Goal: Task Accomplishment & Management: Manage account settings

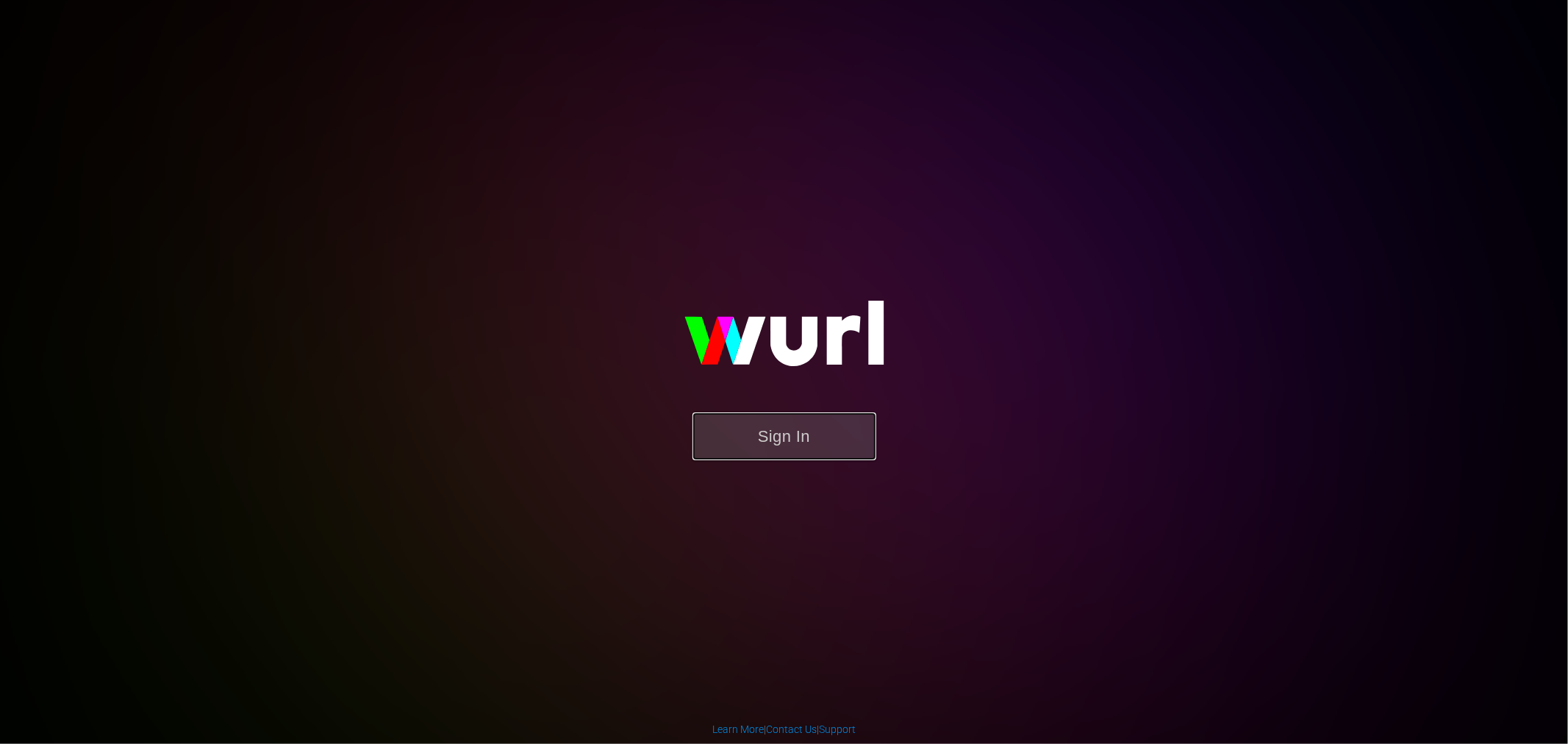
click at [802, 438] on button "Sign In" at bounding box center [784, 436] width 184 height 47
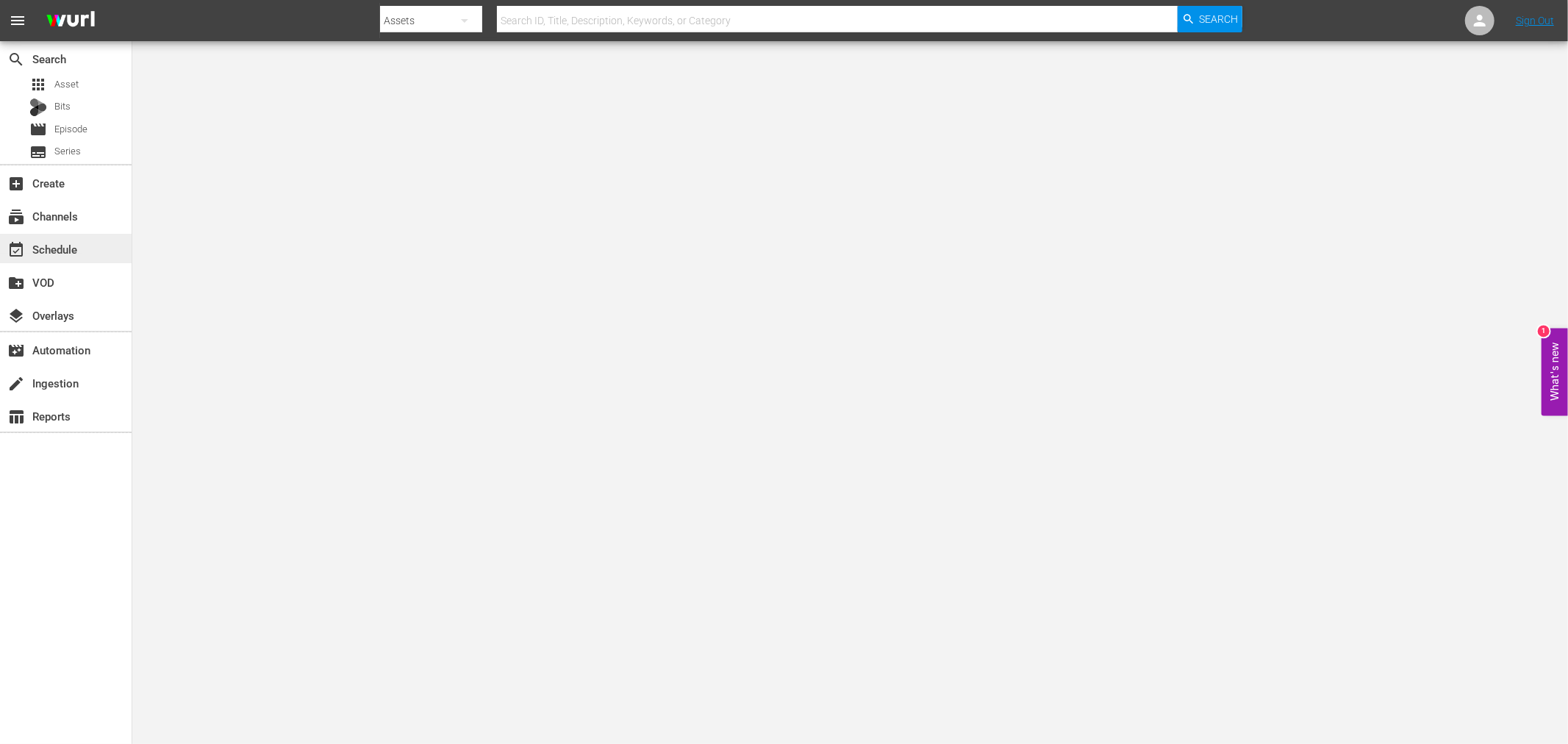
click at [81, 246] on div "event_available Schedule" at bounding box center [41, 247] width 82 height 13
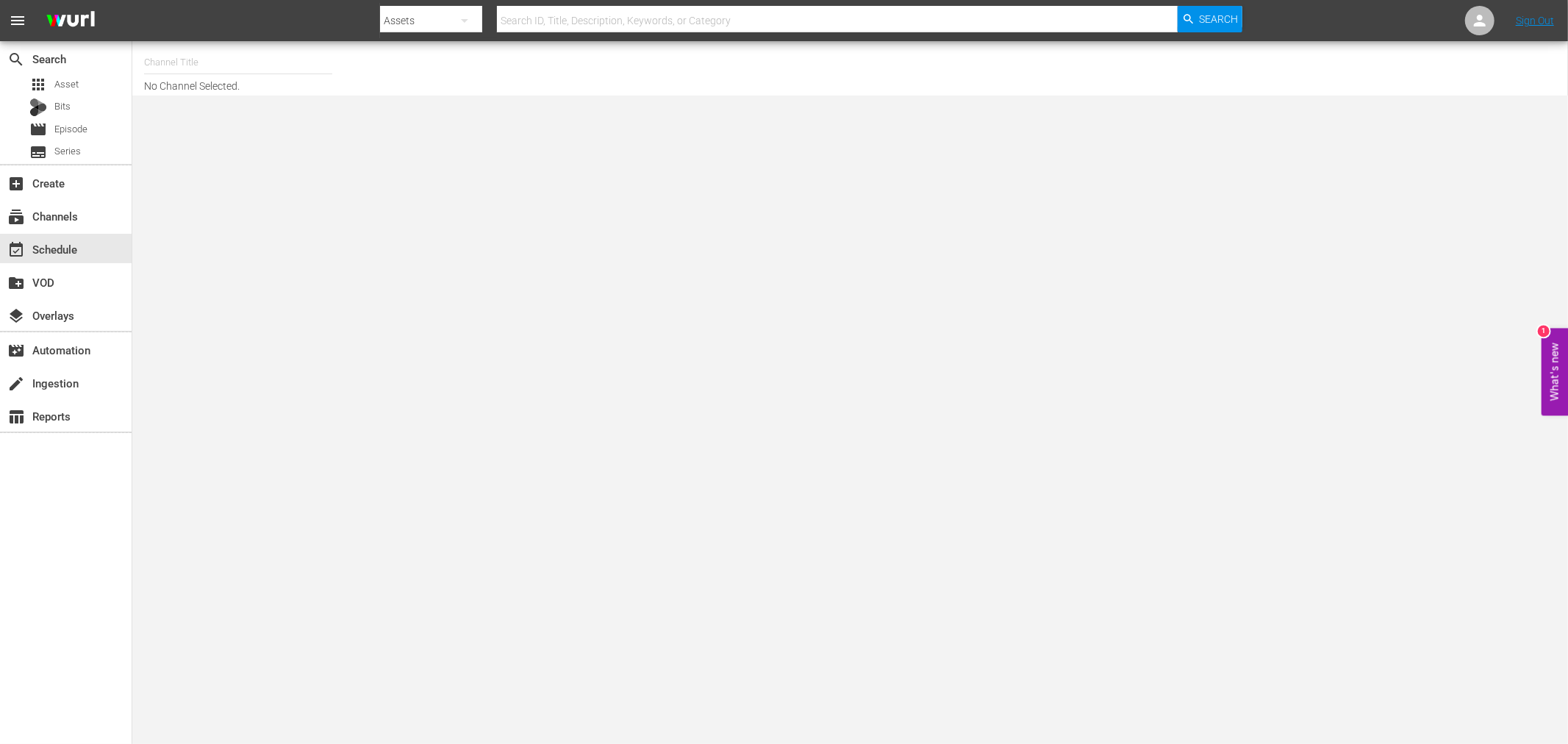
click at [218, 67] on input "text" at bounding box center [238, 63] width 188 height 36
click at [213, 101] on div "Deal Zone (1099 - aenetworks_dealzone_1)" at bounding box center [346, 104] width 381 height 36
type input "Deal Zone (1099 - aenetworks_dealzone_1)"
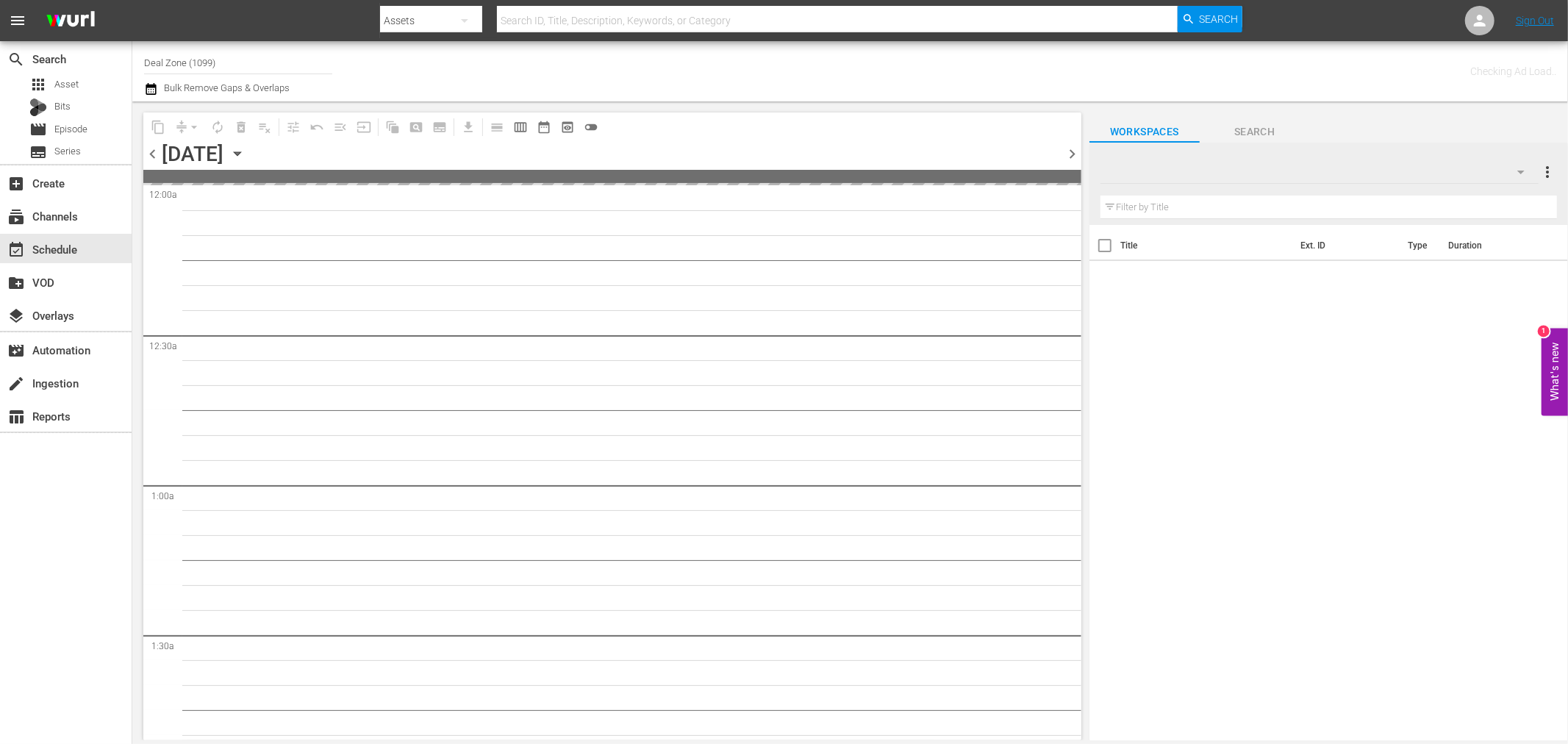
click at [245, 155] on icon "button" at bounding box center [237, 154] width 16 height 16
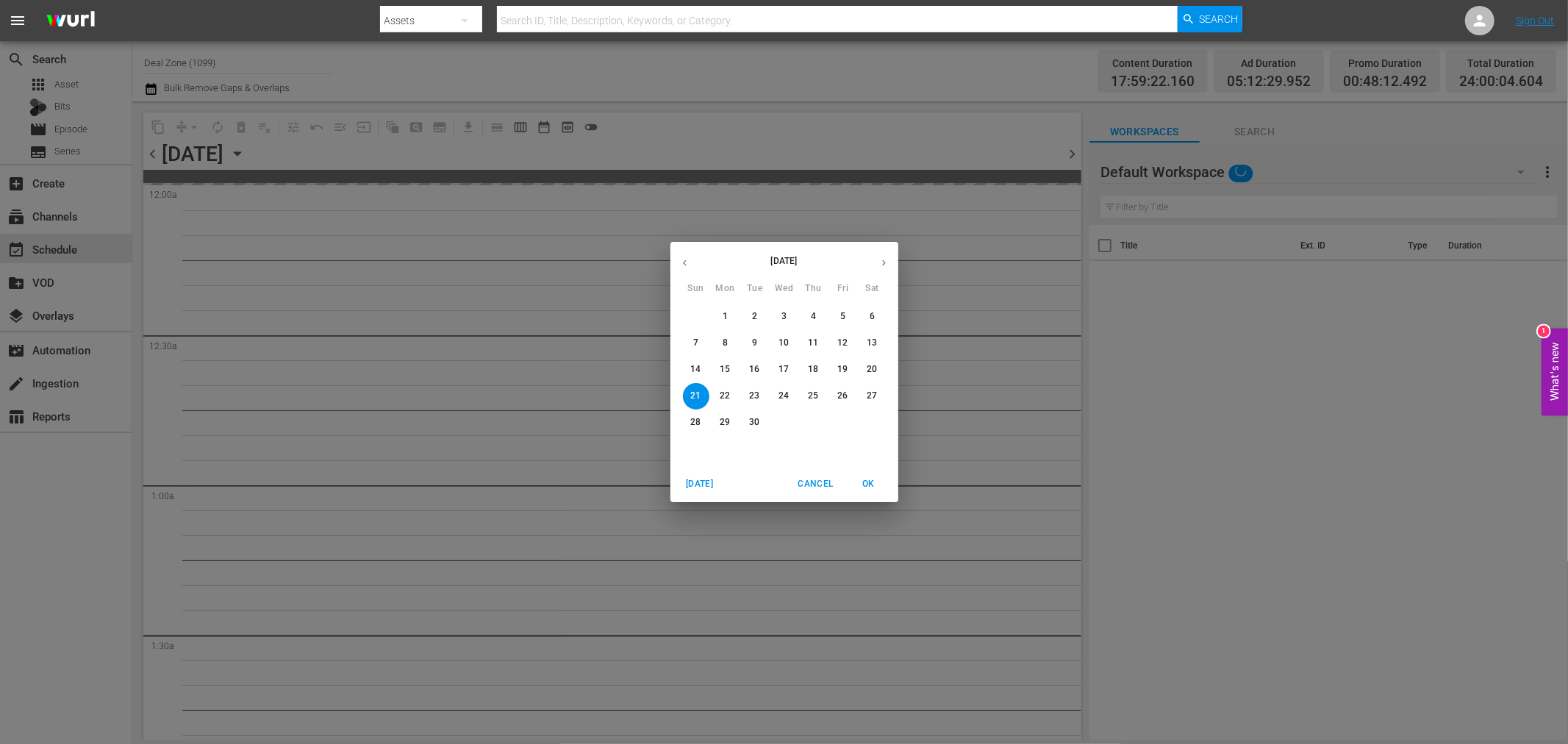
click at [888, 262] on icon "button" at bounding box center [884, 263] width 11 height 11
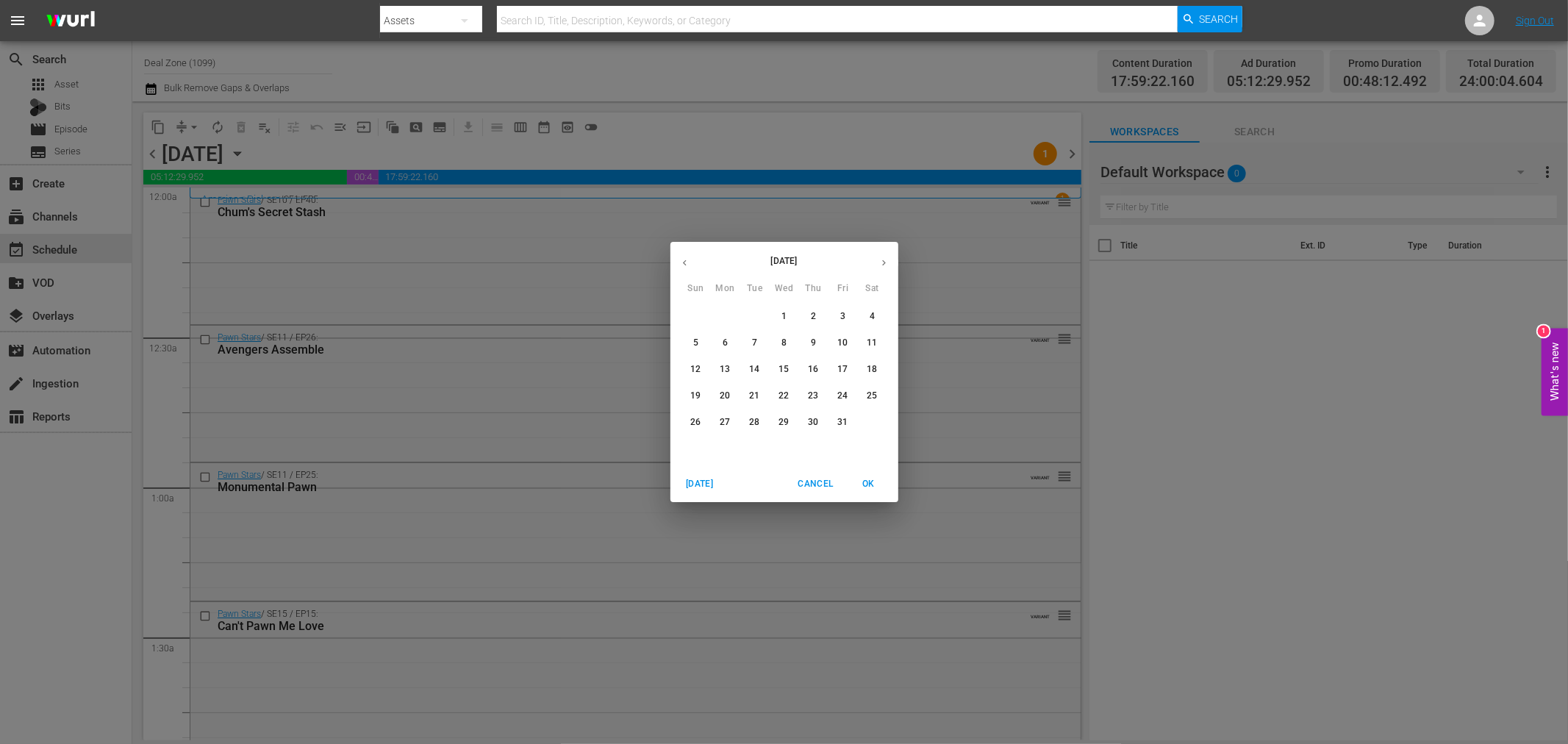
click at [722, 347] on p "6" at bounding box center [725, 344] width 6 height 13
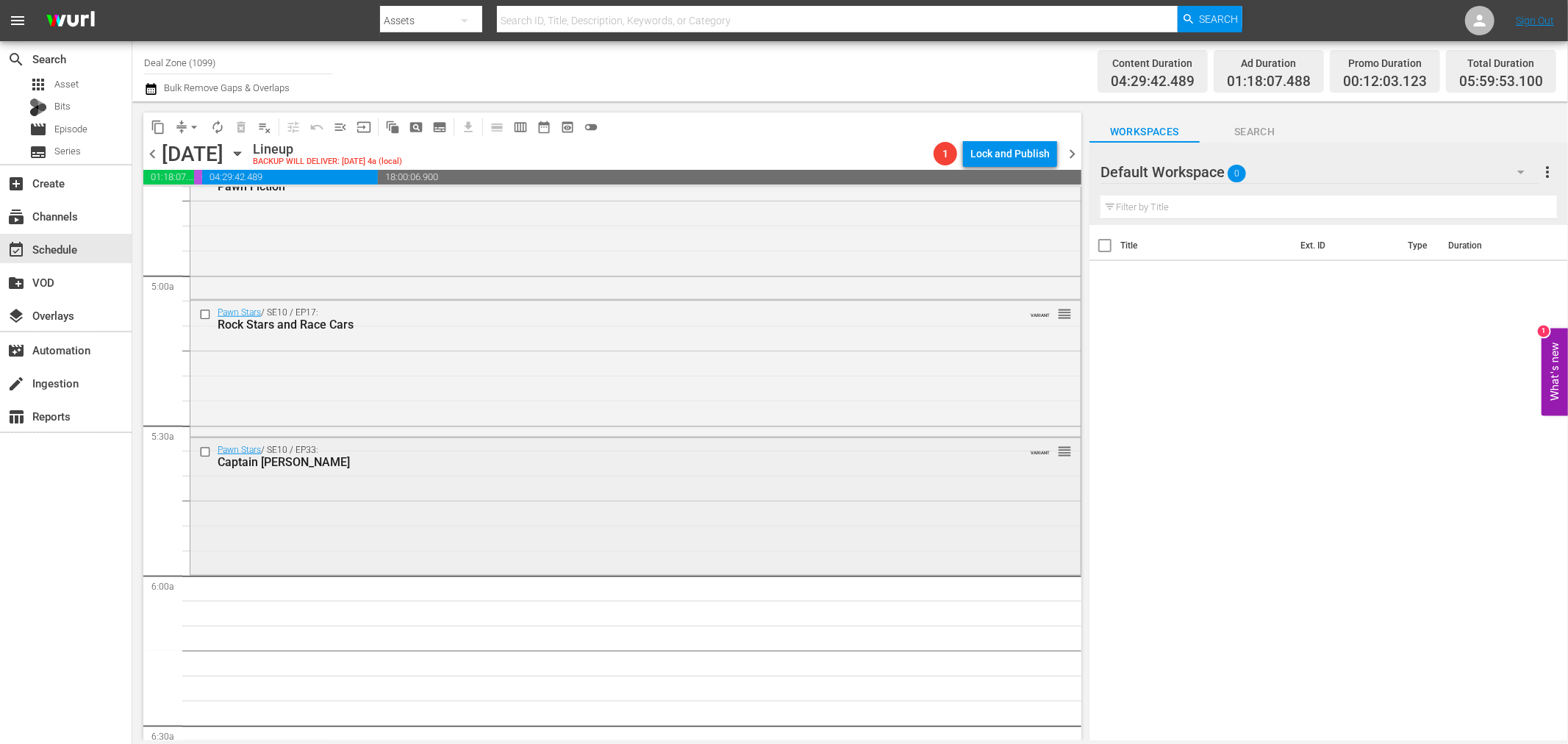
scroll to position [1388, 0]
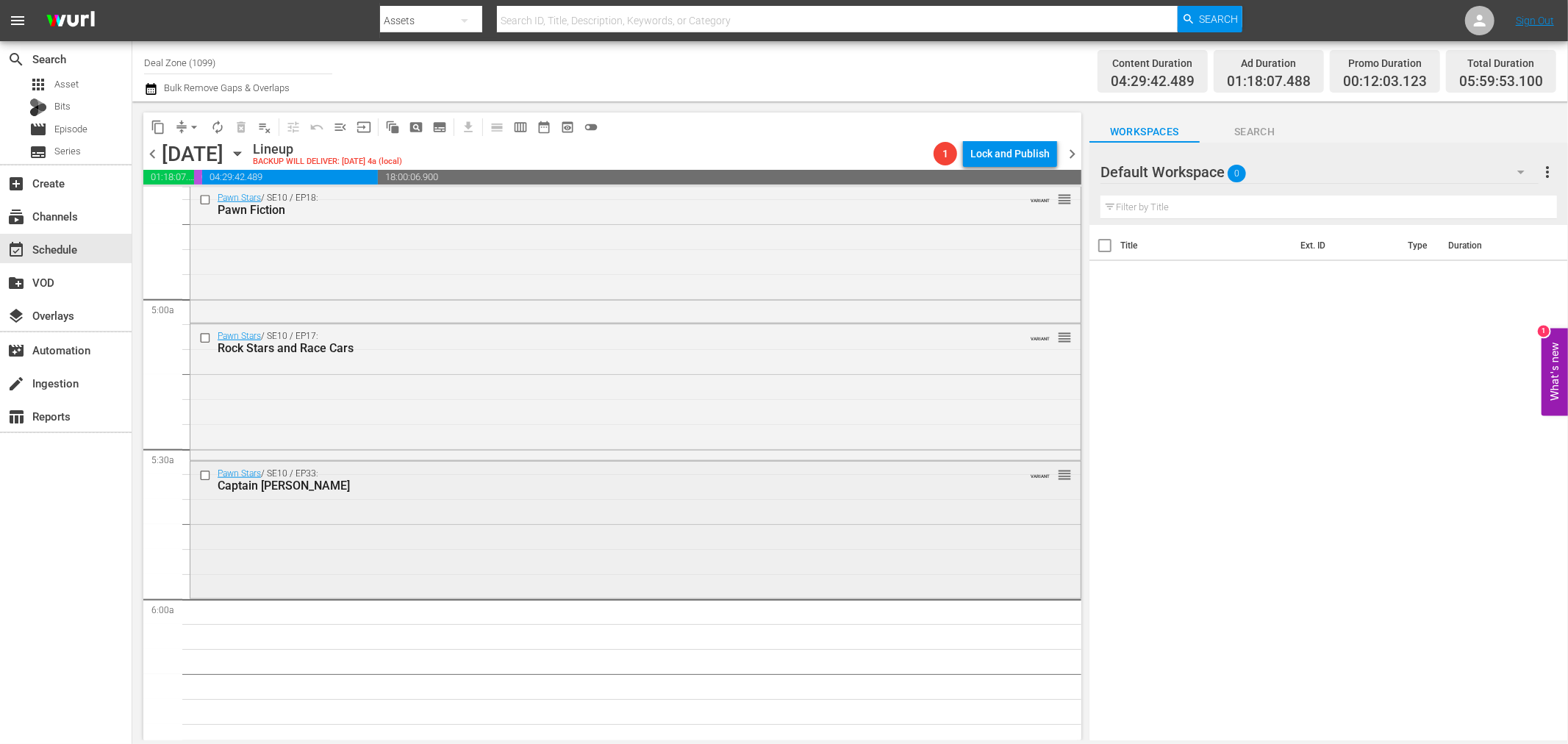
click at [400, 517] on div "Pawn Stars / SE10 / EP33: Captain Rick VARIANT reorder" at bounding box center [635, 529] width 890 height 134
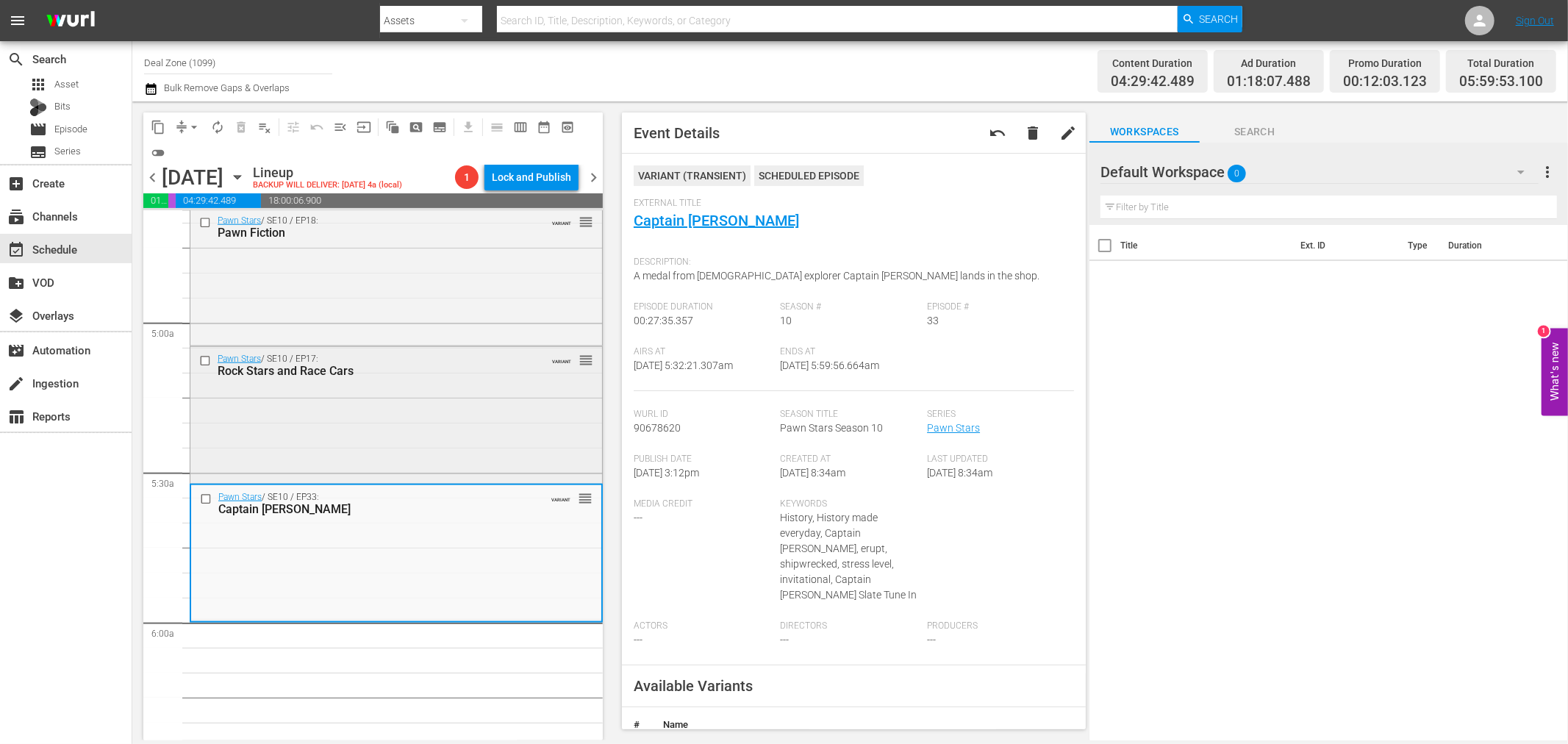
click at [498, 400] on div "Pawn Stars / SE10 / EP17: Rock Stars and Race Cars VARIANT reorder" at bounding box center [396, 414] width 411 height 133
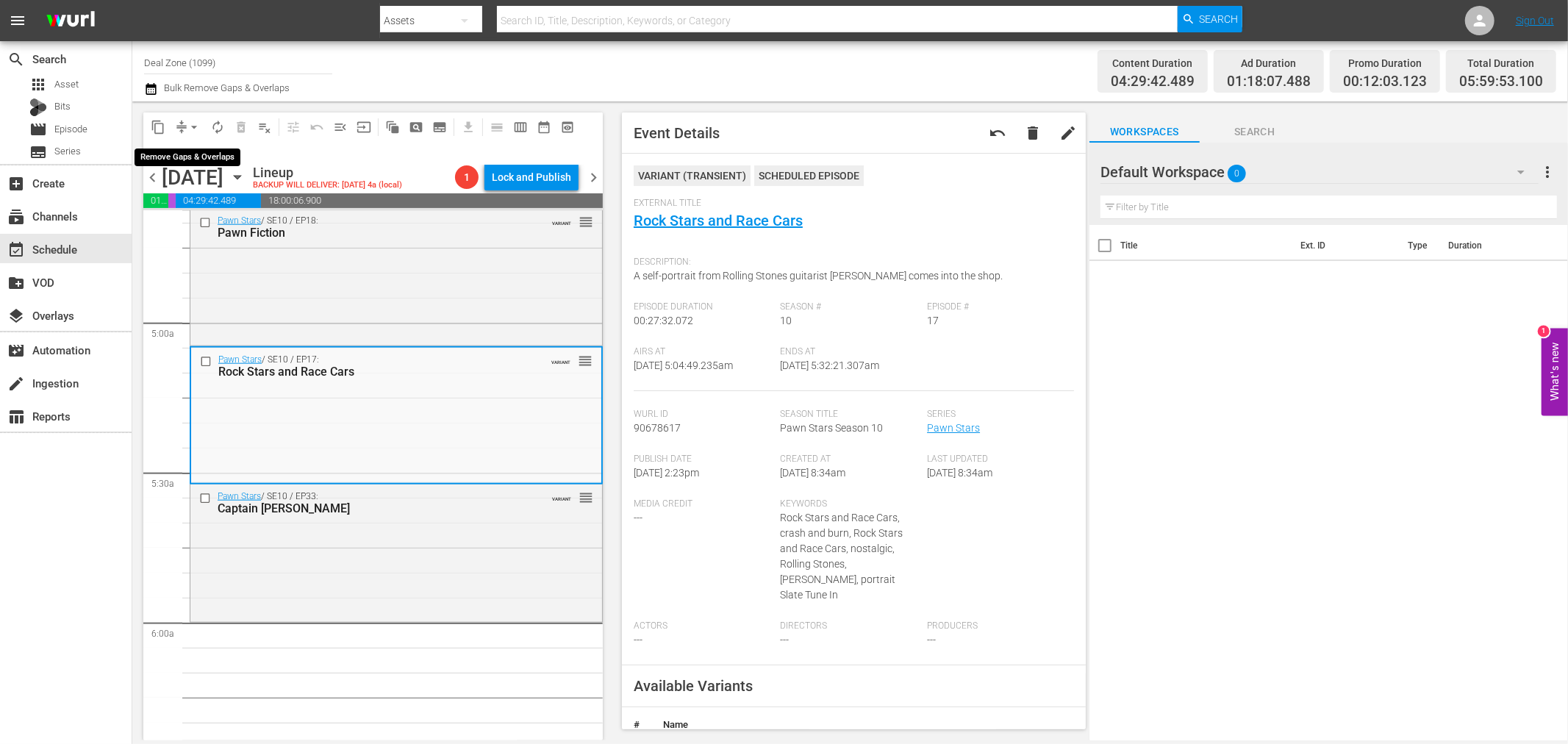
click at [195, 127] on span "arrow_drop_down" at bounding box center [194, 127] width 15 height 15
click at [207, 159] on li "Align to Midnight" at bounding box center [195, 156] width 154 height 25
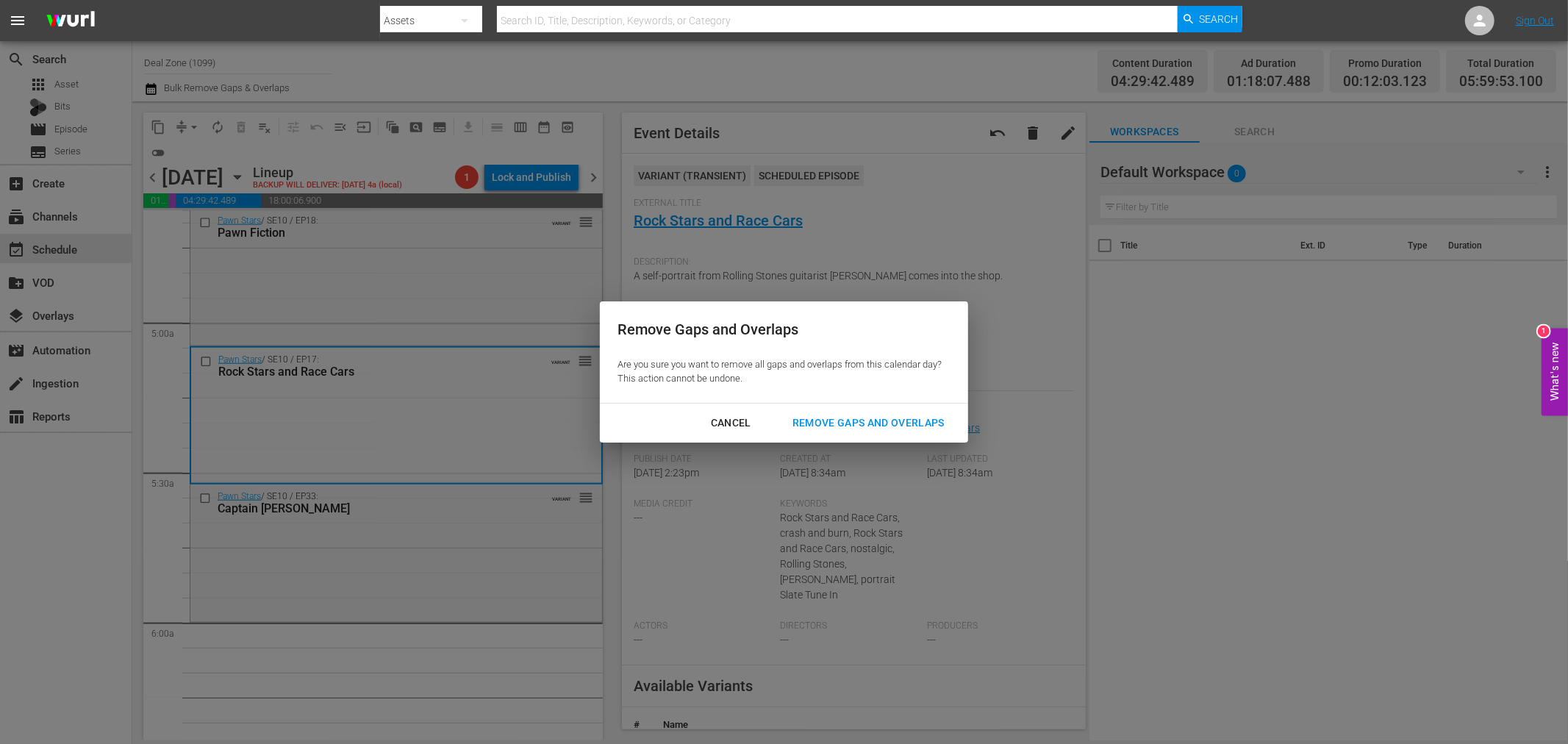
click at [878, 427] on div "Remove Gaps and Overlaps" at bounding box center [869, 423] width 176 height 18
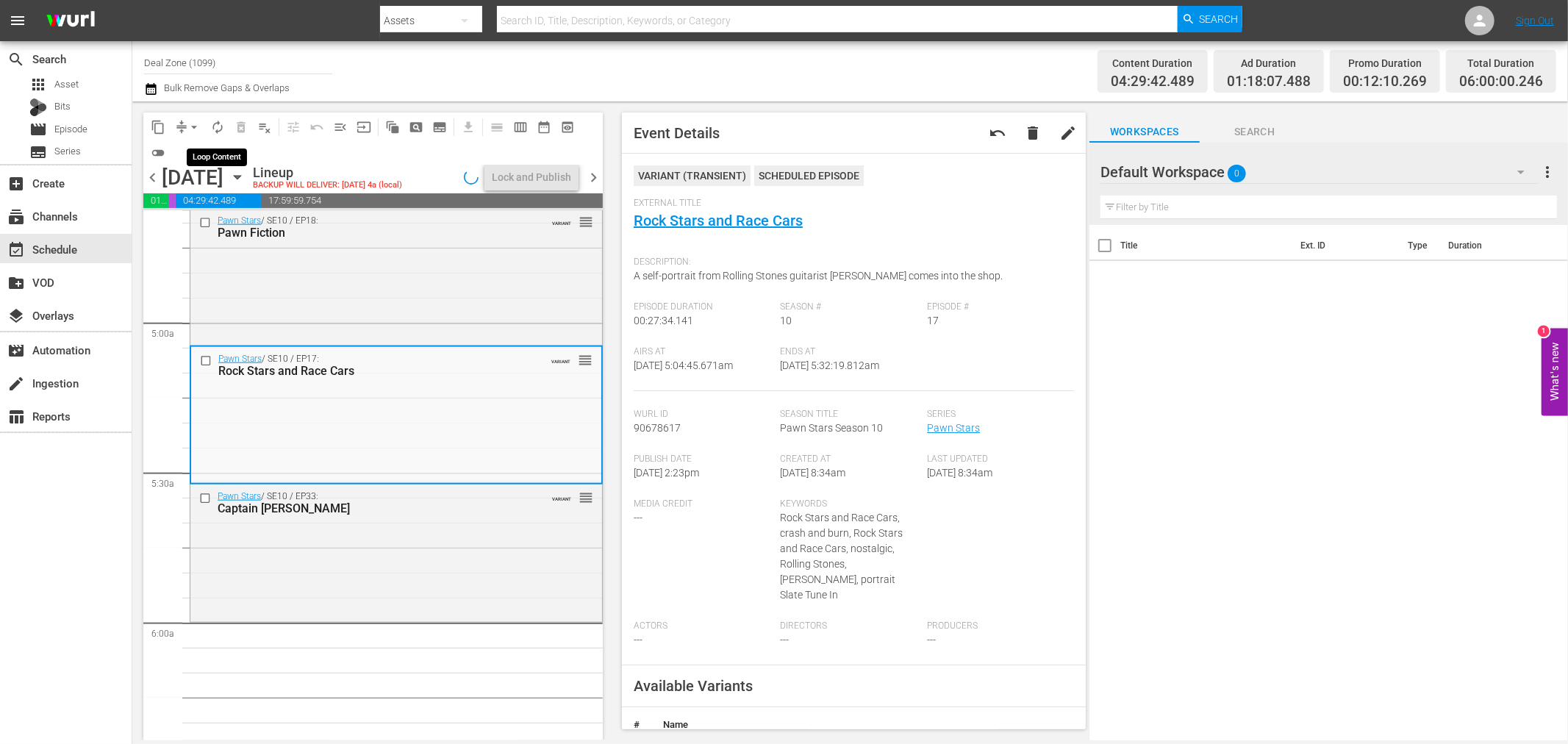
click at [215, 121] on span "autorenew_outlined" at bounding box center [218, 127] width 15 height 15
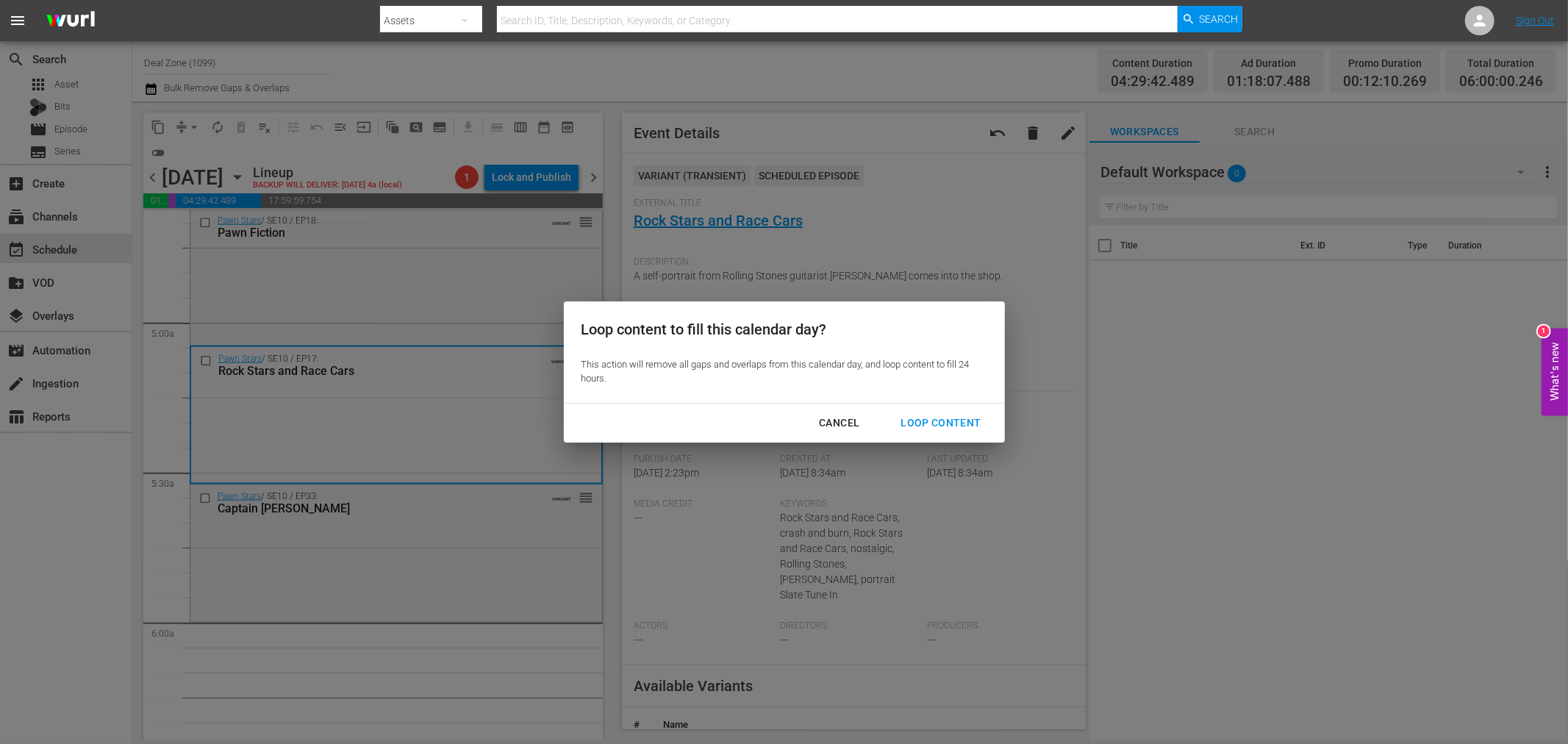
click at [920, 427] on div "Loop Content" at bounding box center [940, 423] width 104 height 18
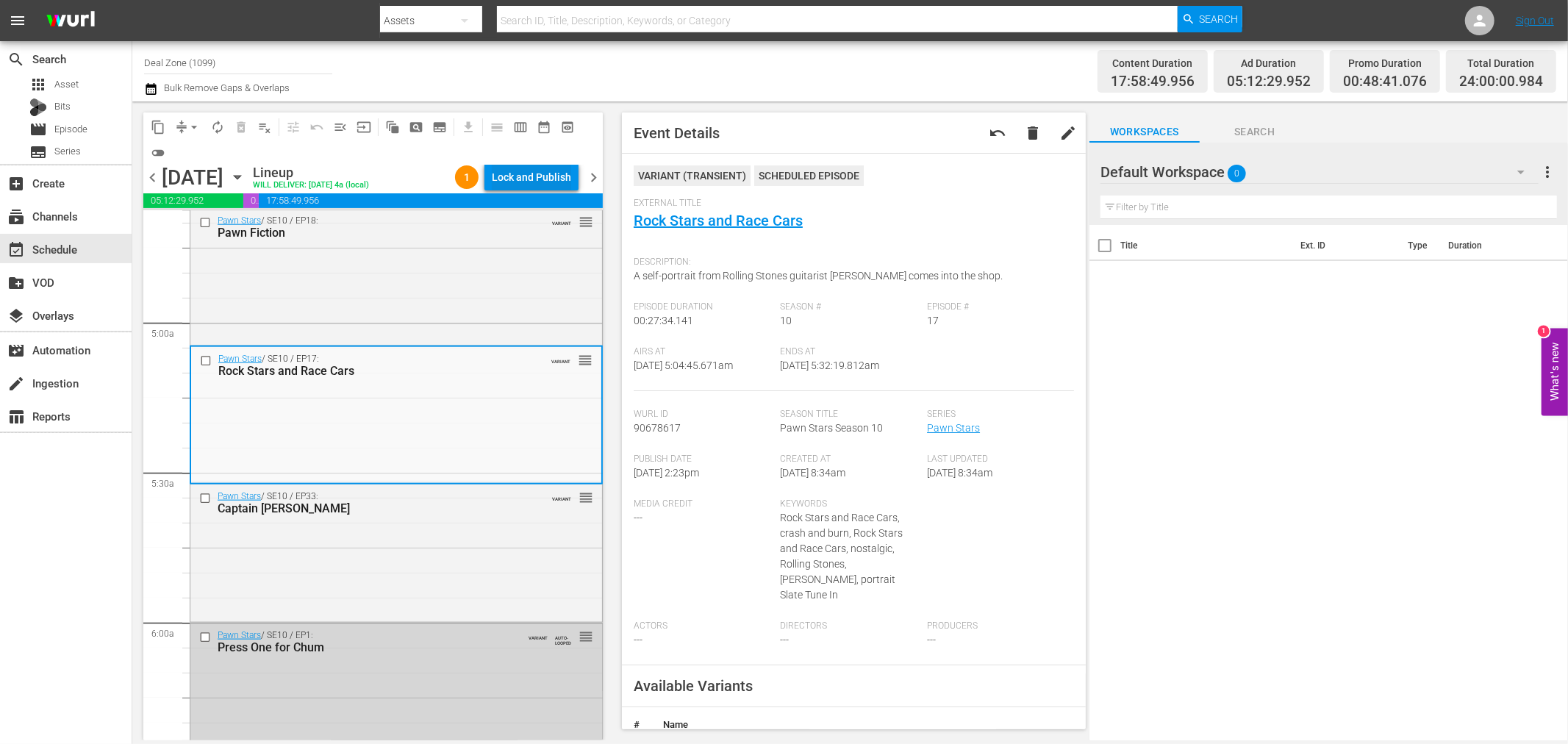
click at [517, 179] on div "Lock and Publish" at bounding box center [532, 177] width 79 height 26
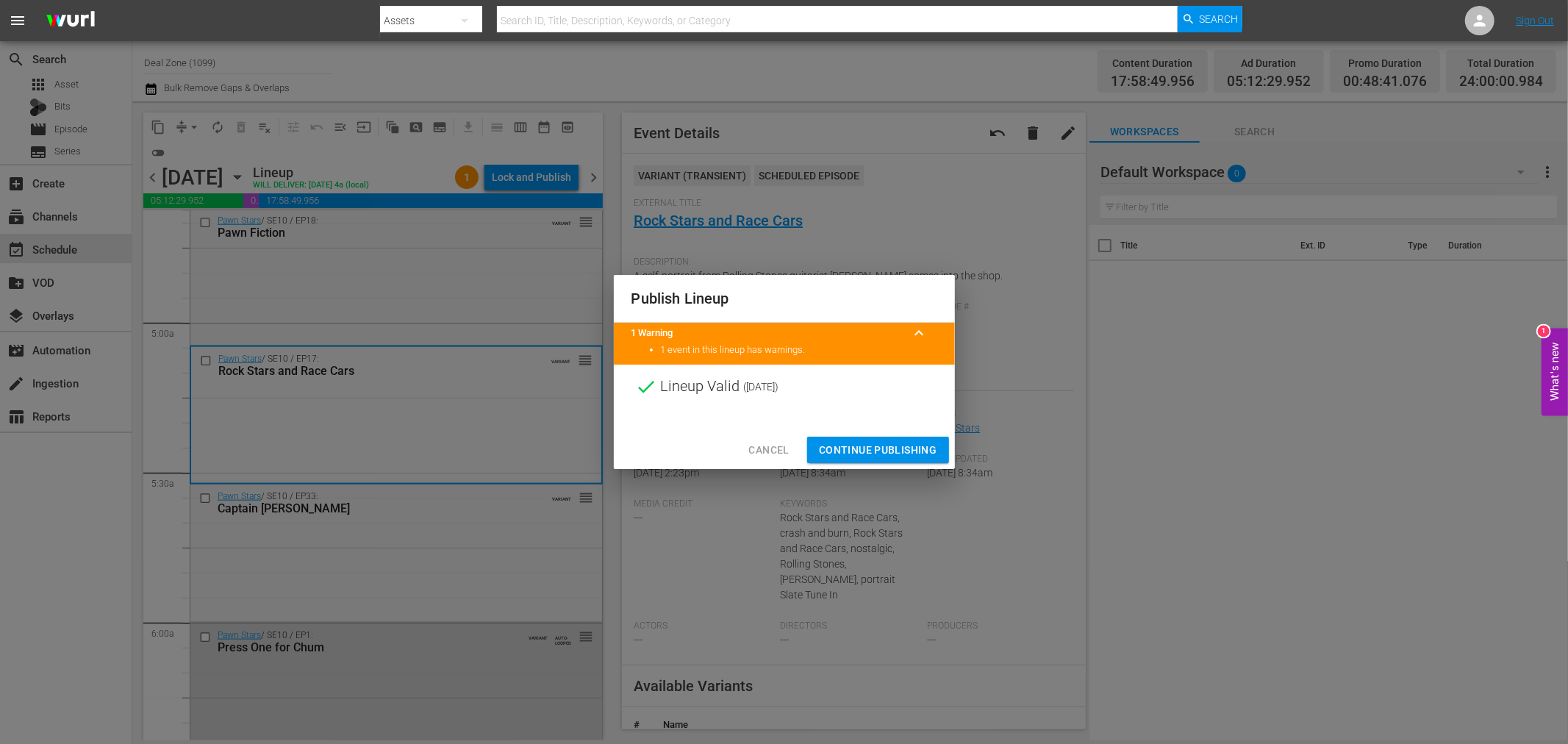
click at [894, 439] on button "Continue Publishing" at bounding box center [877, 450] width 142 height 27
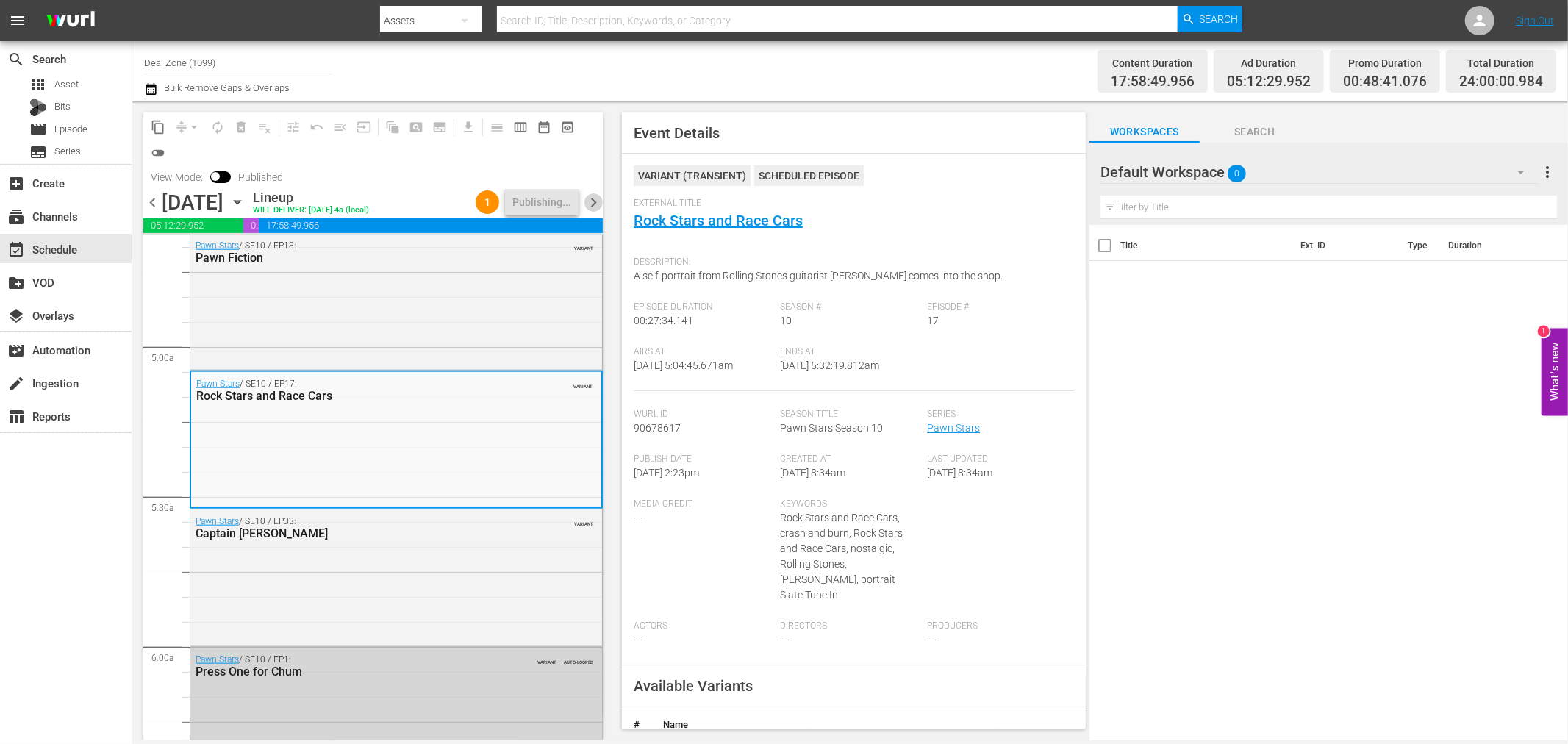
click at [596, 201] on span "chevron_right" at bounding box center [593, 202] width 18 height 18
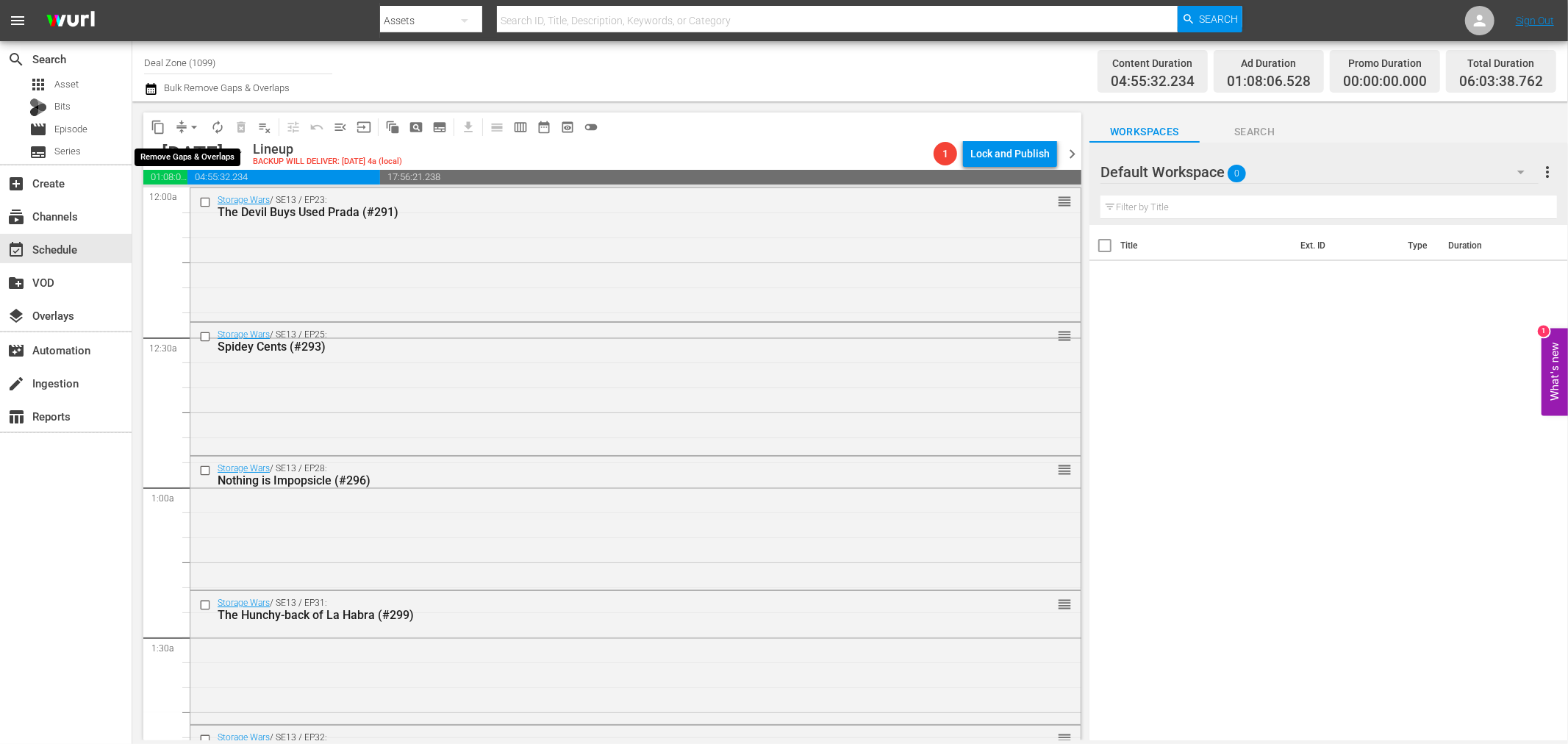
click at [187, 125] on span "arrow_drop_down" at bounding box center [194, 127] width 15 height 15
click at [187, 153] on li "Align to Midnight" at bounding box center [194, 156] width 121 height 25
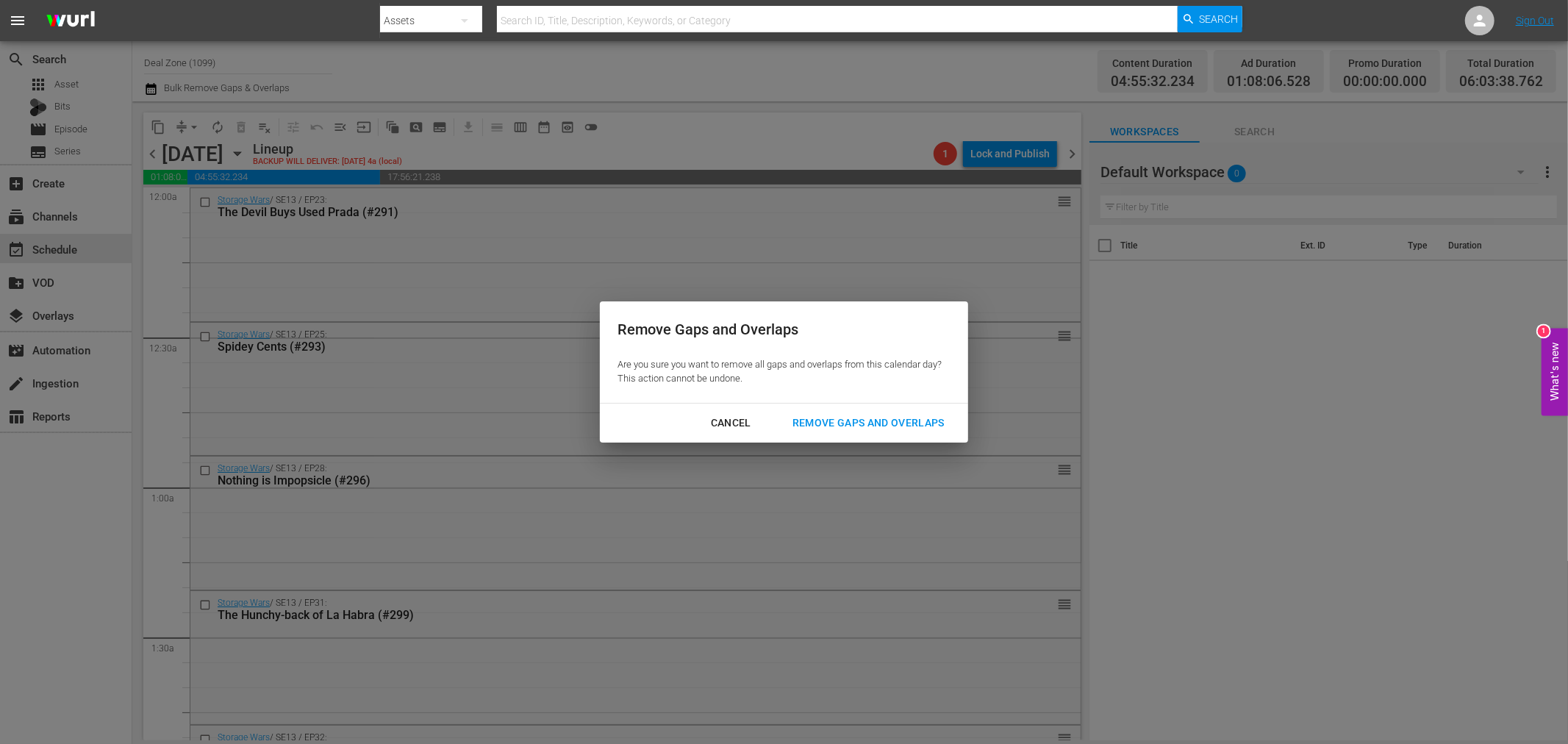
click at [836, 431] on div "Remove Gaps and Overlaps" at bounding box center [869, 423] width 176 height 18
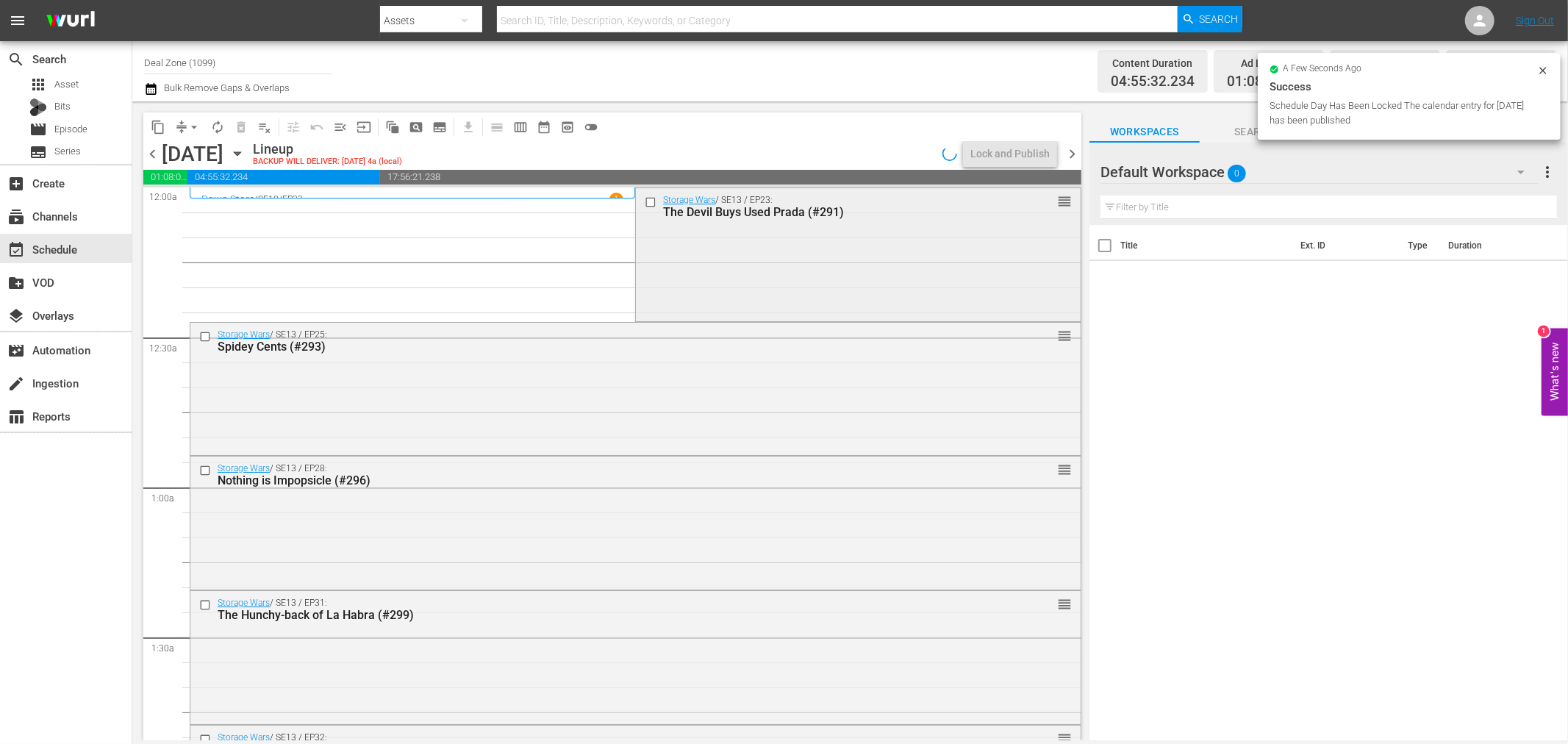
click at [696, 265] on div "Storage Wars / SE13 / EP23: The Devil Buys Used Prada (#291) reorder" at bounding box center [858, 253] width 444 height 130
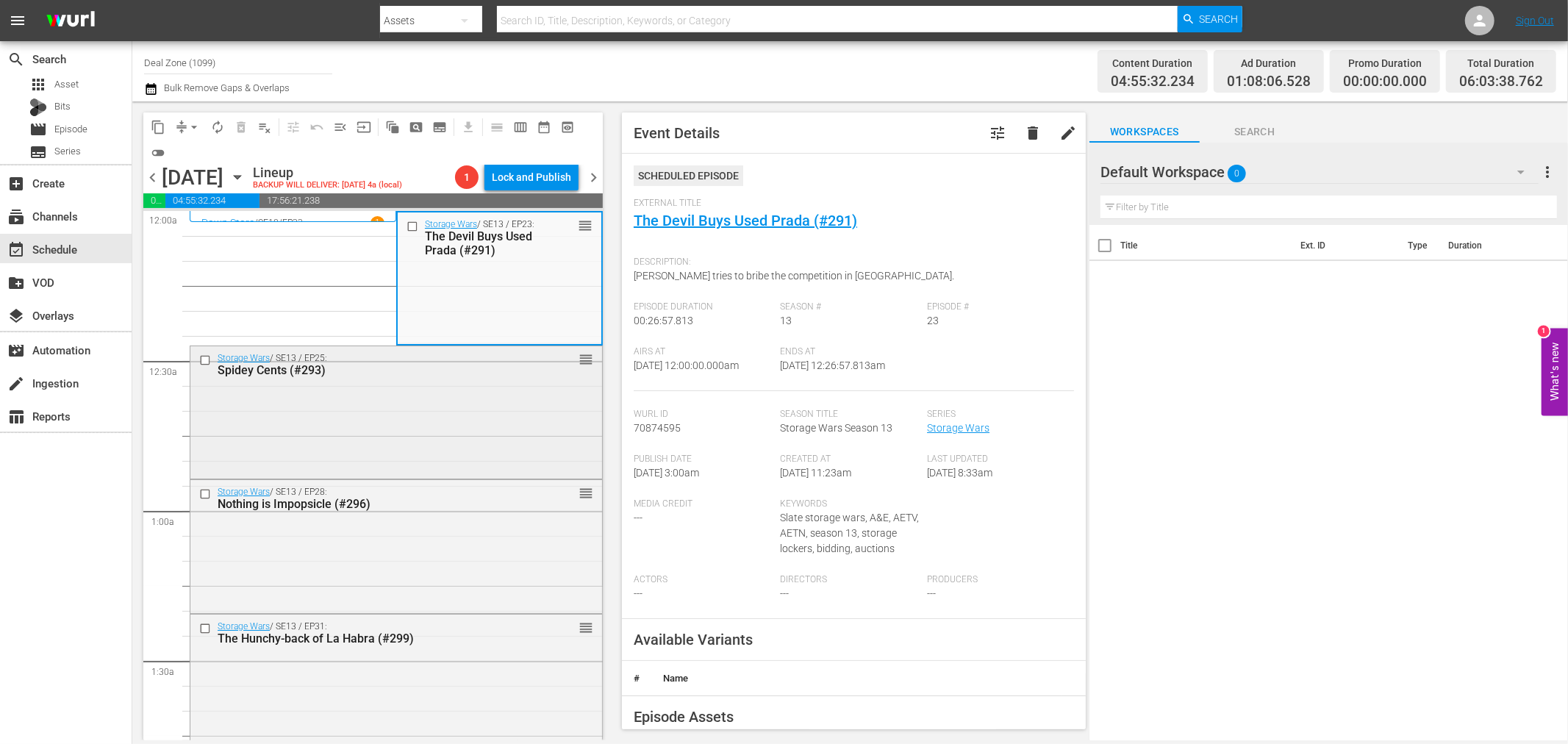
click at [415, 415] on div "Storage Wars / SE13 / EP25: Spidey Cents (#293) reorder" at bounding box center [396, 412] width 411 height 130
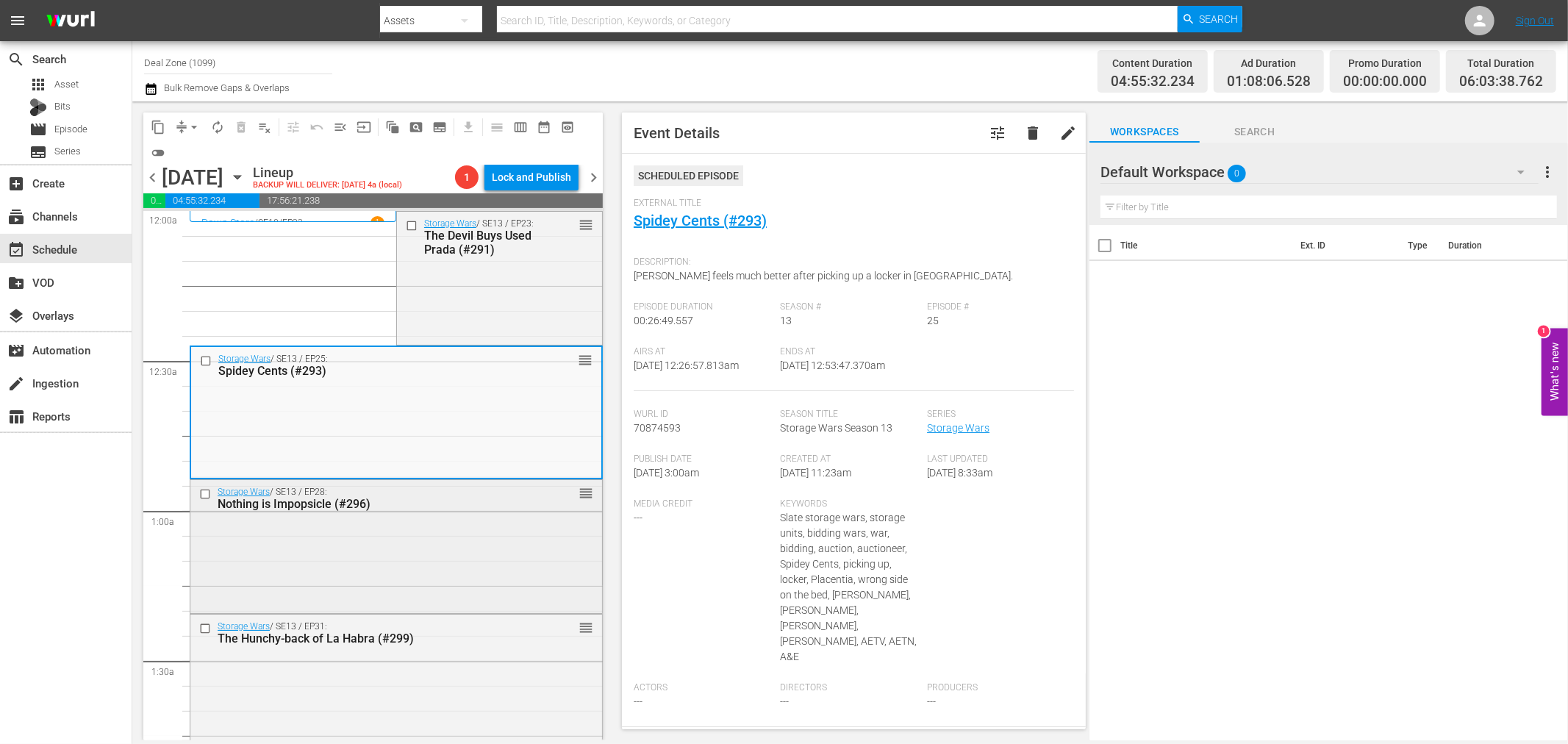
click at [335, 548] on div "Storage Wars / SE13 / EP28: Nothing is Impopsicle (#296) reorder" at bounding box center [396, 545] width 411 height 130
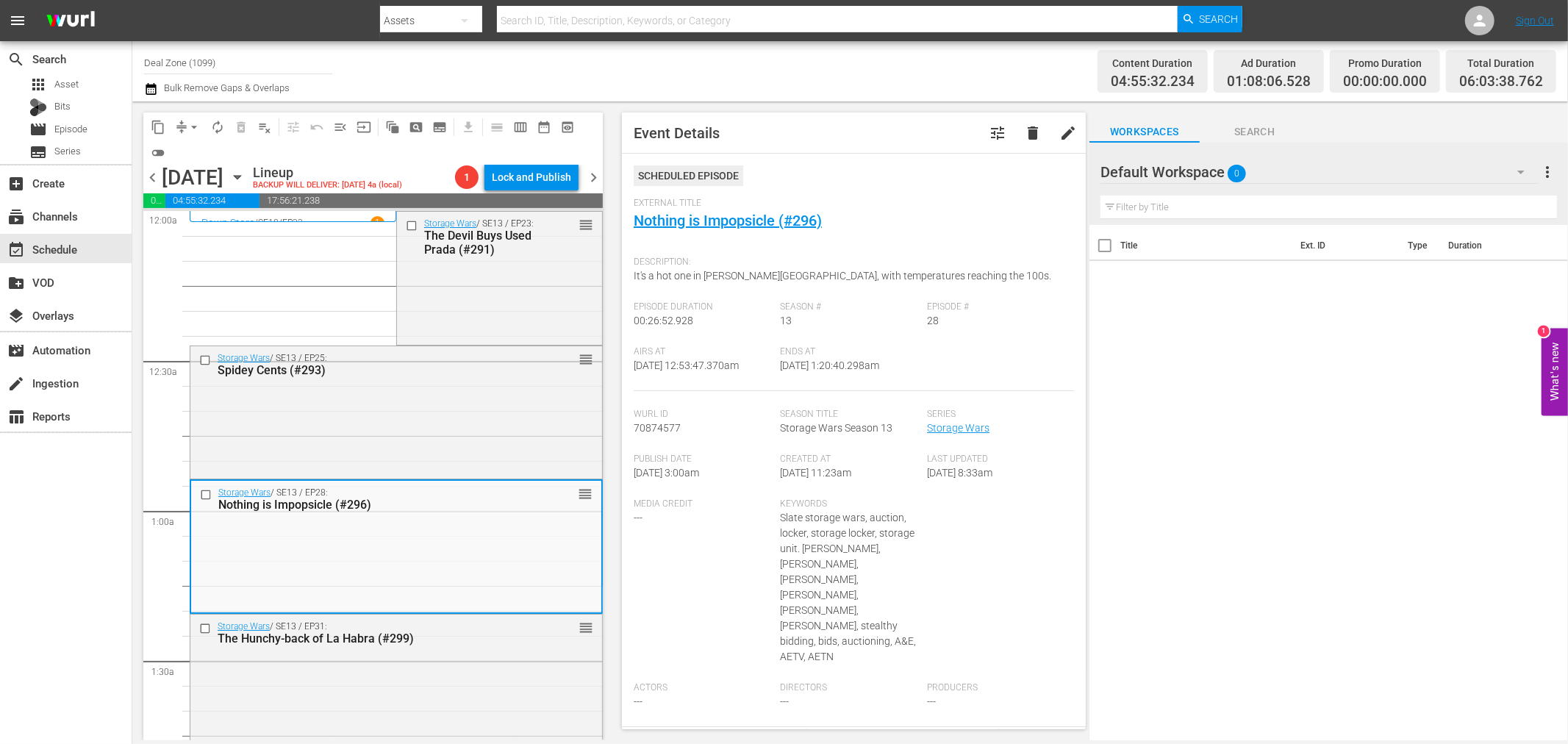
click at [201, 123] on span "arrow_drop_down" at bounding box center [194, 127] width 15 height 15
click at [191, 158] on li "Align to Midnight" at bounding box center [195, 156] width 154 height 25
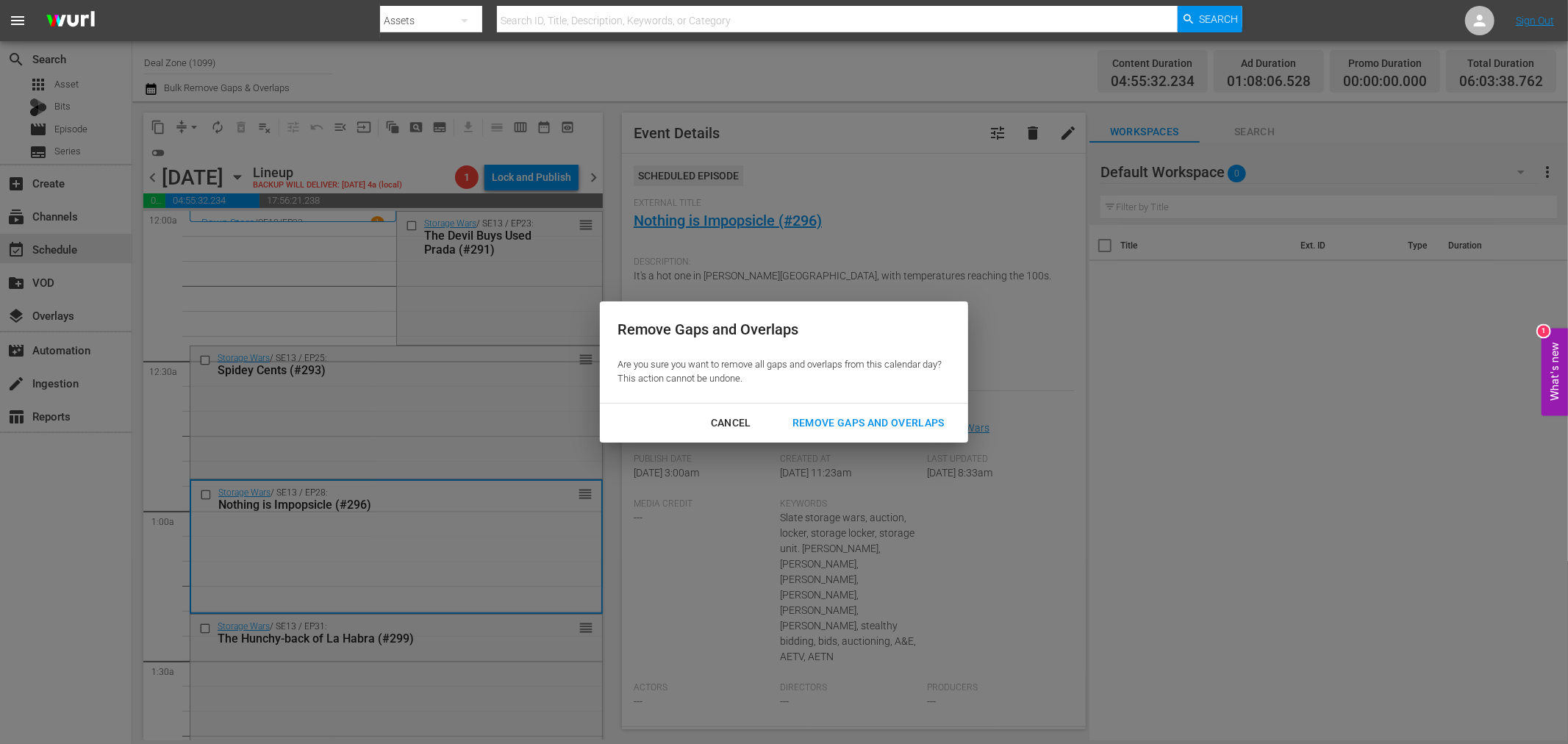
click at [853, 423] on div "Remove Gaps and Overlaps" at bounding box center [869, 423] width 176 height 18
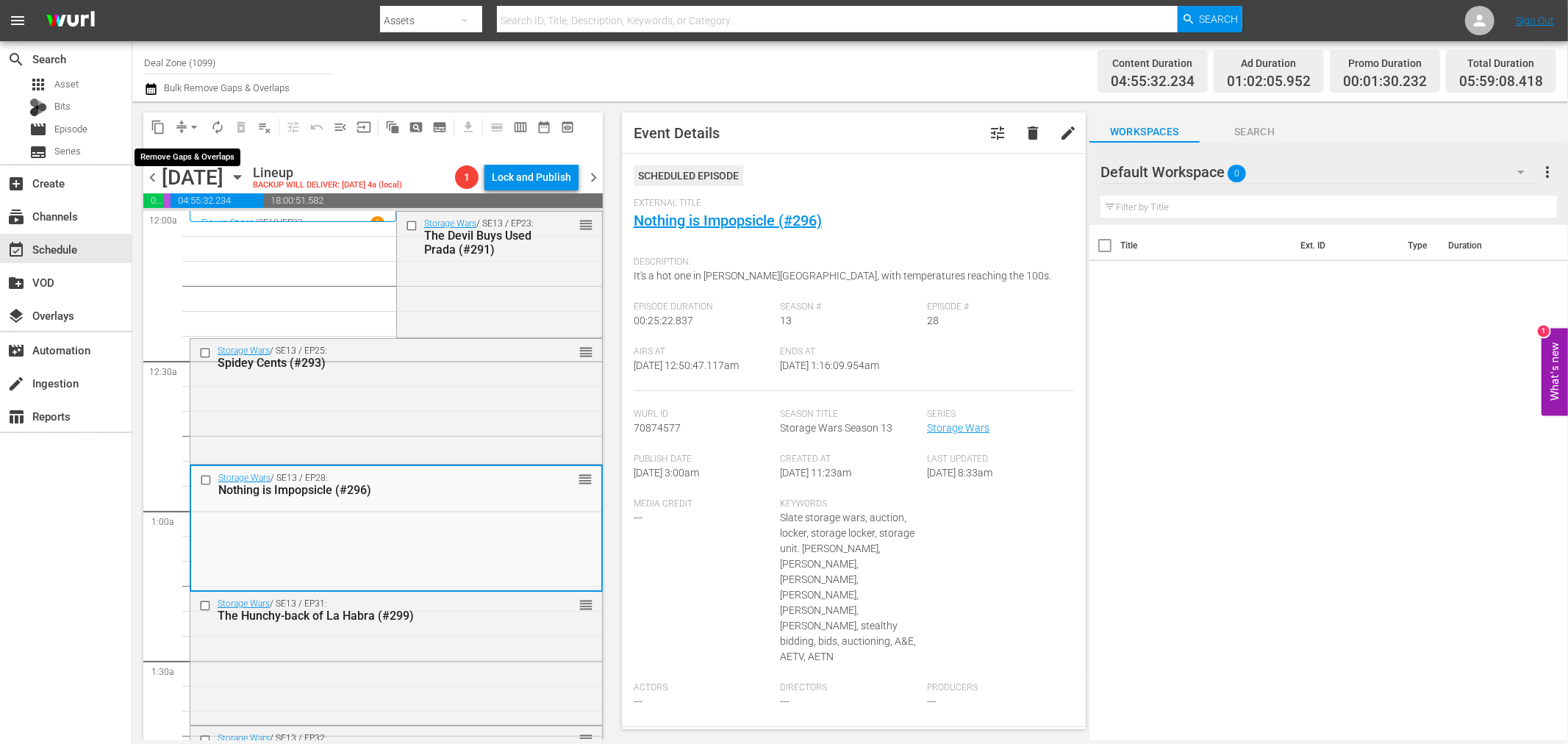
click at [191, 121] on span "arrow_drop_down" at bounding box center [194, 127] width 15 height 15
click at [202, 161] on li "Align to Midnight" at bounding box center [195, 156] width 154 height 25
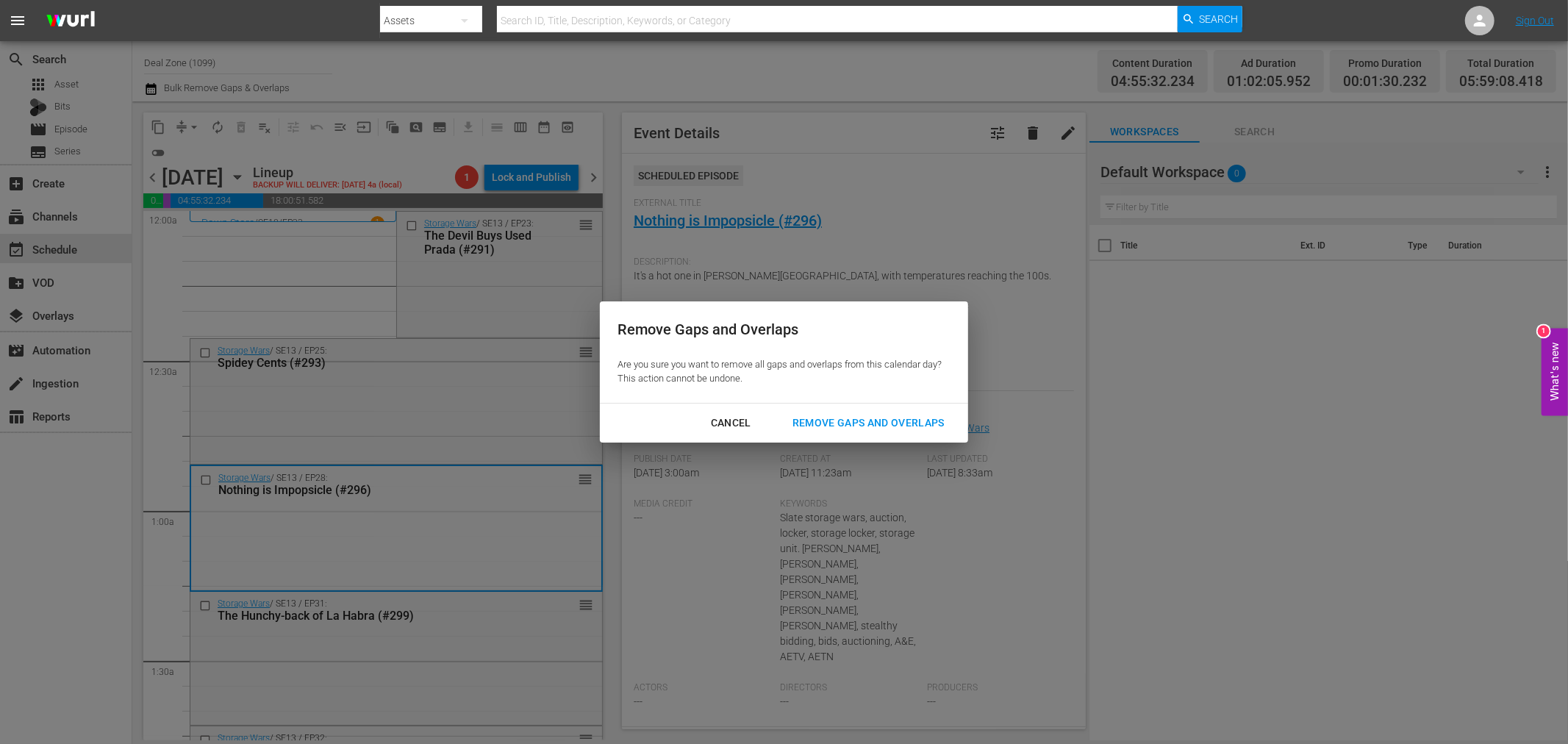
click at [850, 421] on div "Remove Gaps and Overlaps" at bounding box center [869, 423] width 176 height 18
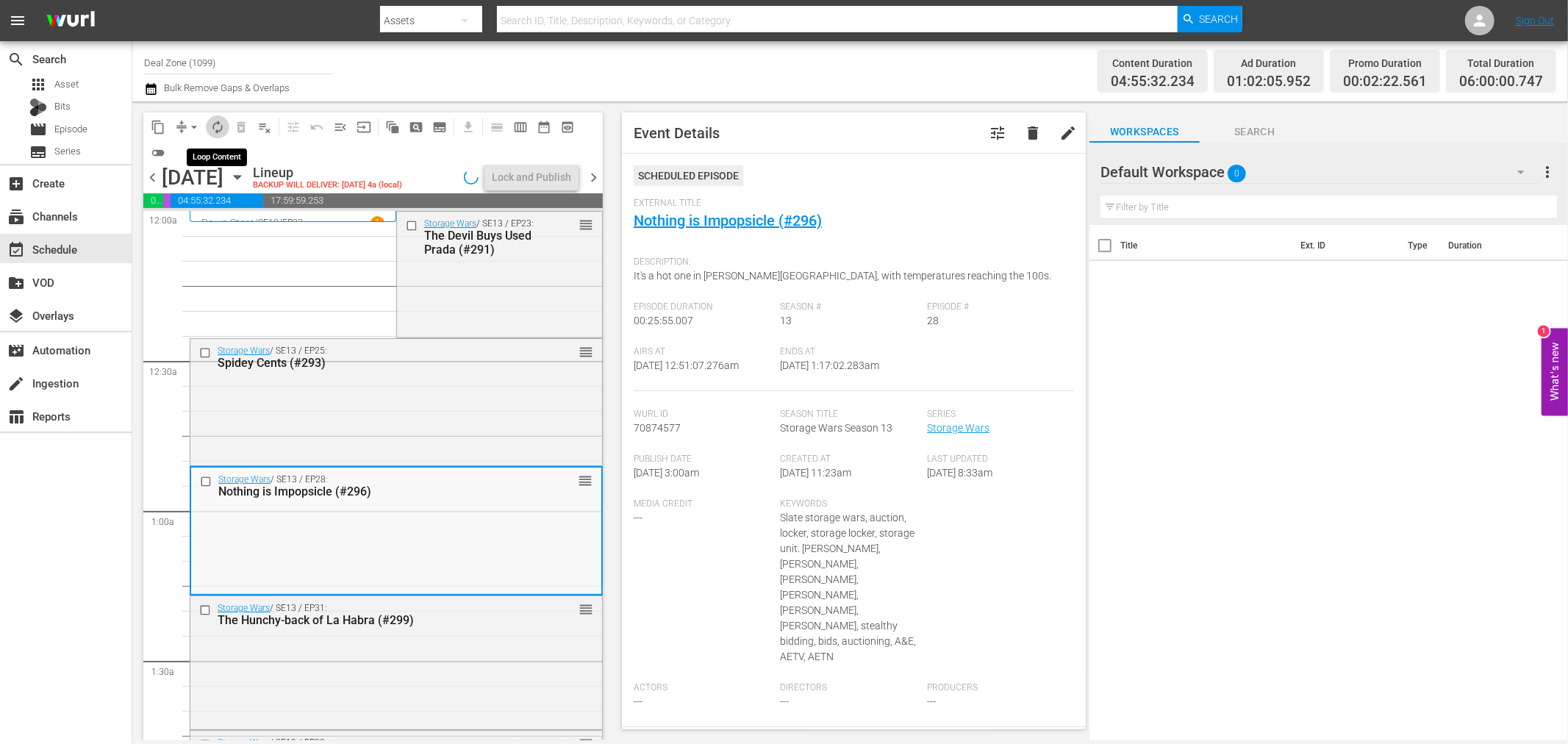
click at [210, 128] on span "autorenew_outlined" at bounding box center [218, 127] width 15 height 15
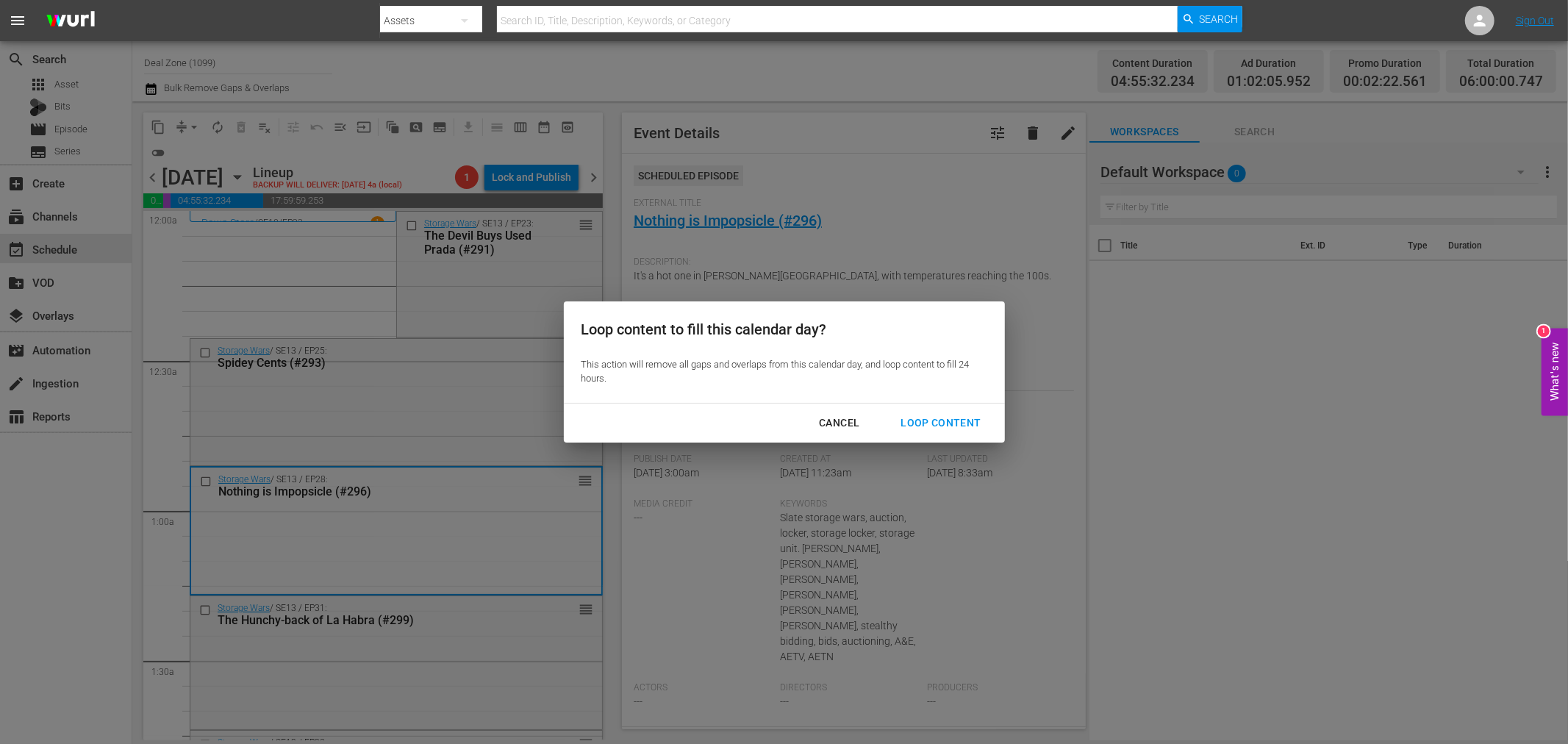
click at [905, 418] on div "Loop Content" at bounding box center [940, 423] width 104 height 18
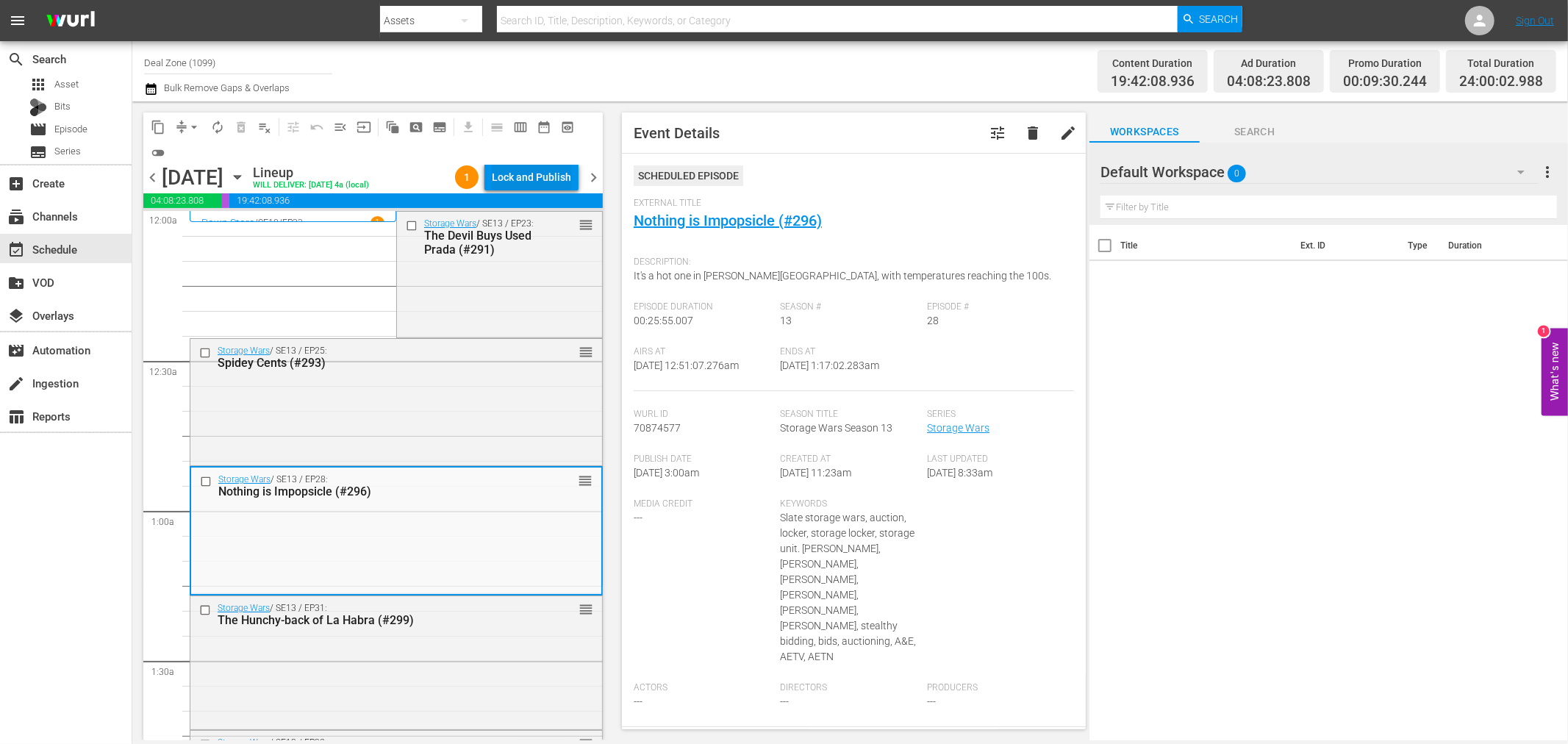
click at [554, 180] on div "Lock and Publish" at bounding box center [532, 177] width 79 height 26
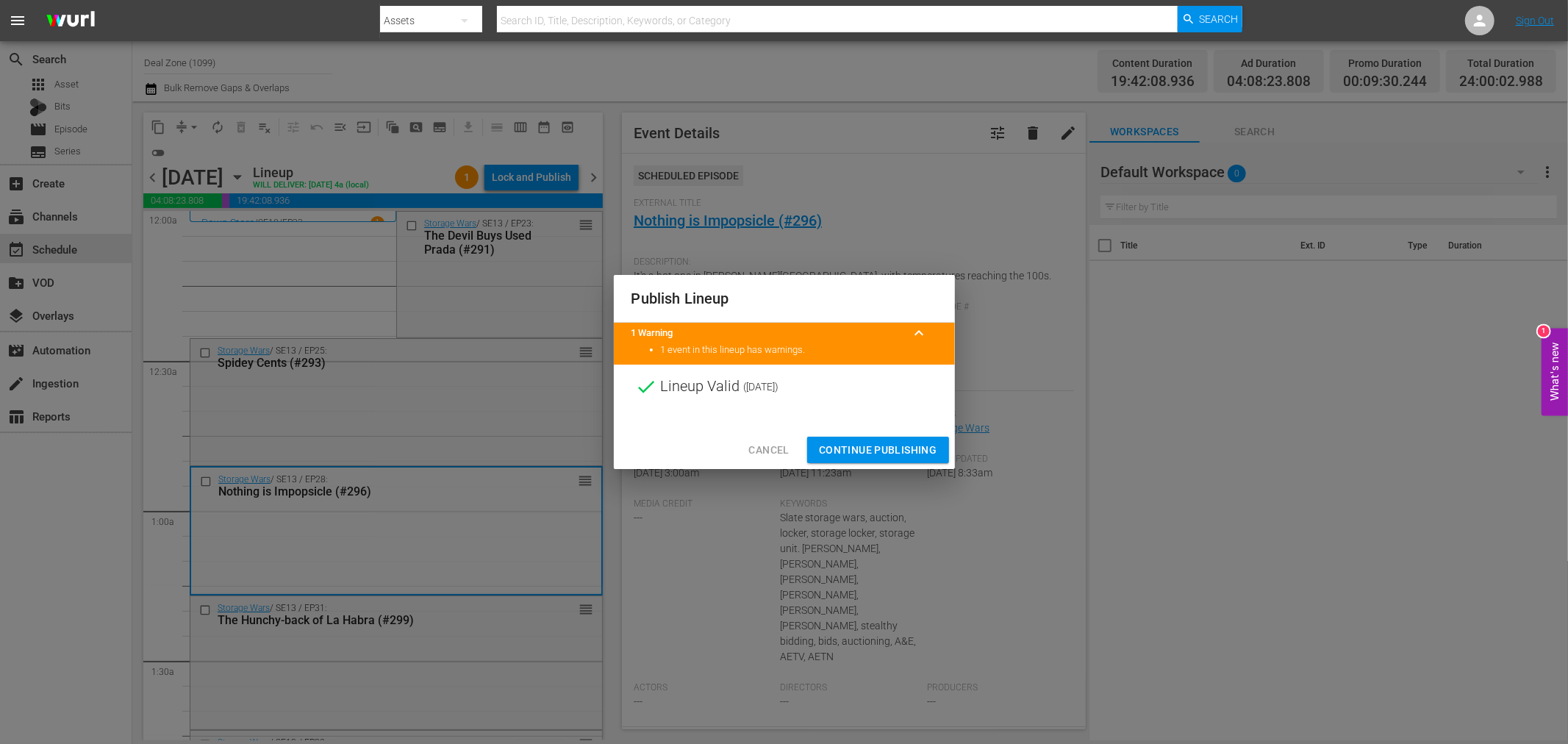
click at [888, 447] on span "Continue Publishing" at bounding box center [878, 450] width 119 height 18
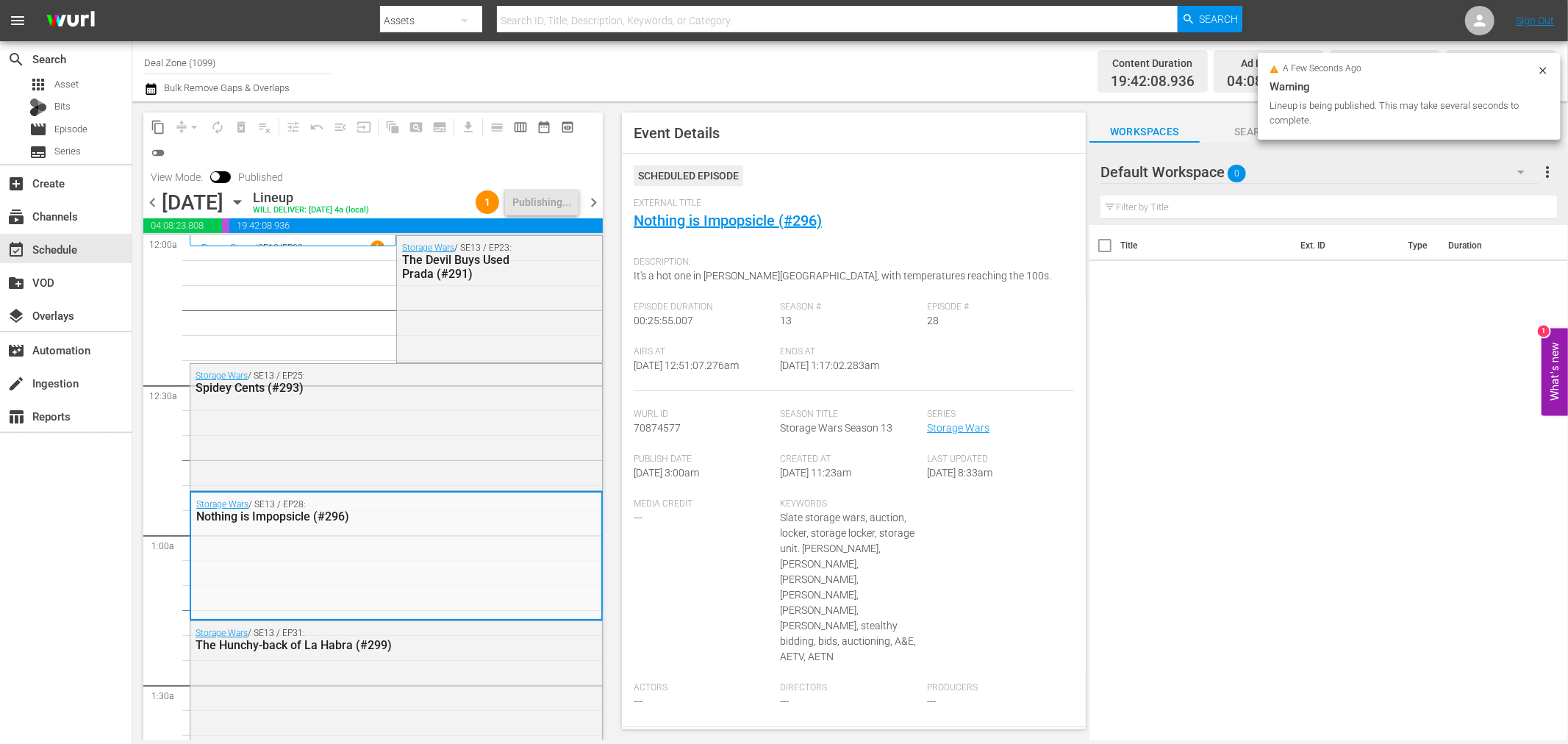
click at [597, 199] on span "chevron_right" at bounding box center [593, 202] width 18 height 18
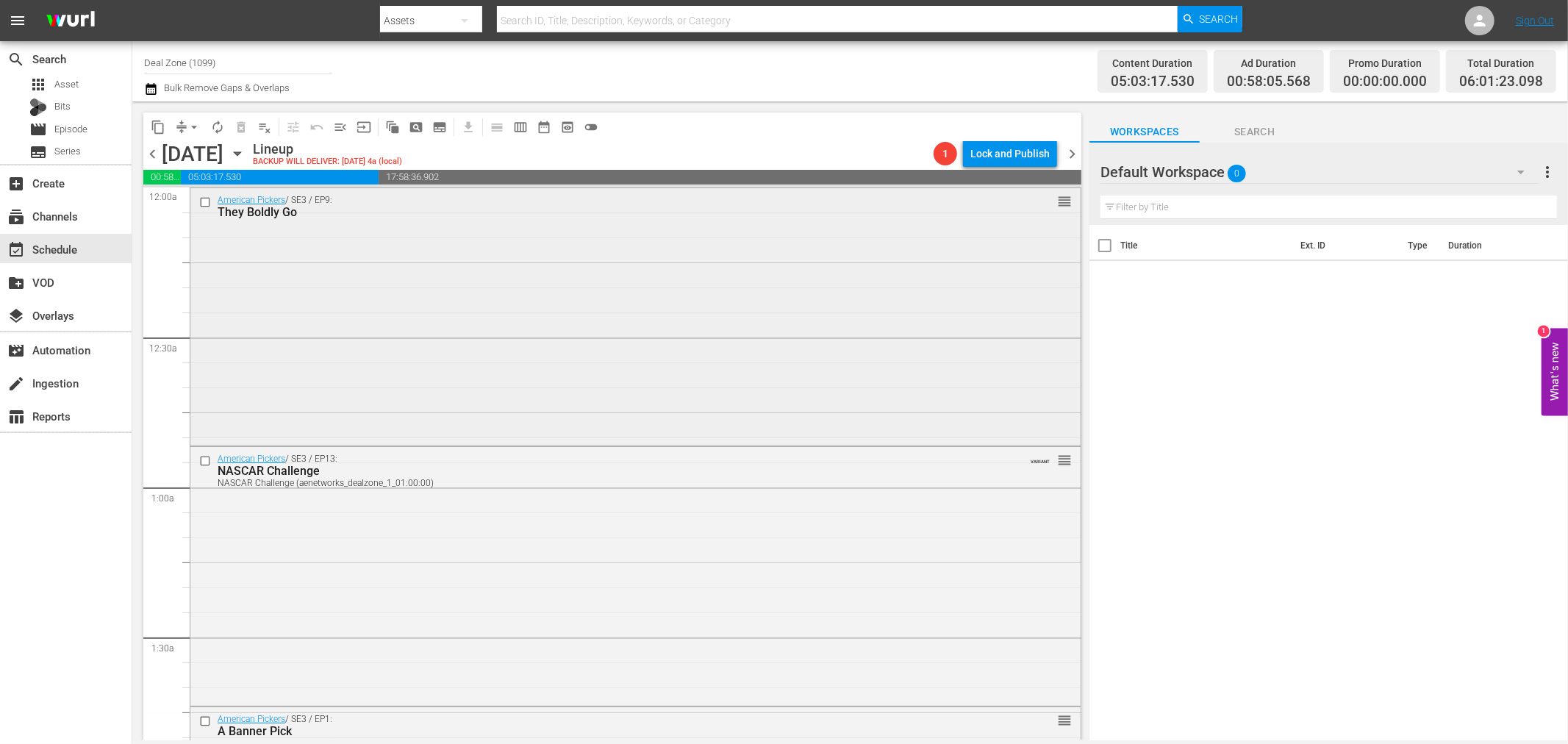
click at [597, 280] on div "American Pickers / SE3 / EP9: They Boldly Go reorder" at bounding box center [635, 316] width 890 height 255
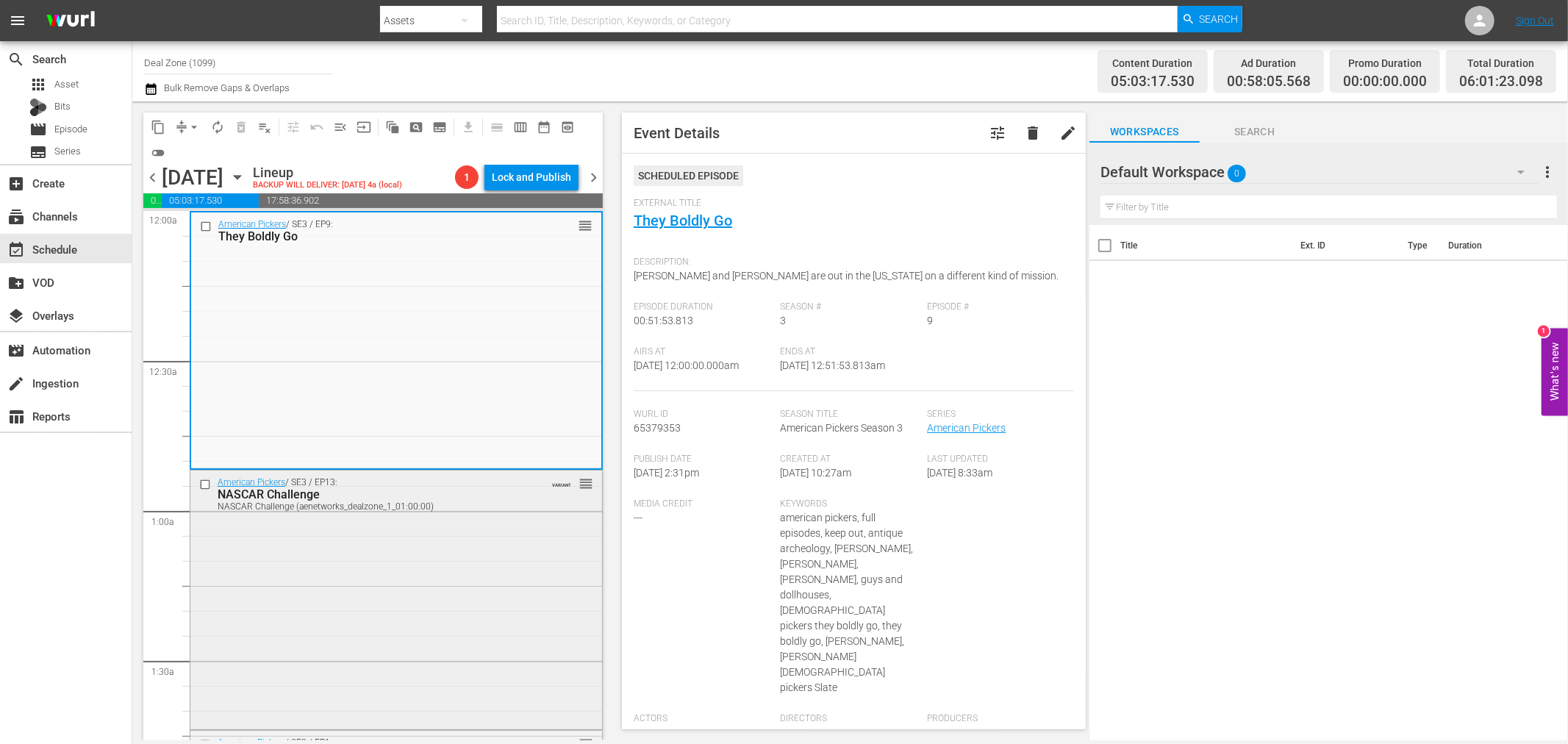
click at [422, 588] on div "American Pickers / SE3 / EP13: NASCAR Challenge NASCAR Challenge (aenetworks_de…" at bounding box center [396, 598] width 411 height 255
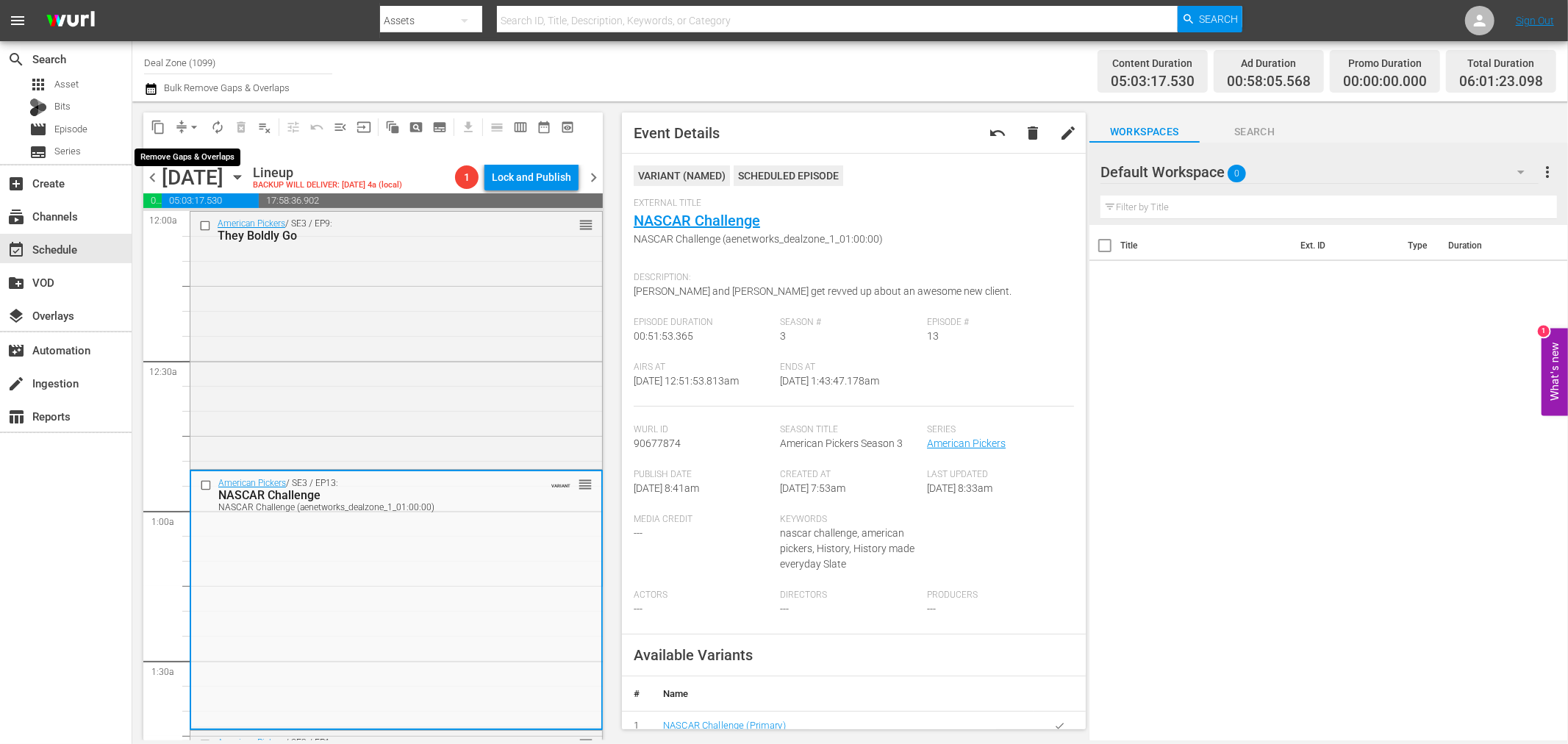
click at [190, 135] on button "arrow_drop_down" at bounding box center [194, 127] width 24 height 24
click at [196, 161] on li "Align to Midnight" at bounding box center [194, 156] width 121 height 25
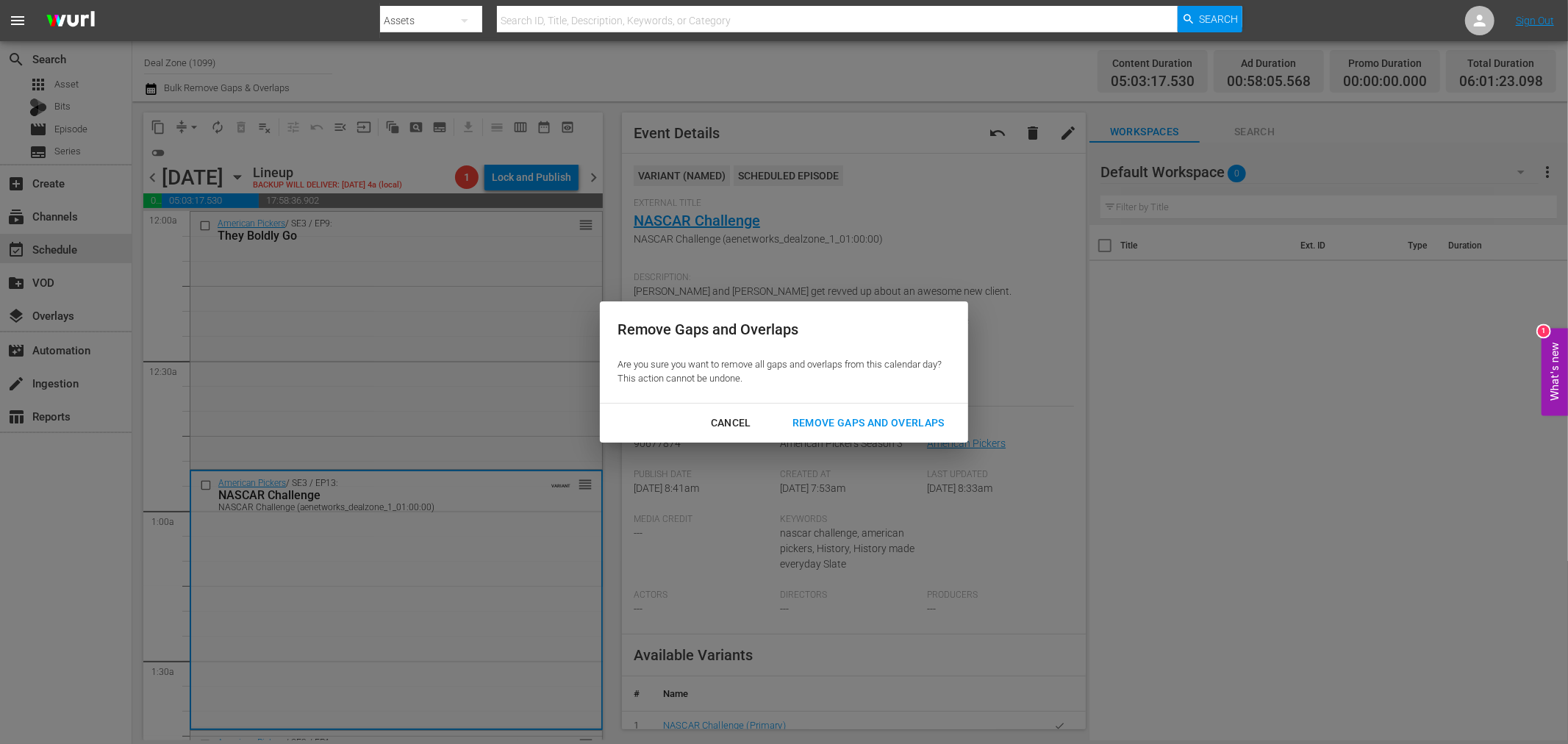
click at [909, 414] on div "Remove Gaps and Overlaps" at bounding box center [869, 423] width 176 height 18
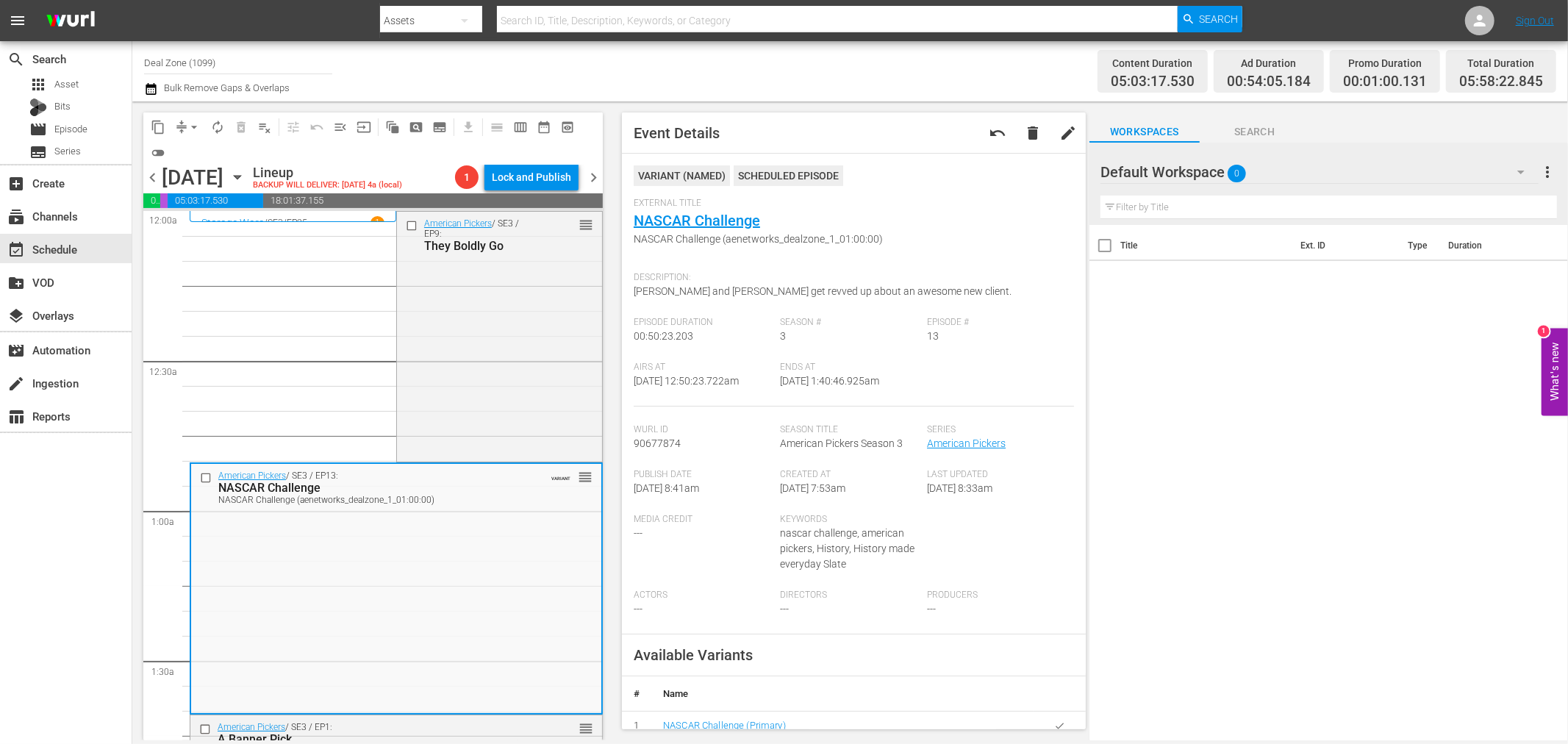
click at [197, 128] on span "arrow_drop_down" at bounding box center [194, 127] width 15 height 15
click at [187, 156] on li "Align to Midnight" at bounding box center [195, 156] width 154 height 25
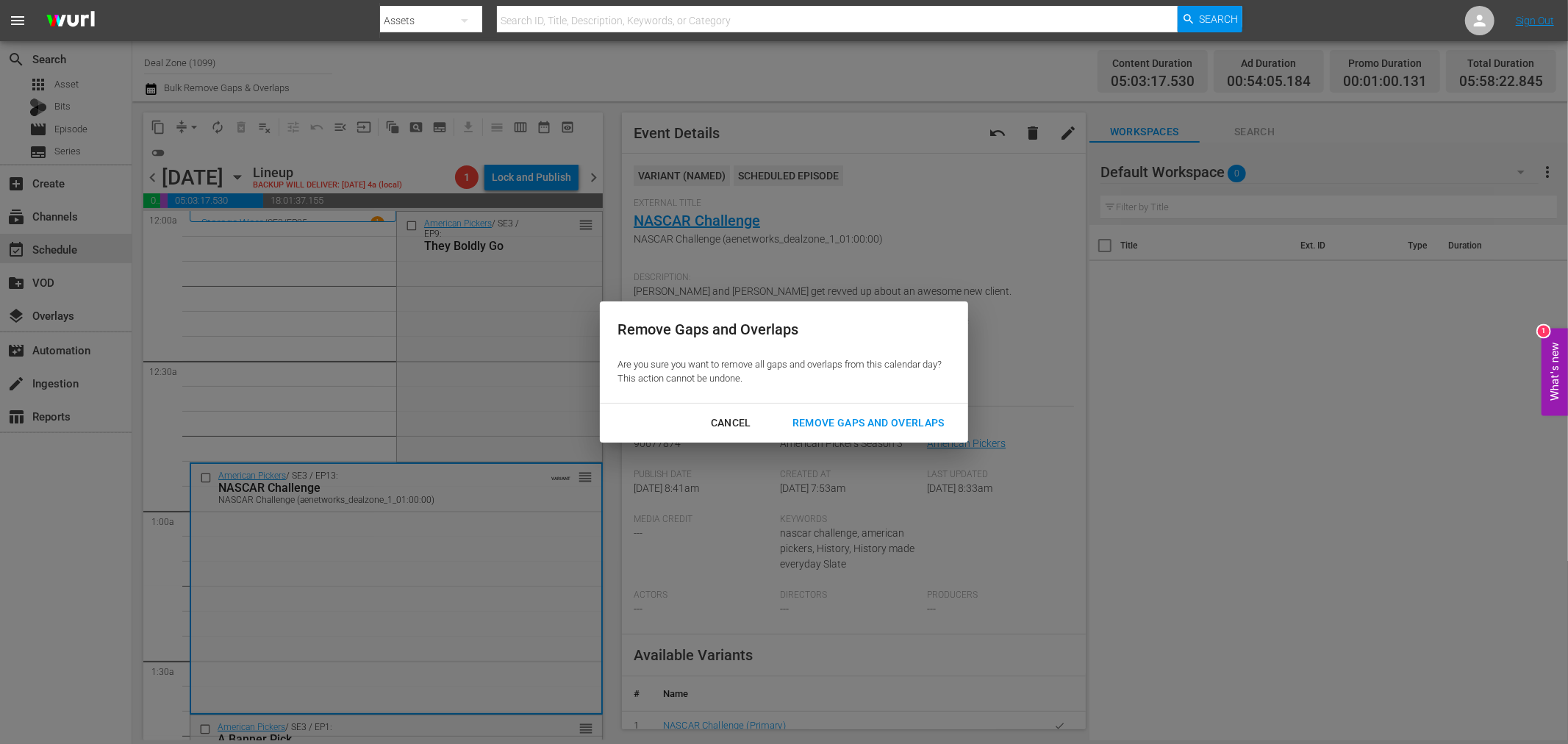
click at [900, 427] on div "Remove Gaps and Overlaps" at bounding box center [869, 423] width 176 height 18
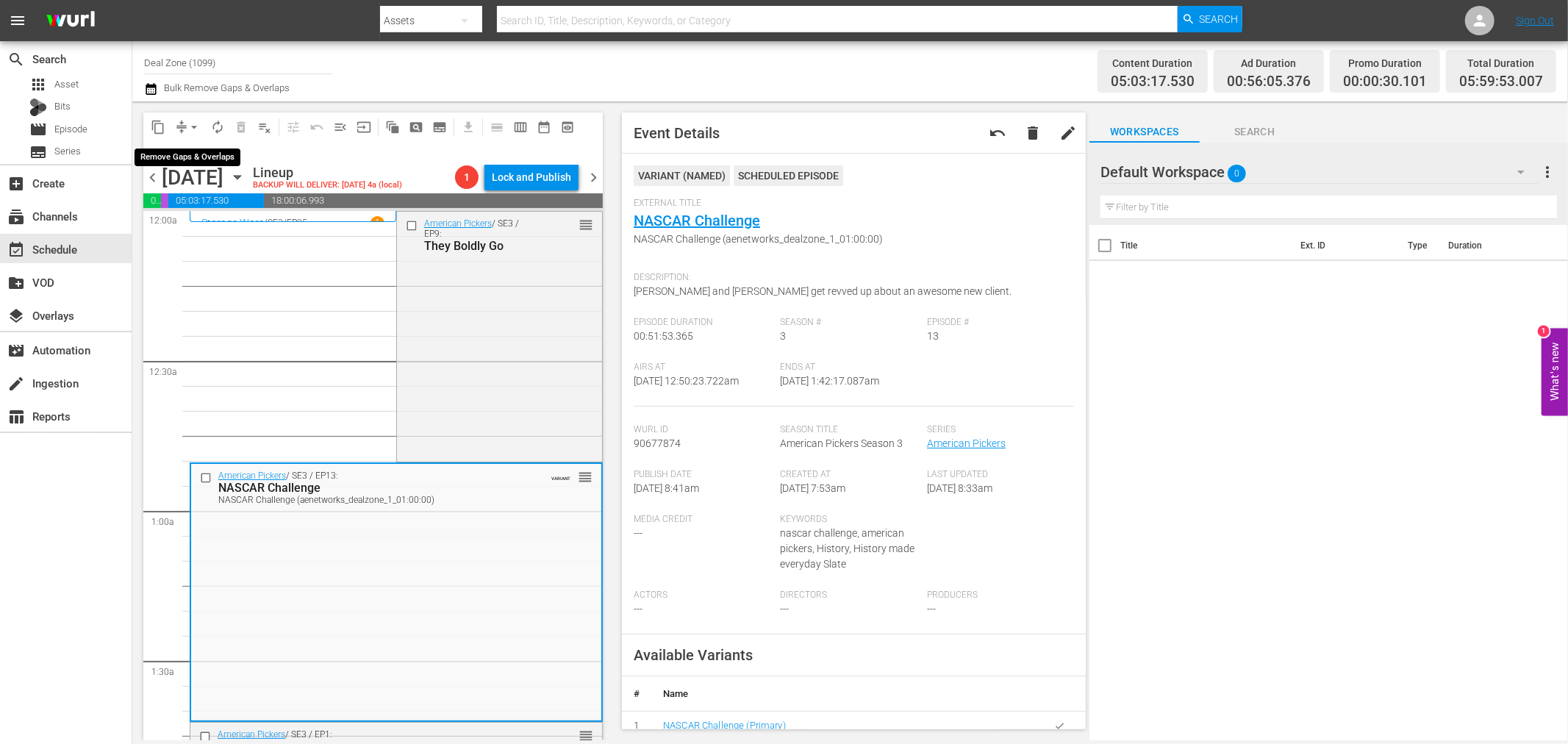
click at [189, 122] on span "arrow_drop_down" at bounding box center [194, 127] width 15 height 15
click at [201, 150] on li "Align to Midnight" at bounding box center [195, 156] width 154 height 25
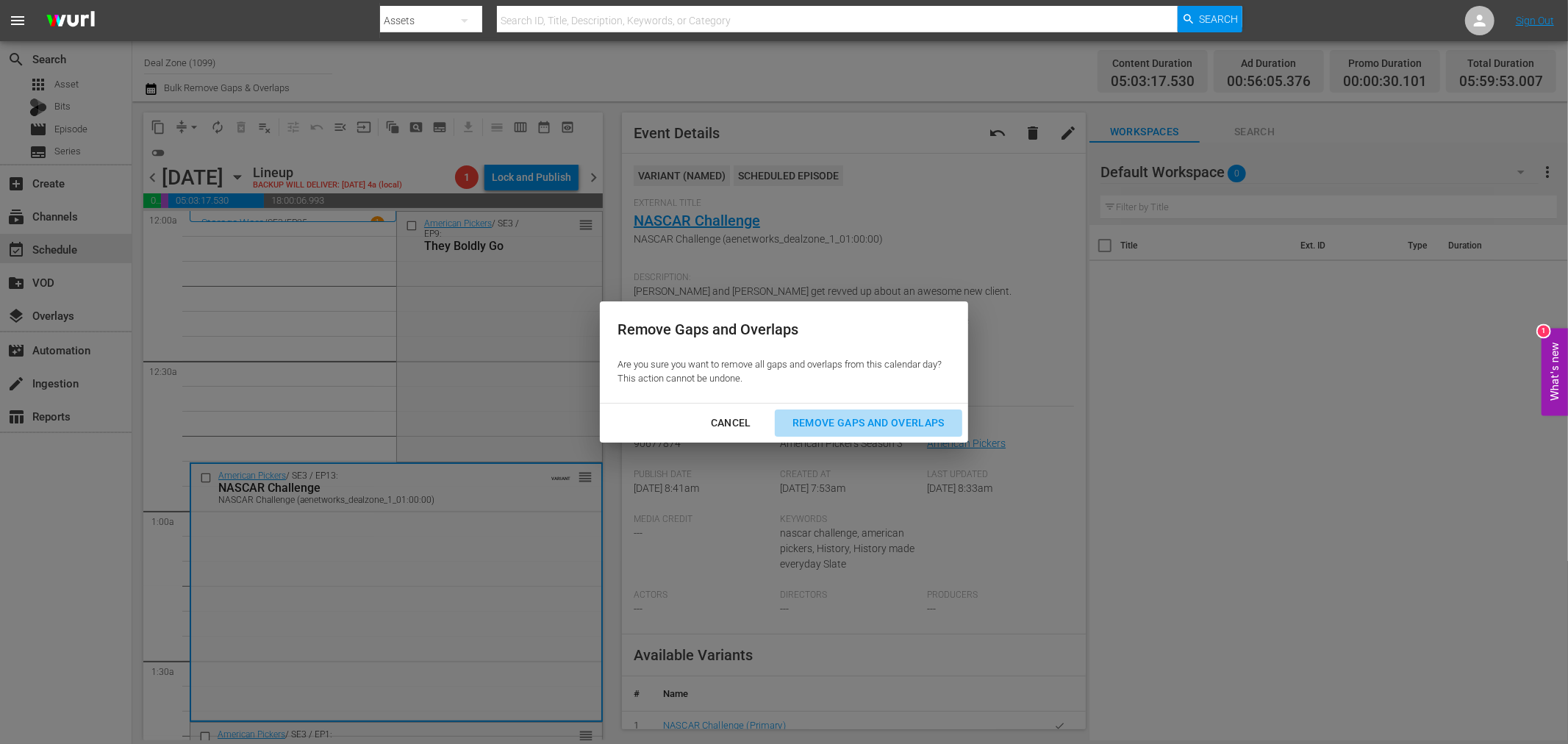
click at [855, 425] on div "Remove Gaps and Overlaps" at bounding box center [869, 423] width 176 height 18
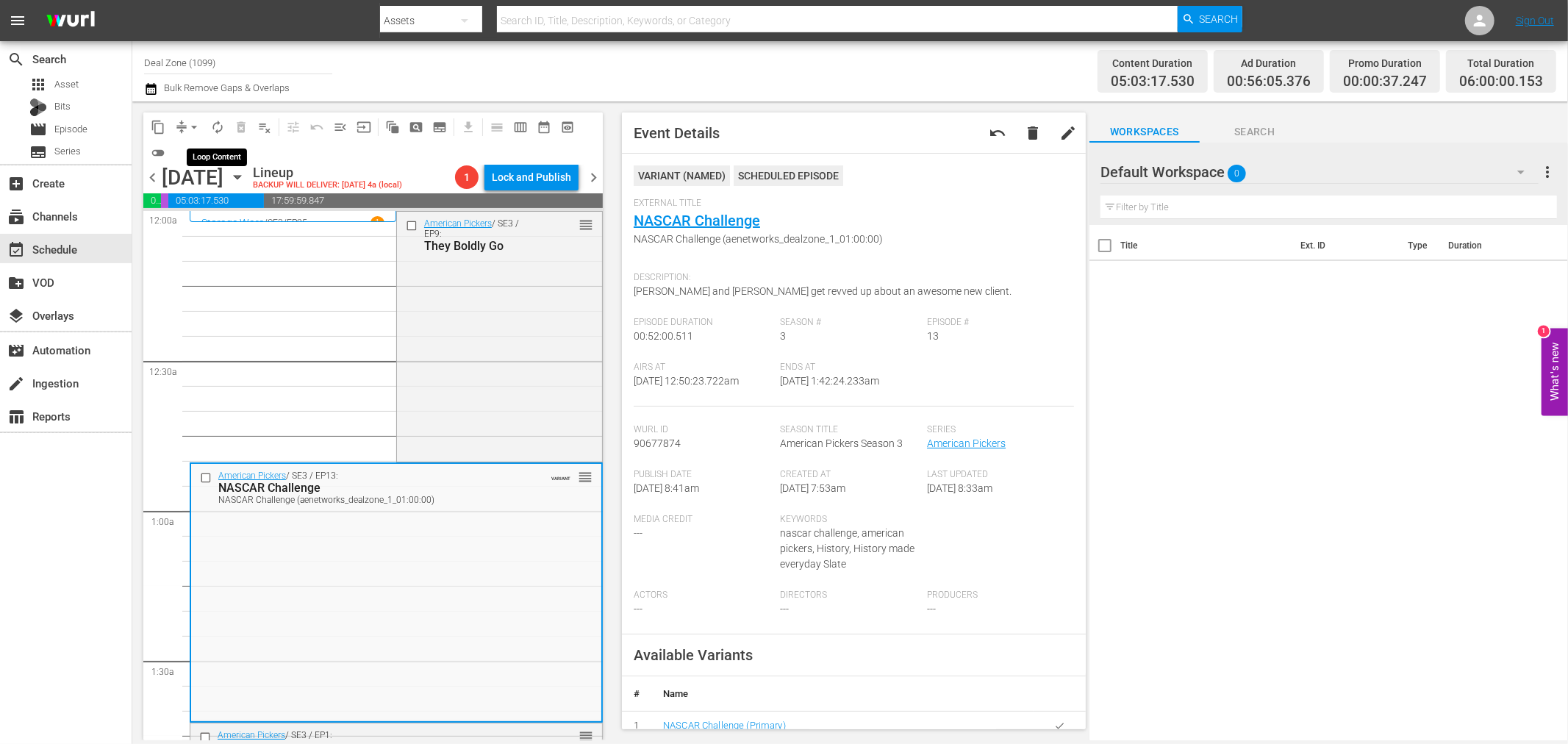
click at [218, 120] on span "autorenew_outlined" at bounding box center [218, 127] width 15 height 15
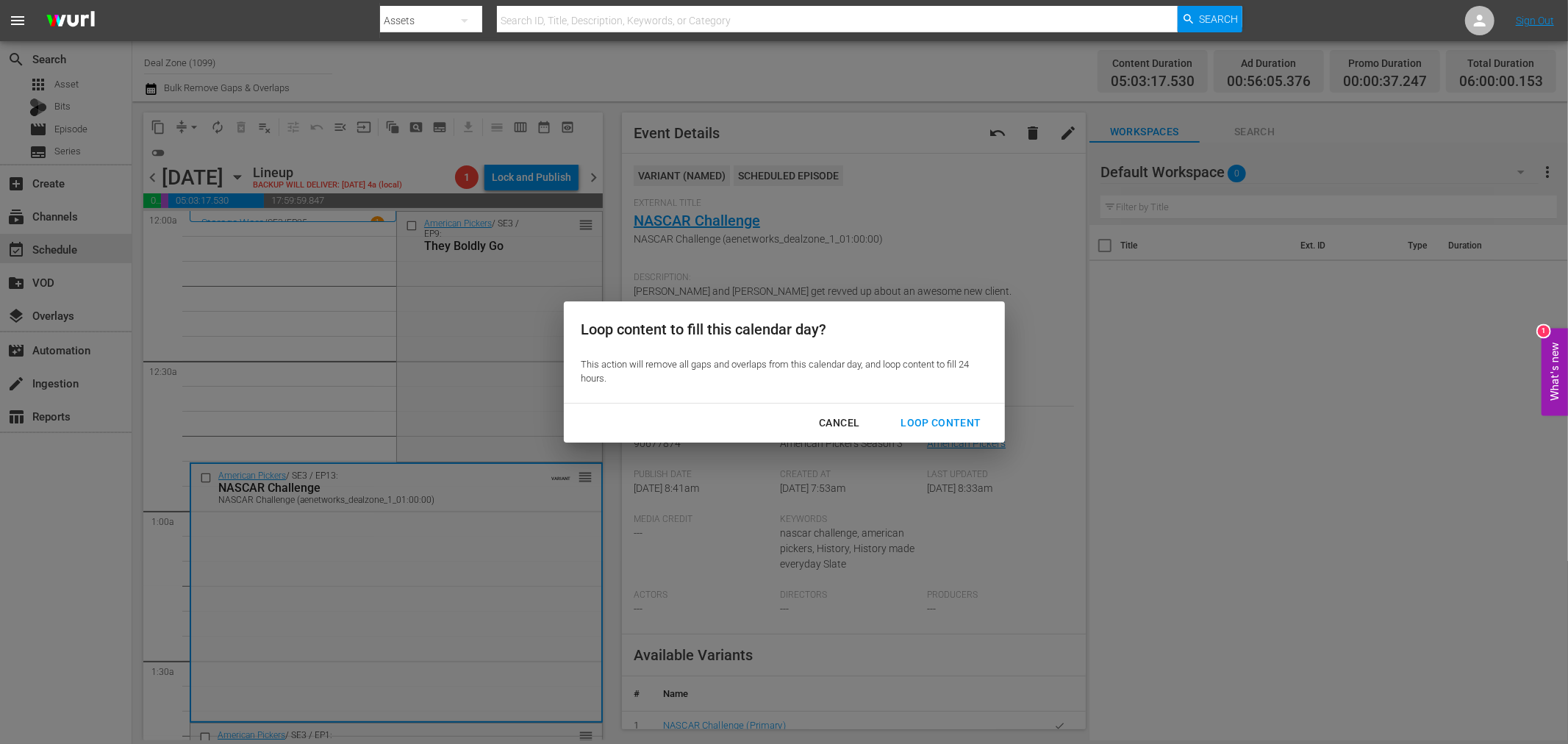
click at [904, 414] on div "Loop Content" at bounding box center [940, 423] width 104 height 18
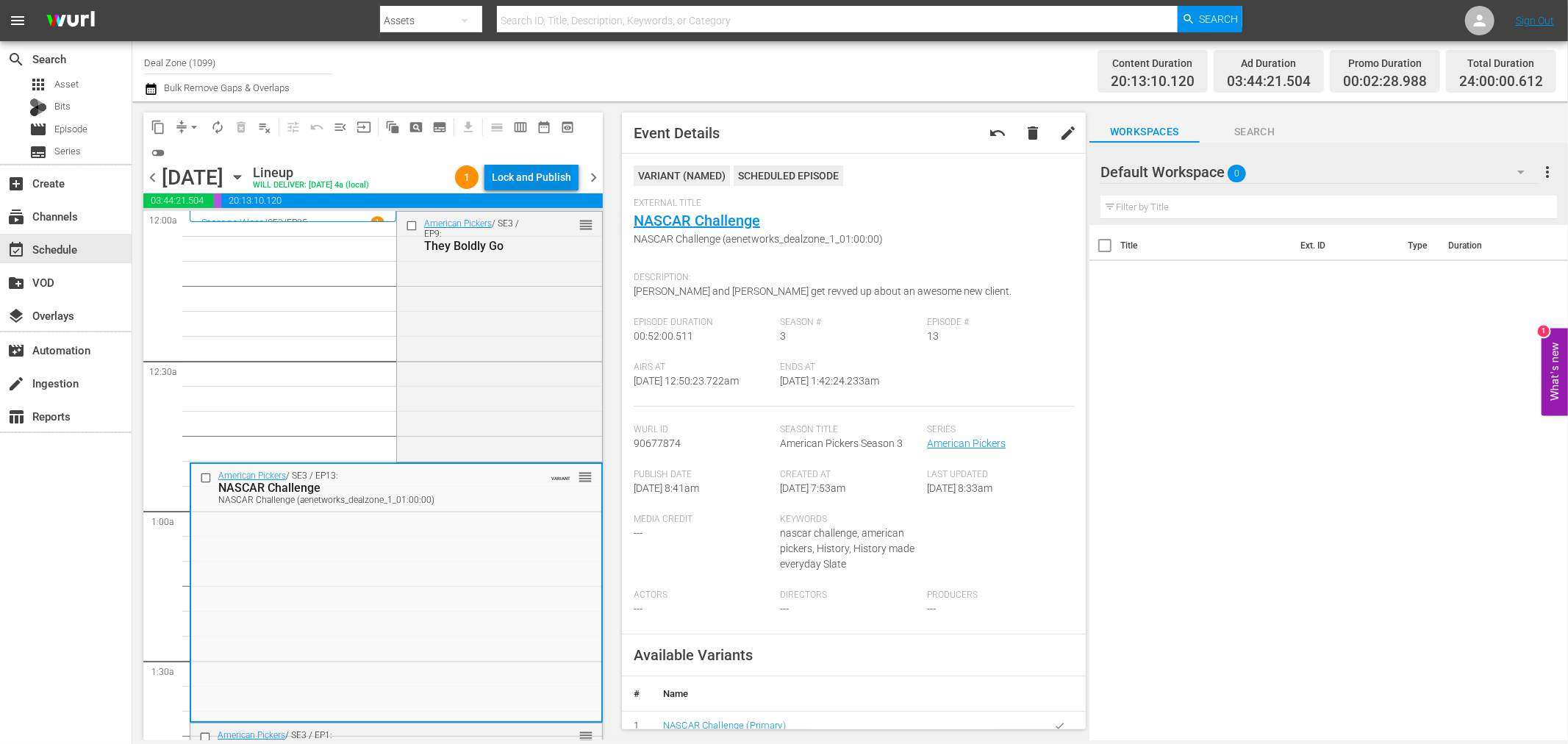
click at [544, 180] on div "Lock and Publish" at bounding box center [532, 177] width 79 height 26
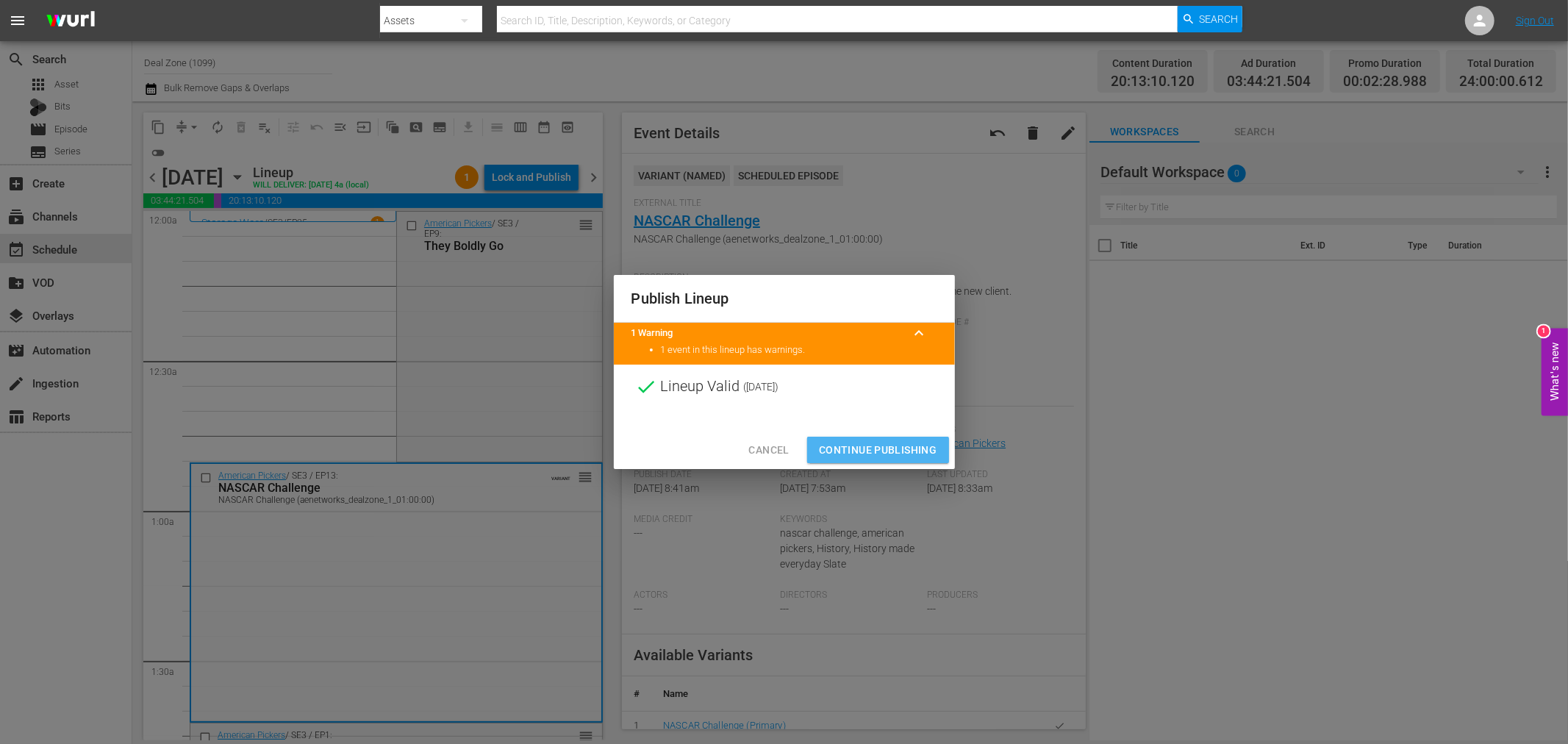
click at [879, 444] on span "Continue Publishing" at bounding box center [878, 450] width 119 height 18
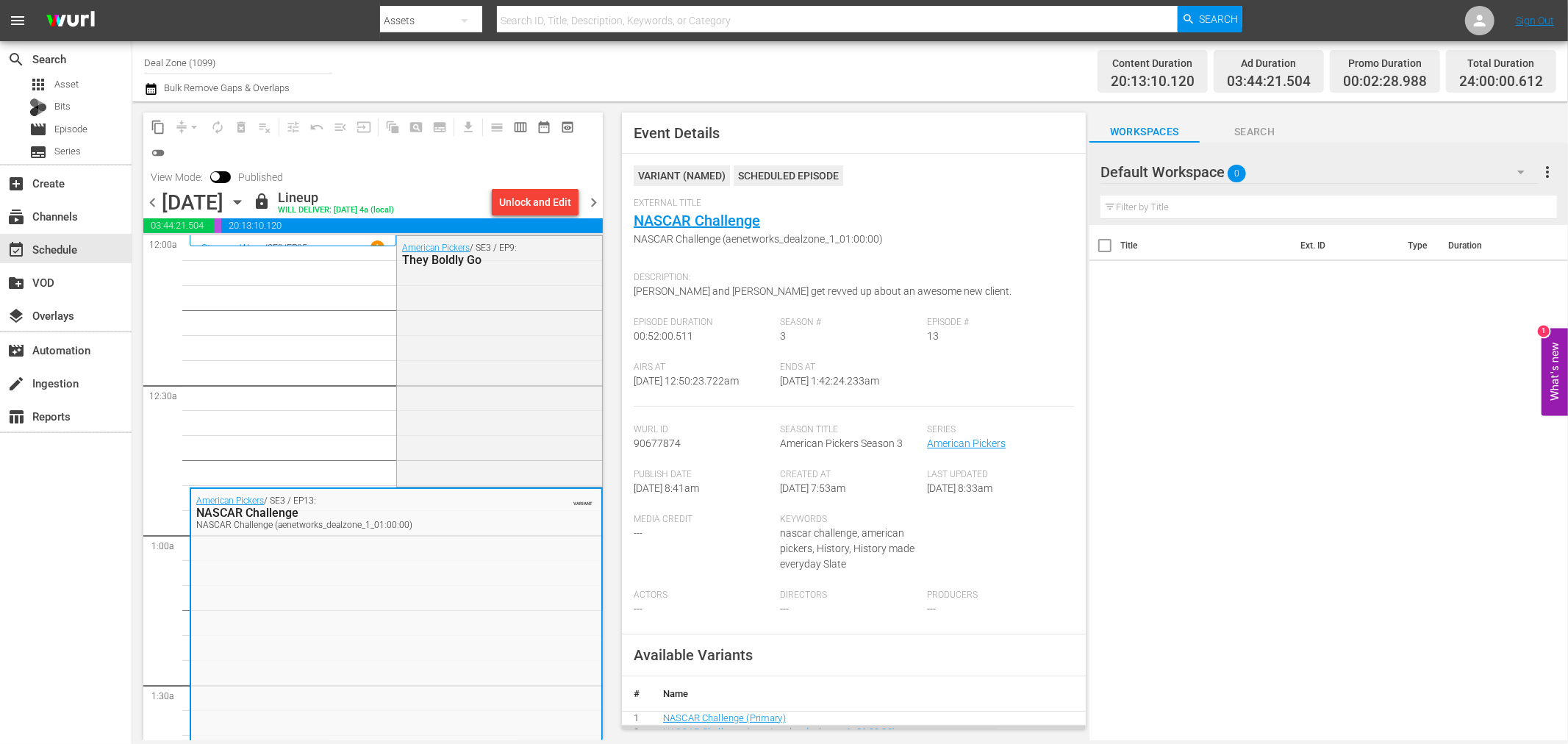
click at [693, 99] on div "Channel Title Deal Zone (1099) Bulk Remove Gaps & Overlaps Content Duration 20:…" at bounding box center [850, 71] width 1436 height 60
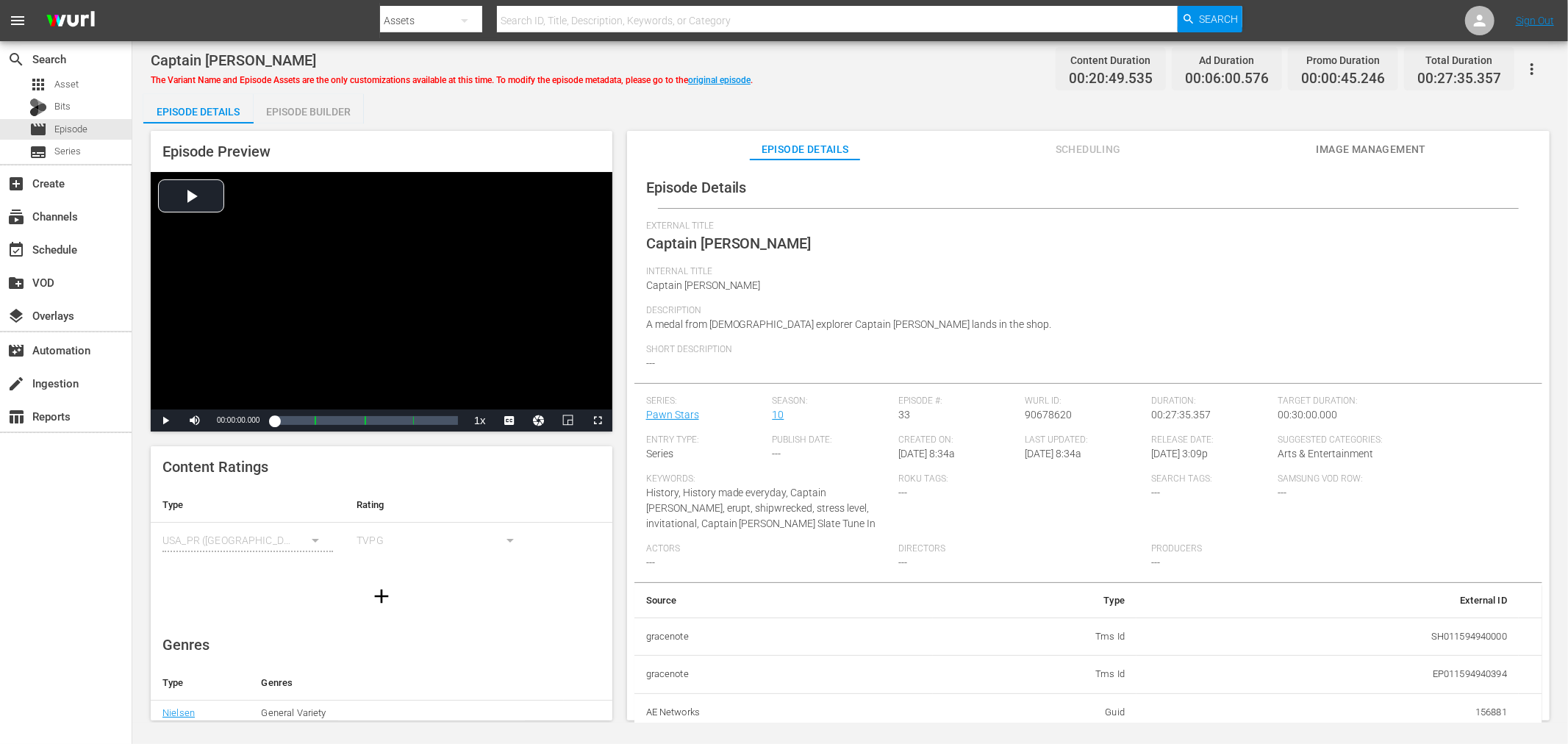
click at [332, 109] on div "Episode Builder" at bounding box center [309, 112] width 110 height 36
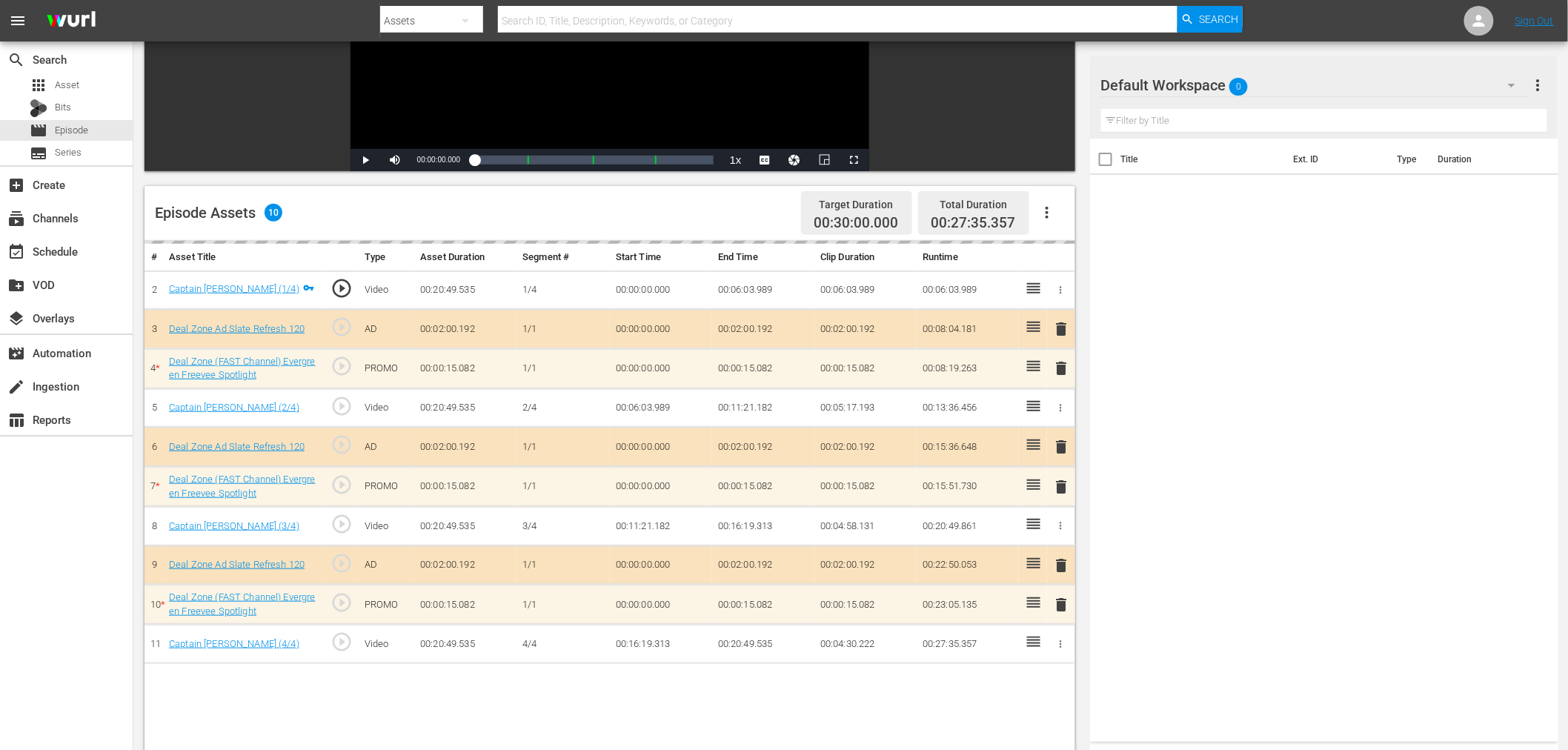
scroll to position [385, 0]
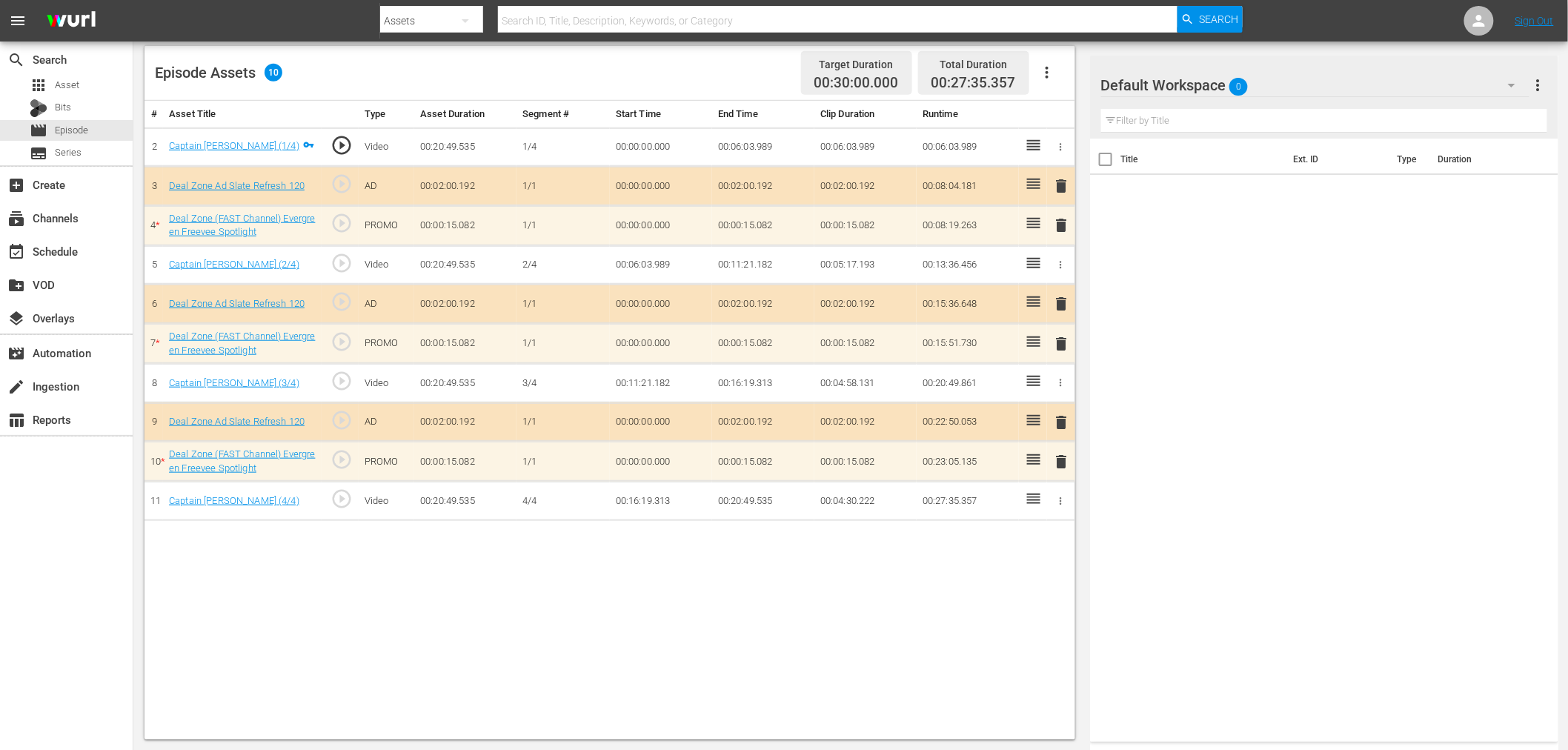
click at [1377, 115] on input "text" at bounding box center [1324, 121] width 446 height 24
click at [1331, 82] on div "Default Workspace 0" at bounding box center [1315, 85] width 428 height 41
click at [1204, 168] on div "Deal Zone (13)" at bounding box center [1196, 175] width 154 height 24
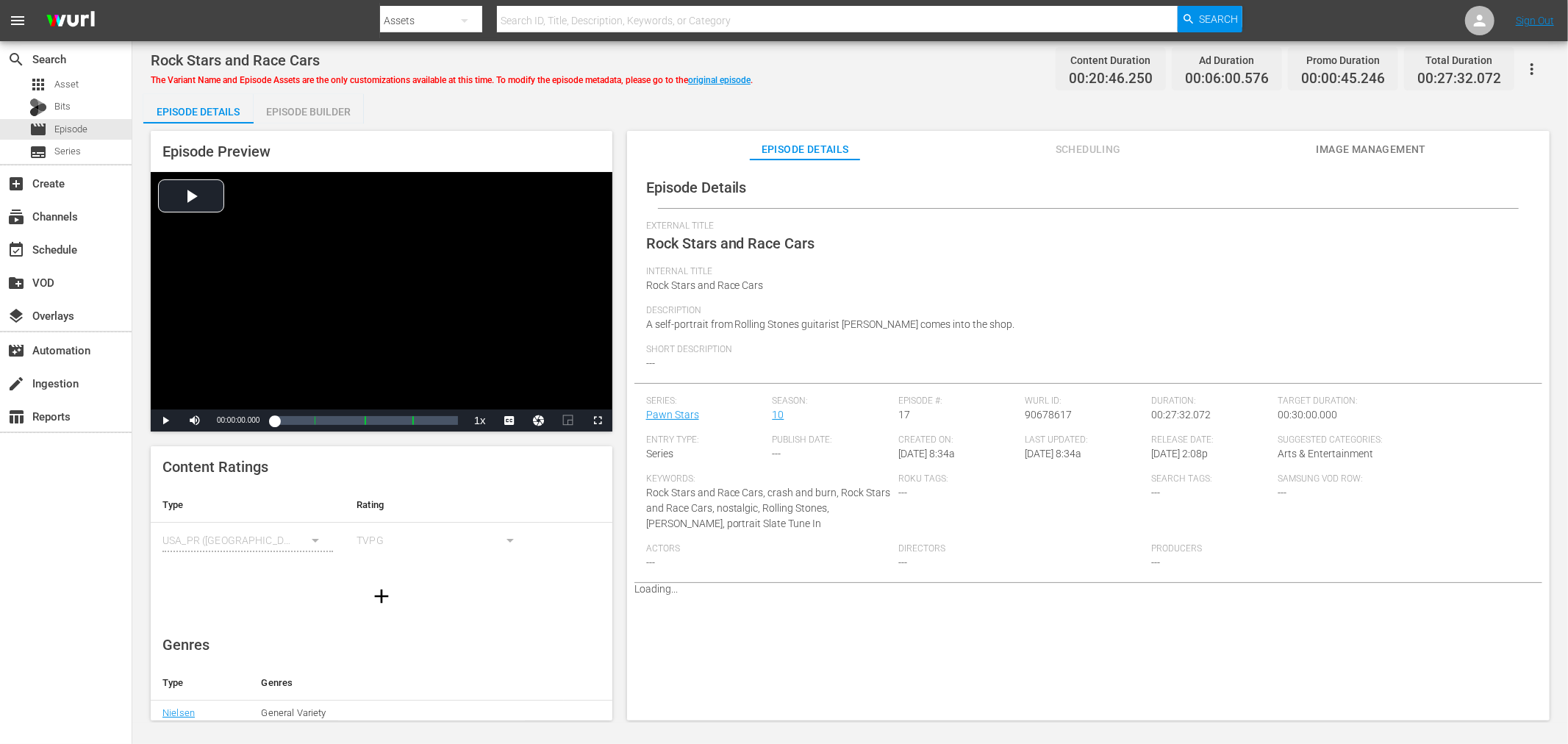
click at [270, 101] on div "Episode Builder" at bounding box center [309, 112] width 110 height 36
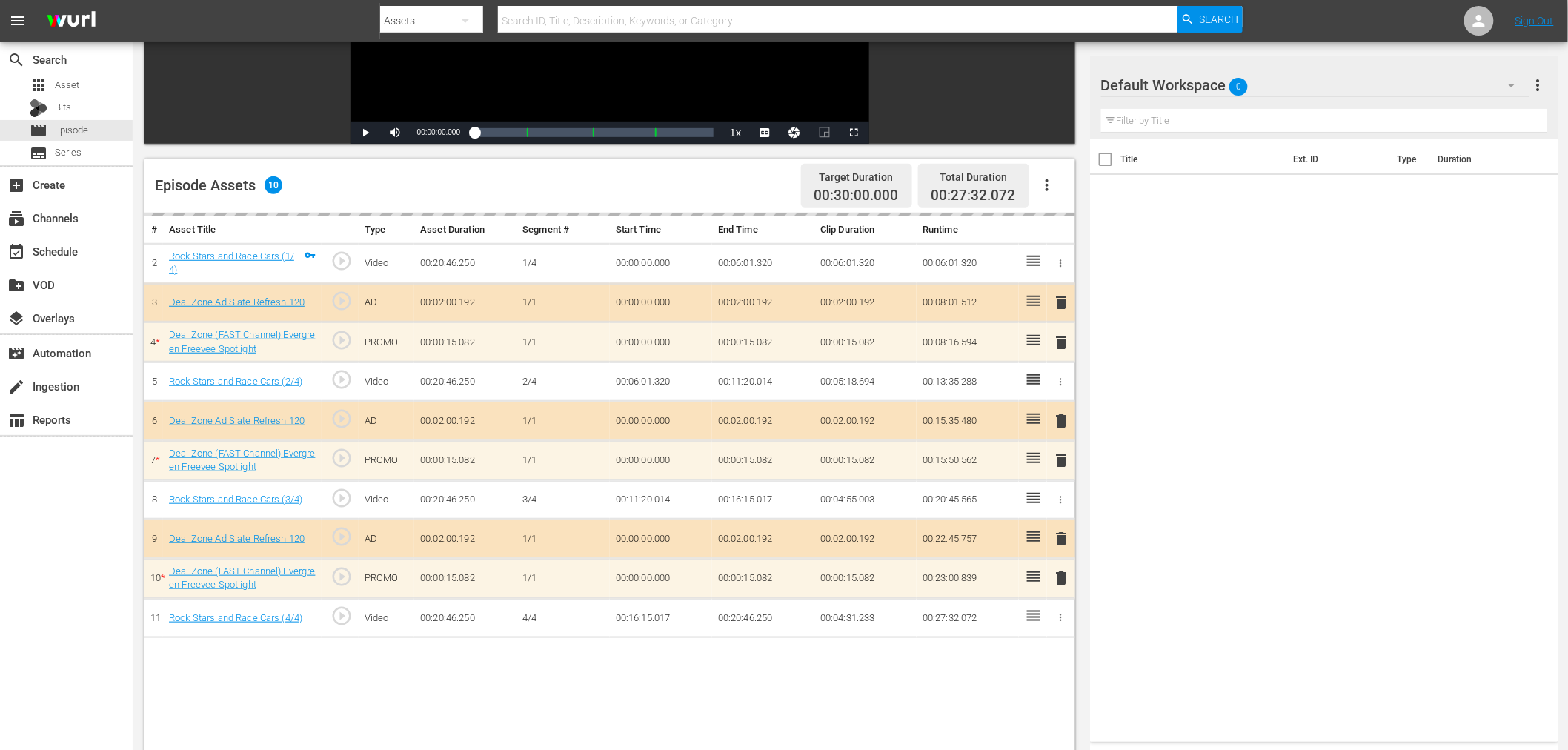
scroll to position [385, 0]
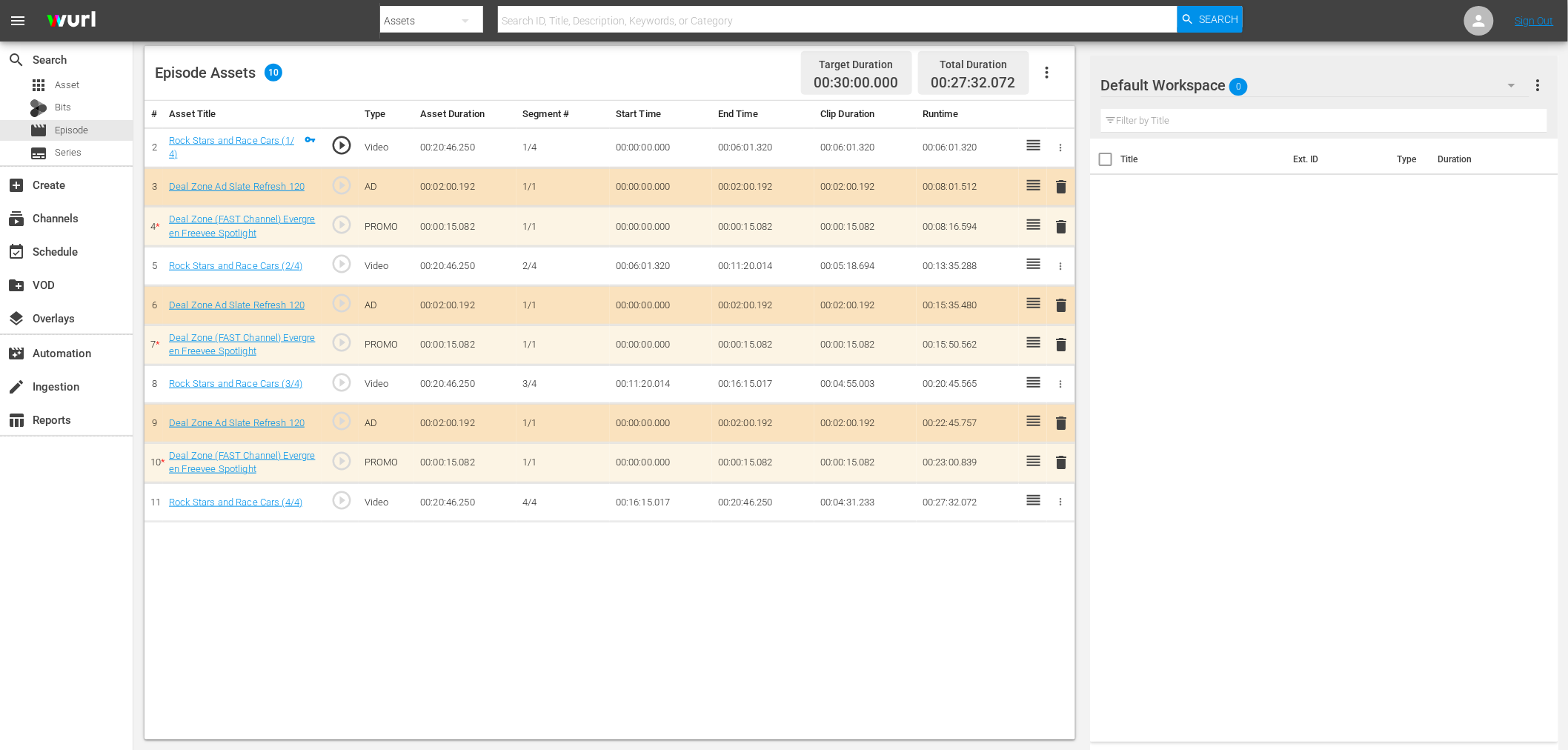
click at [1393, 65] on div "Default Workspace 0" at bounding box center [1315, 85] width 428 height 41
click at [1241, 172] on div "Deal Zone (13)" at bounding box center [1196, 175] width 154 height 24
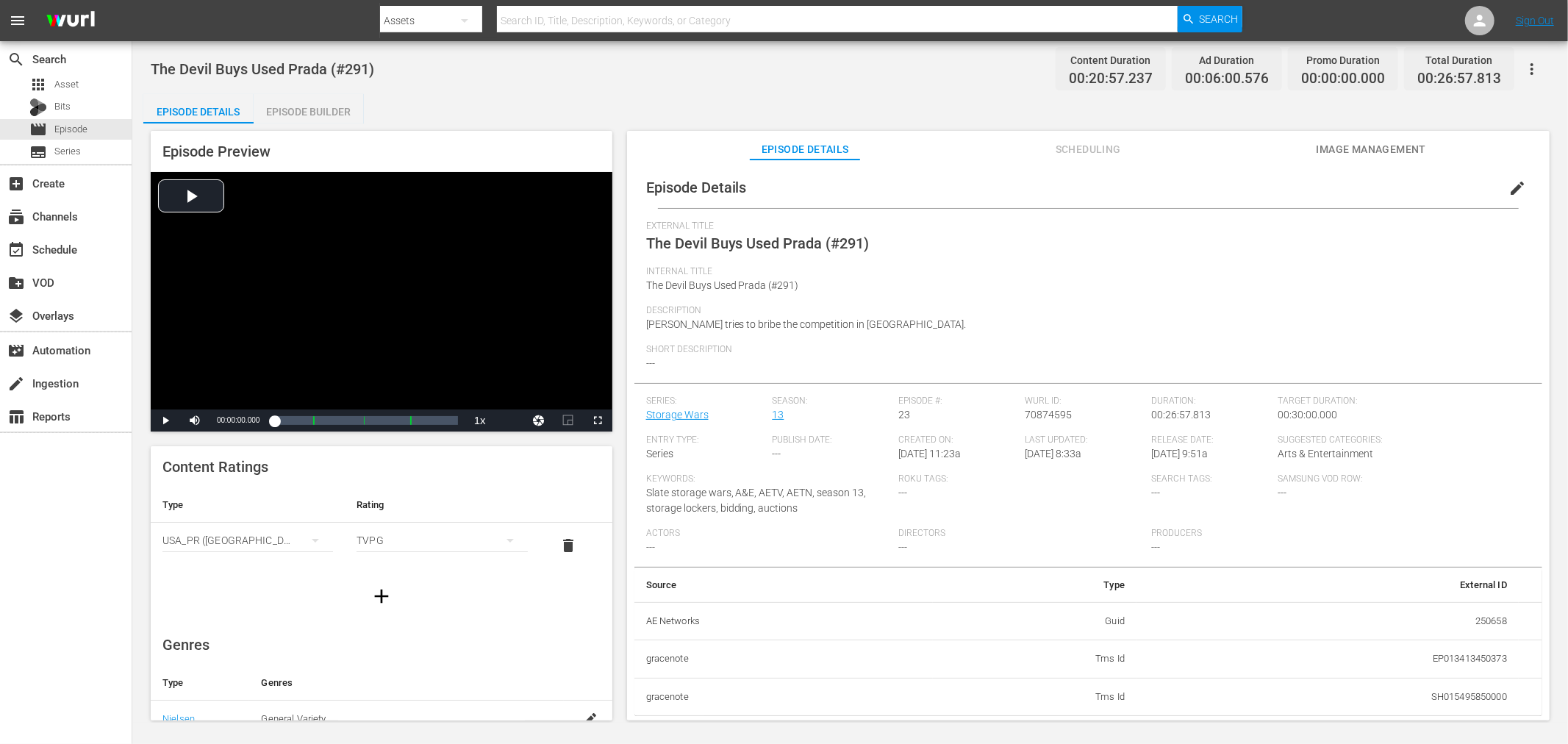
click at [316, 104] on div "Episode Builder" at bounding box center [309, 112] width 110 height 36
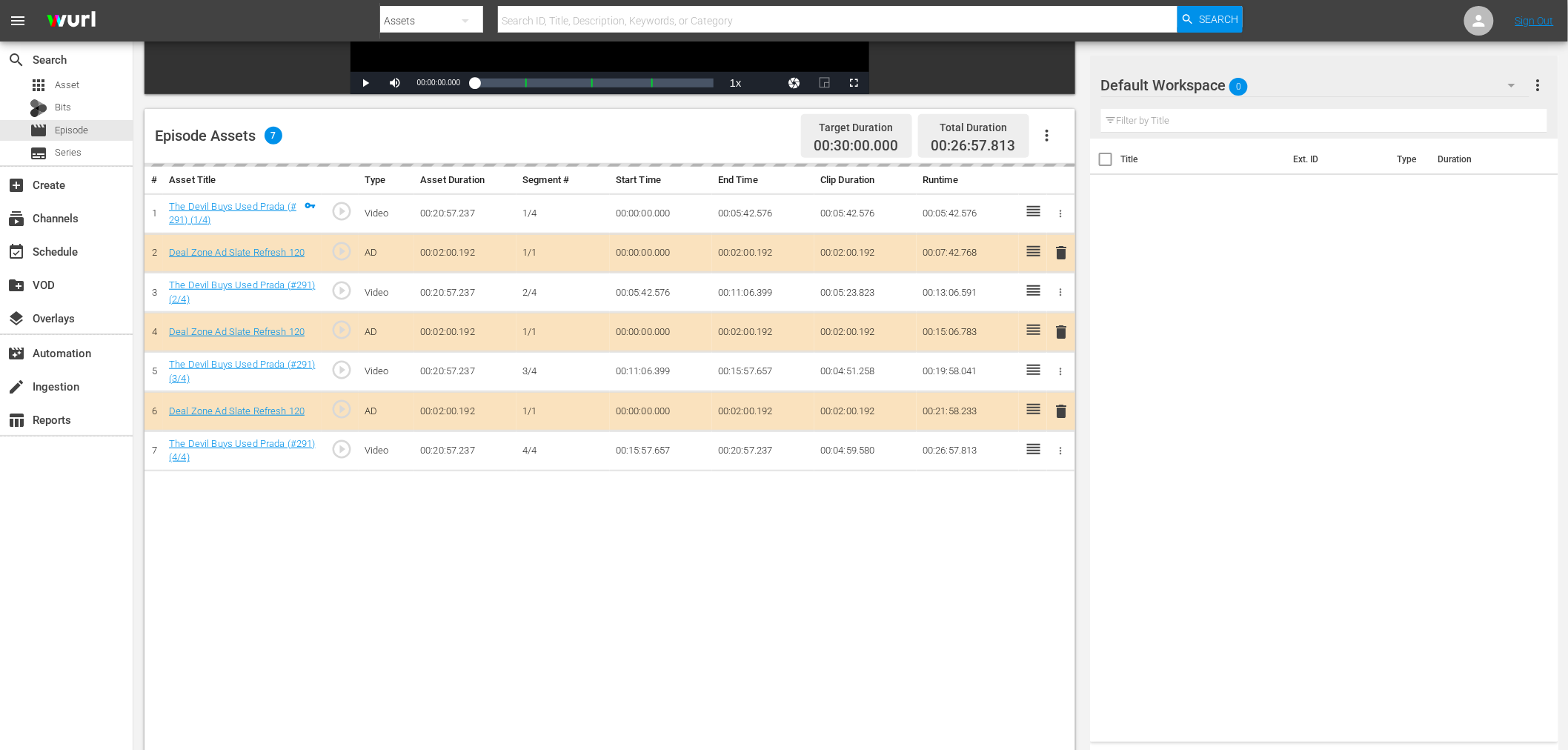
scroll to position [220, 0]
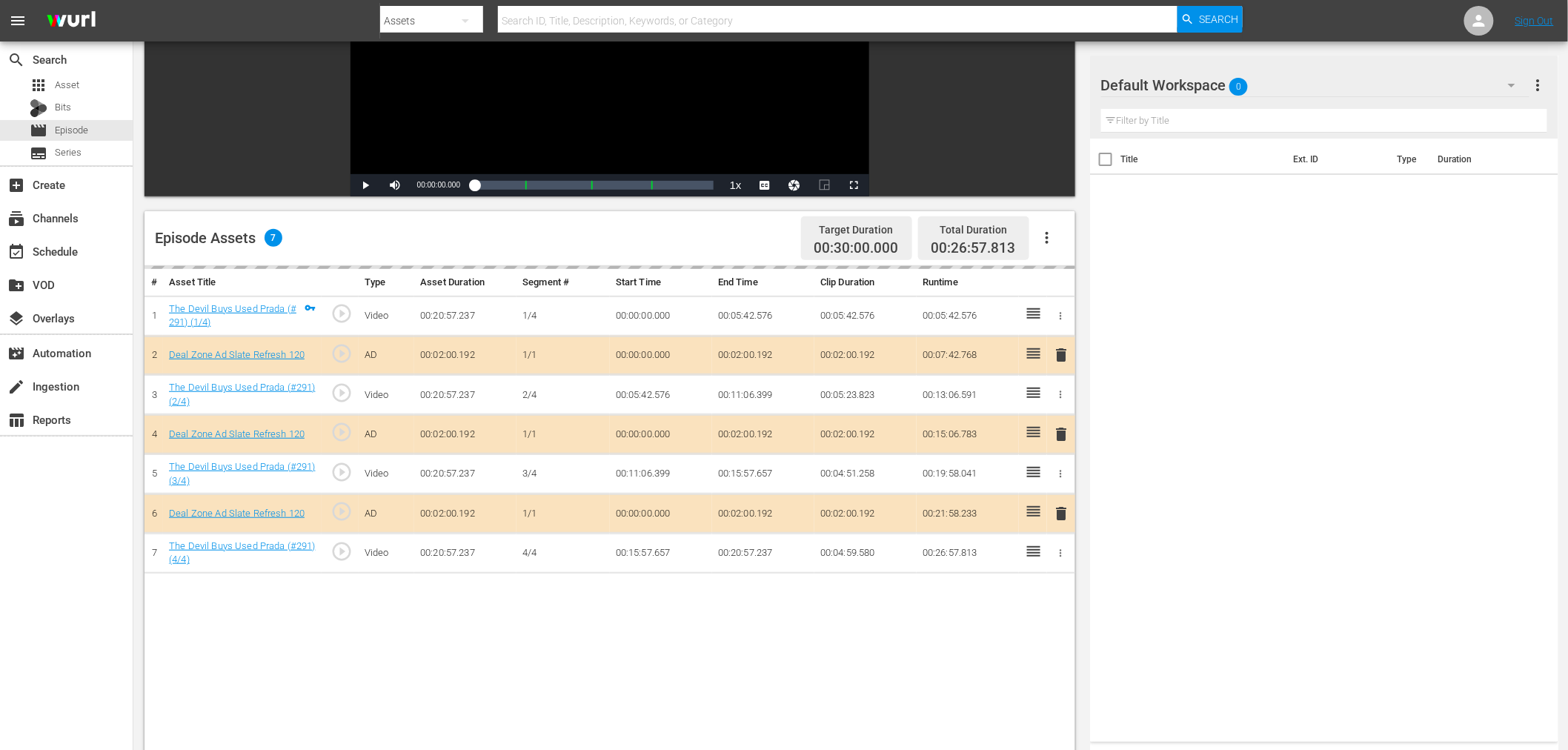
click at [1309, 77] on div "Default Workspace 0" at bounding box center [1315, 85] width 428 height 41
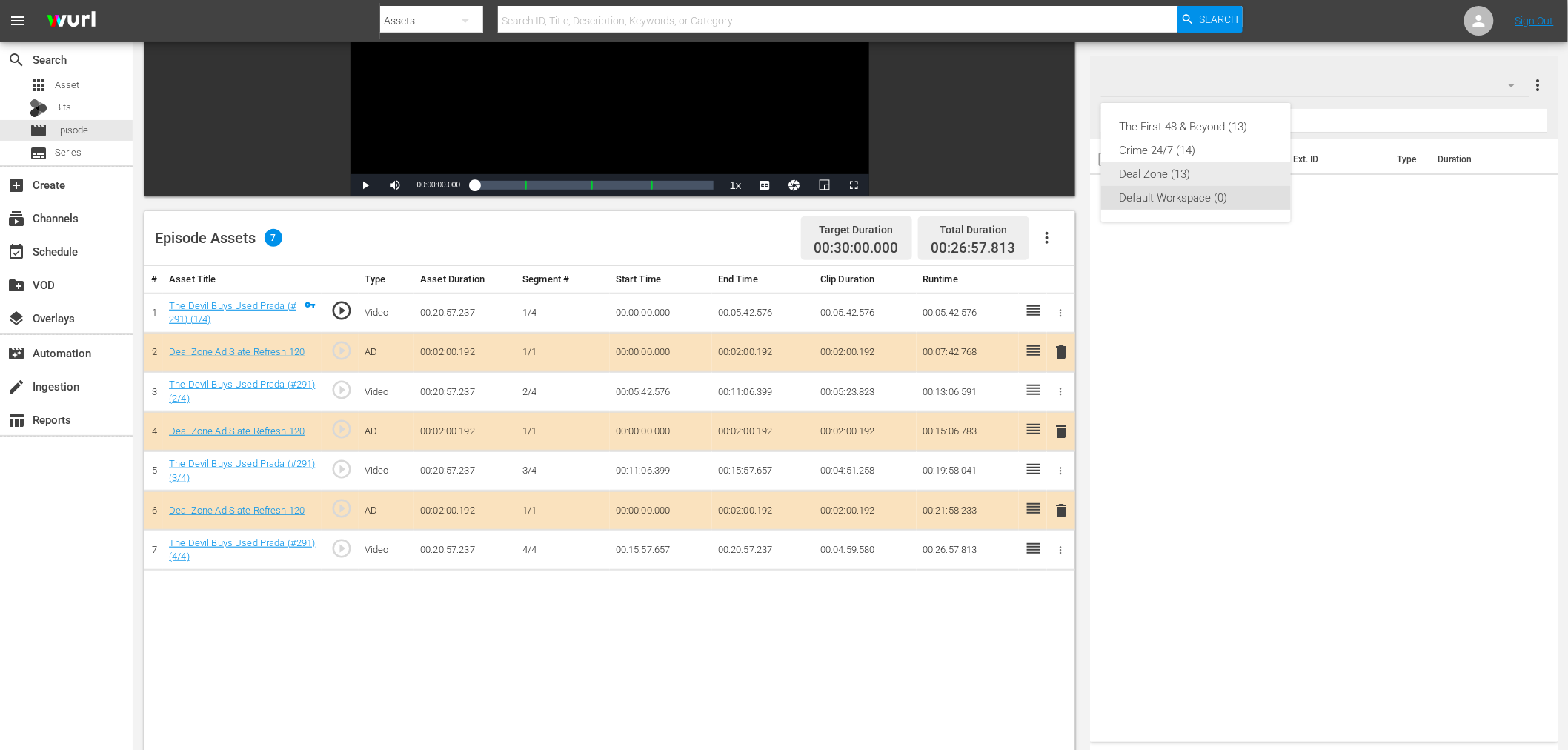
click at [1220, 171] on div "Deal Zone (13)" at bounding box center [1196, 175] width 154 height 24
click at [1063, 426] on span "delete" at bounding box center [1062, 432] width 18 height 18
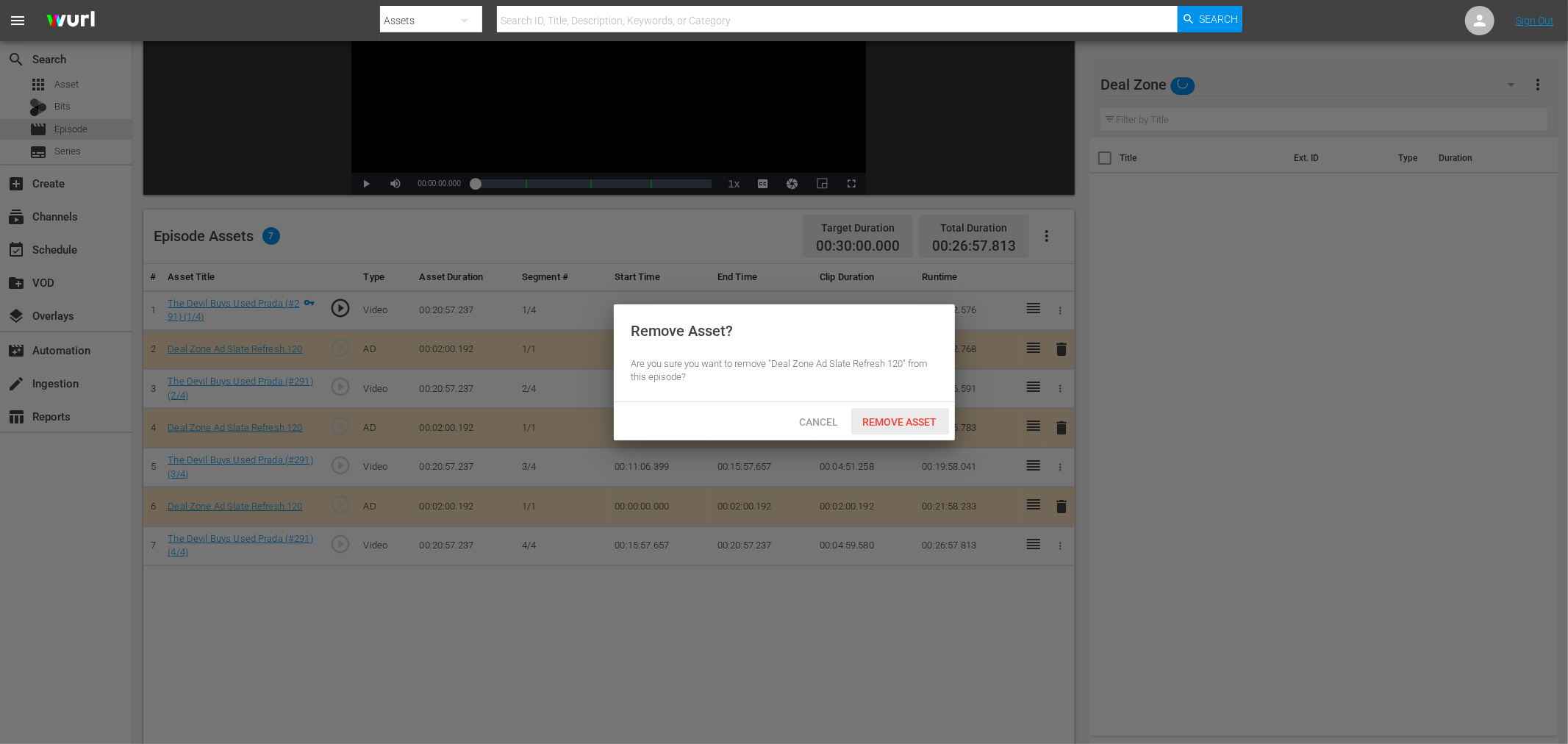
click at [889, 421] on span "Remove Asset" at bounding box center [900, 422] width 98 height 12
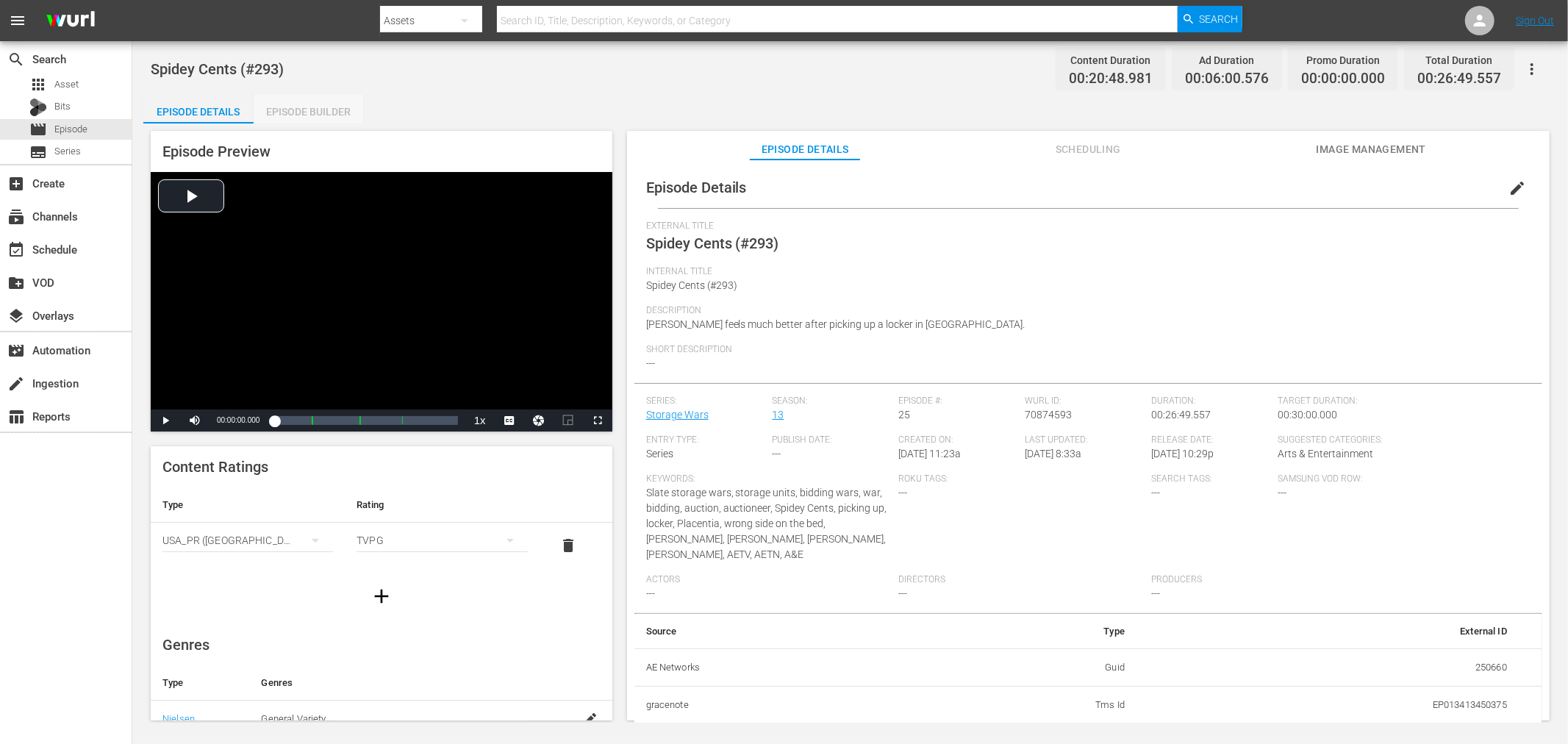
click at [284, 109] on div "Episode Builder" at bounding box center [309, 112] width 110 height 36
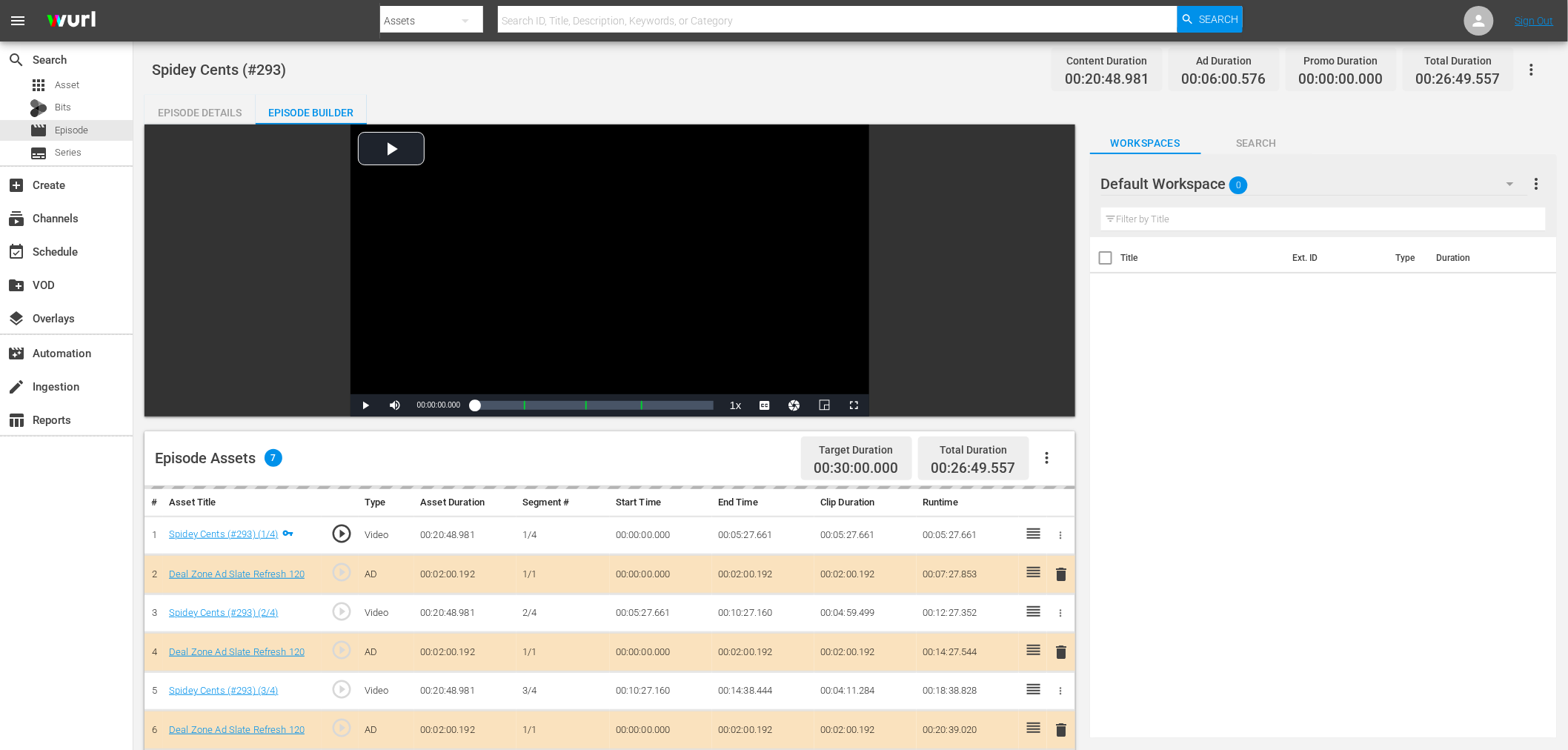
click at [1063, 655] on div "delete" at bounding box center [1061, 653] width 16 height 22
click at [1306, 174] on div "Default Workspace 0" at bounding box center [1314, 184] width 427 height 41
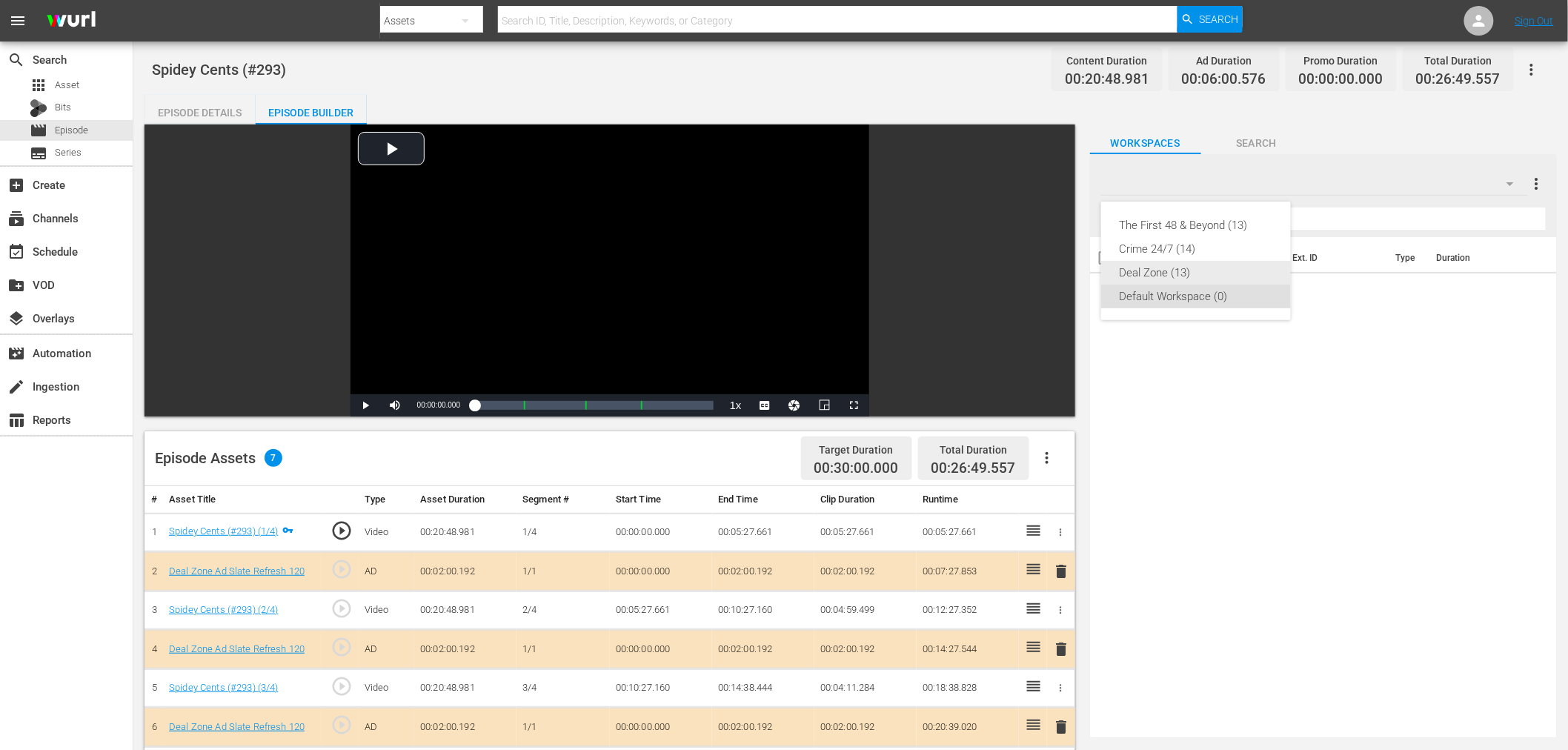
click at [1175, 273] on div "Deal Zone (13)" at bounding box center [1196, 273] width 154 height 24
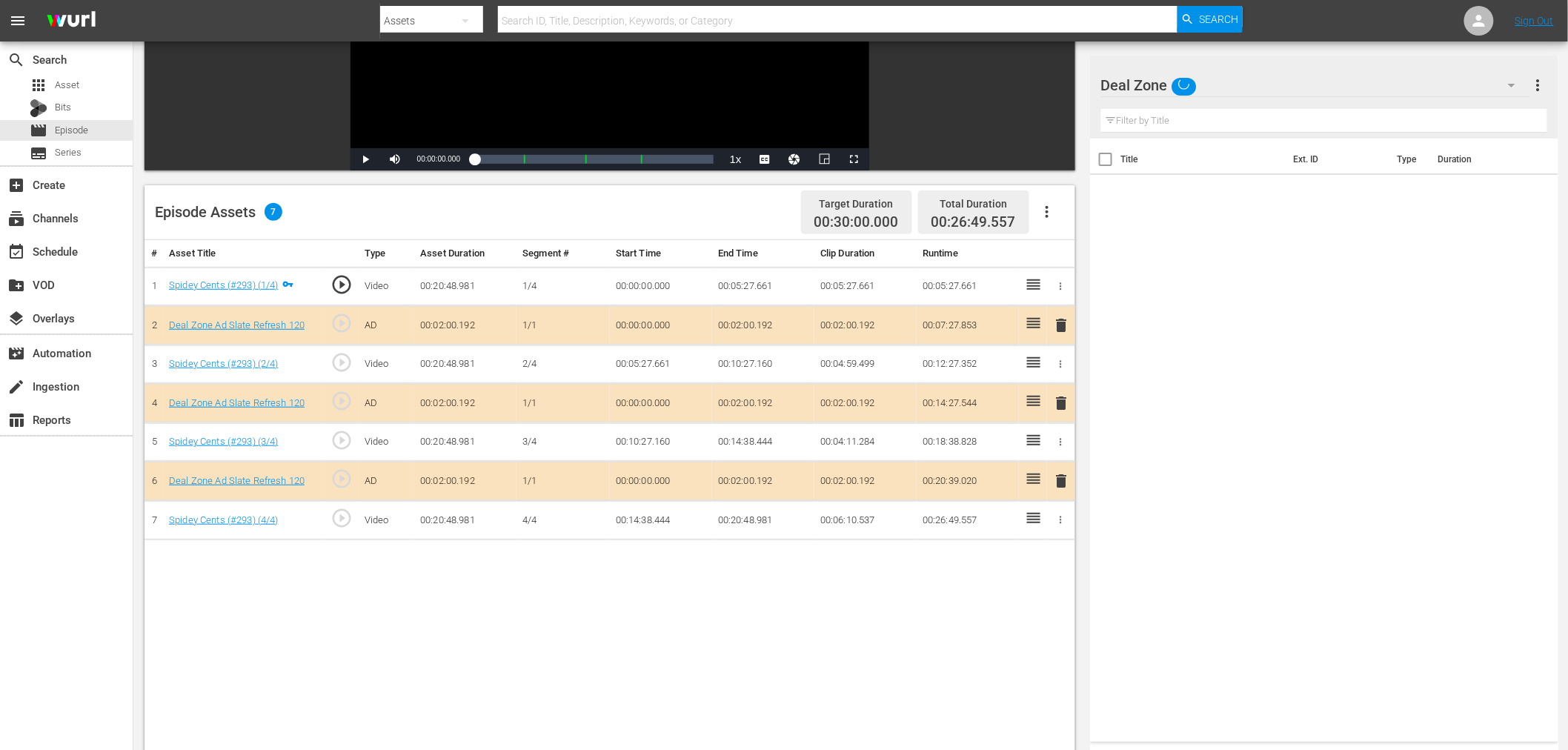
scroll to position [247, 0]
click at [1062, 406] on span "delete" at bounding box center [1062, 402] width 18 height 18
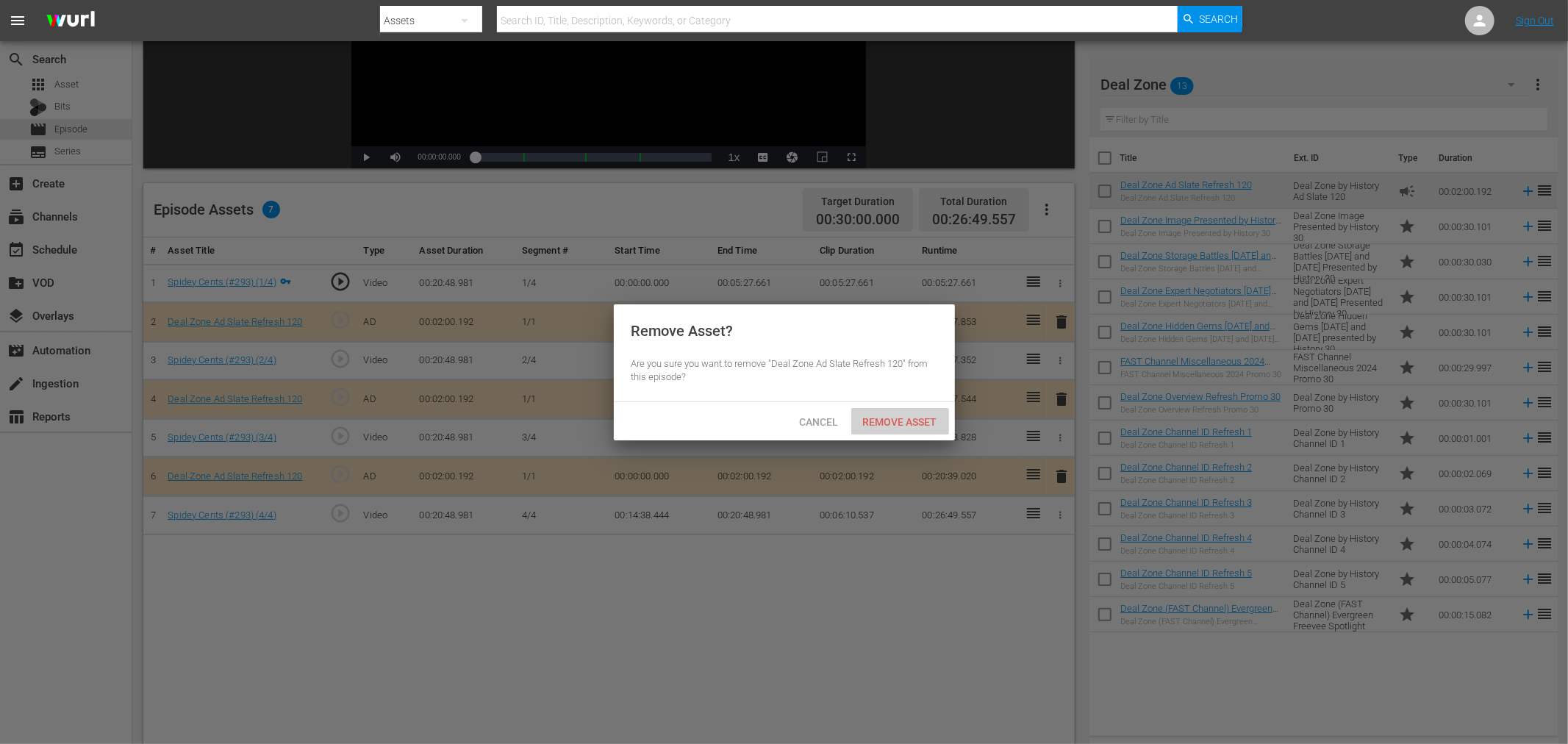
click at [888, 427] on div "Remove Asset" at bounding box center [900, 422] width 98 height 27
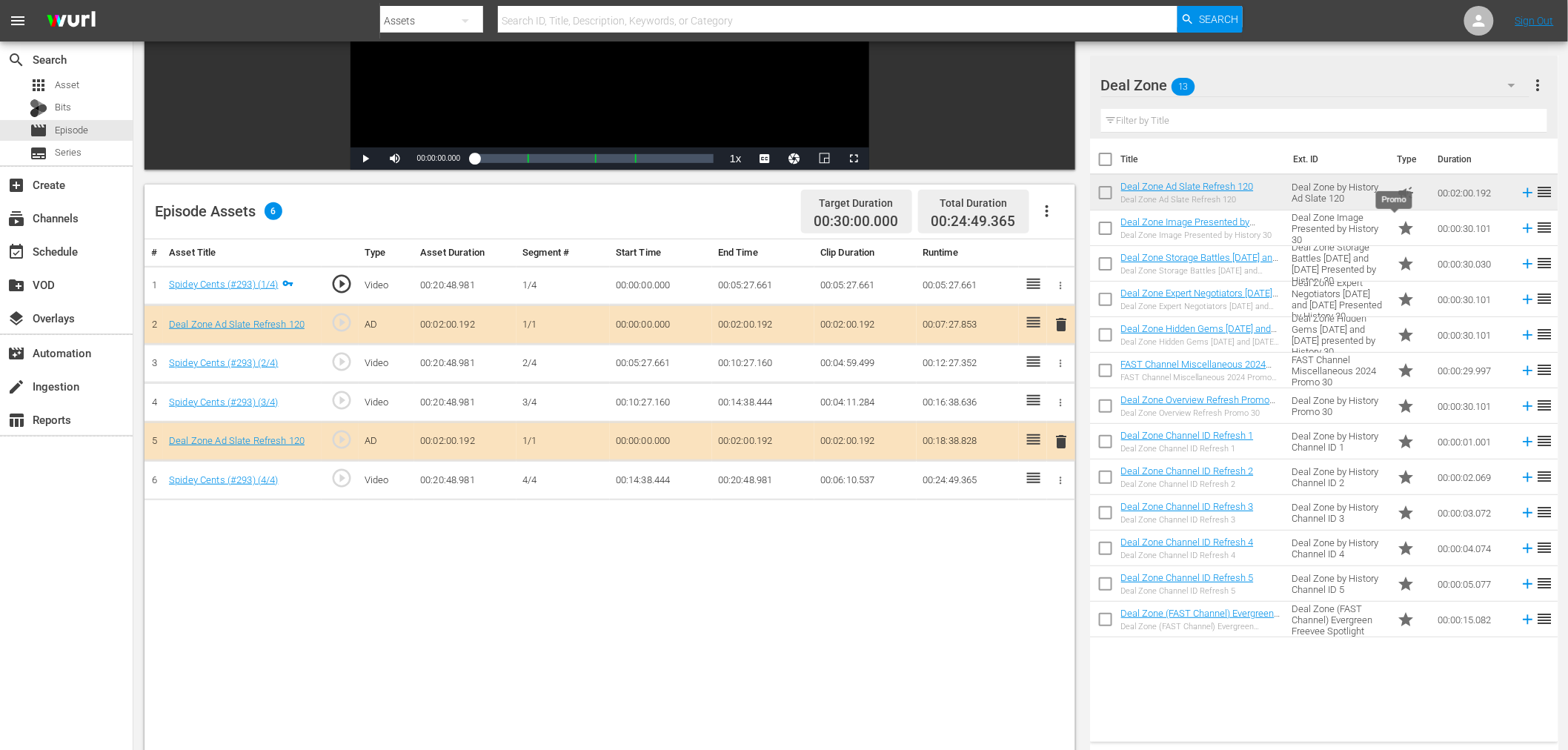
click at [1398, 234] on span "star" at bounding box center [1407, 228] width 18 height 18
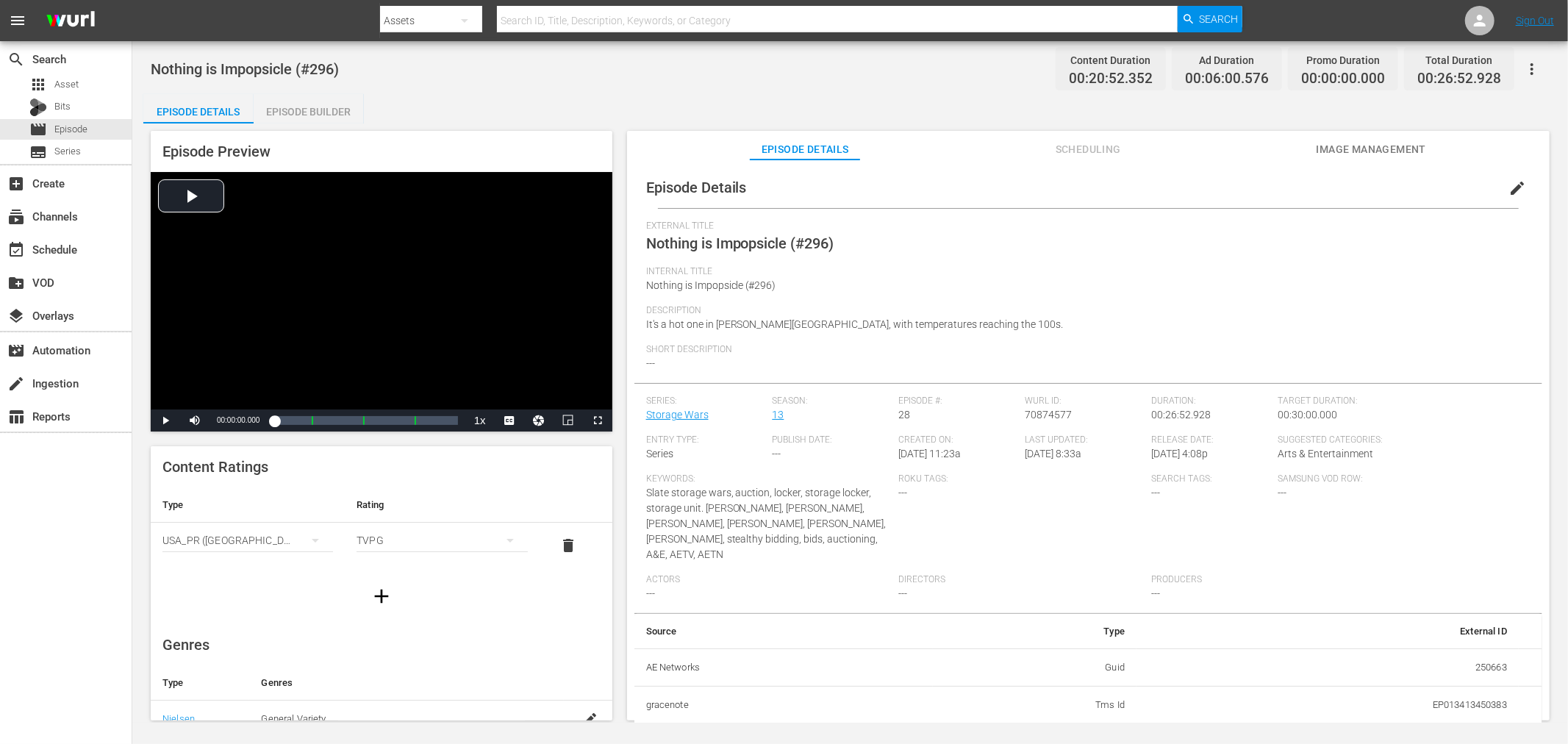
click at [312, 101] on div "Episode Builder" at bounding box center [309, 112] width 110 height 36
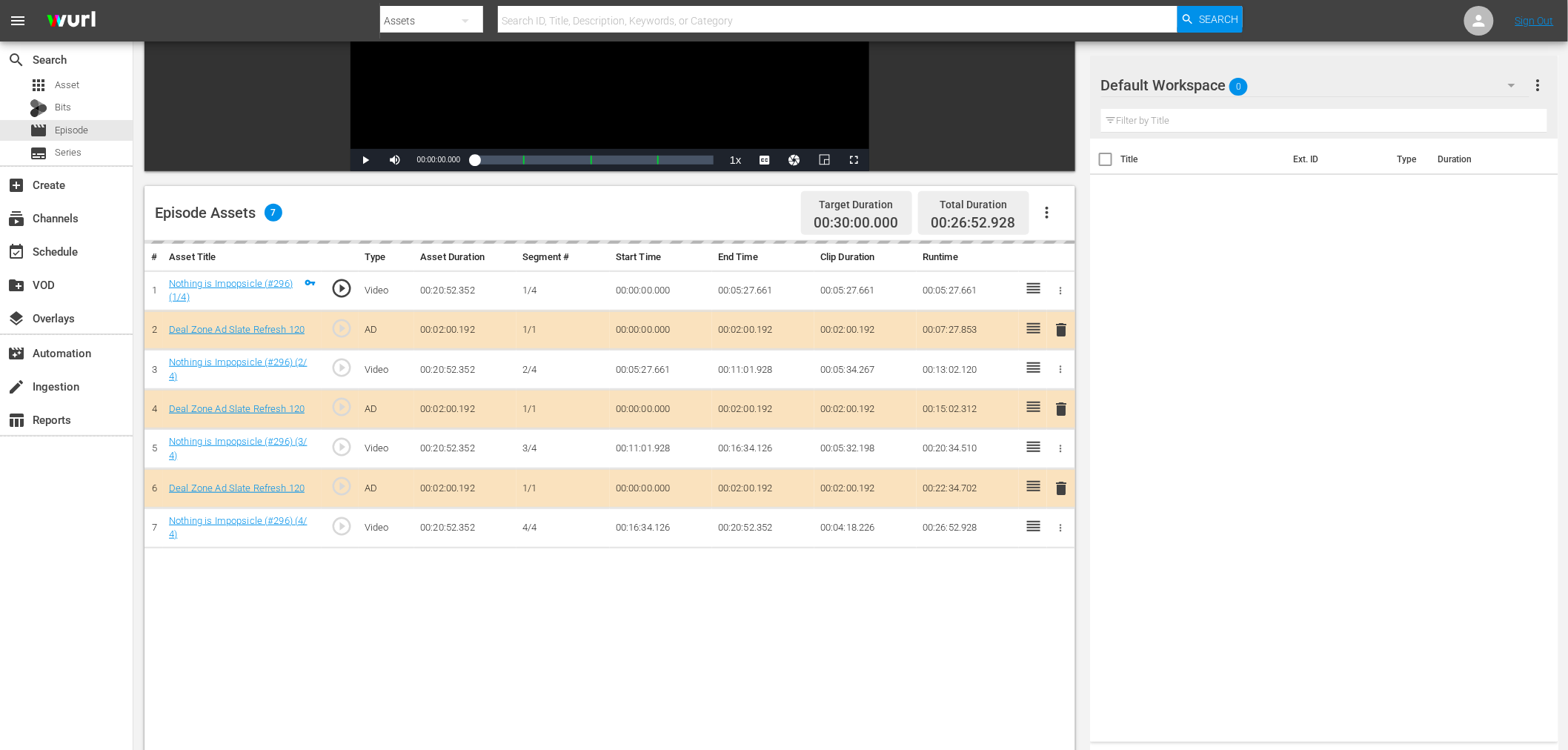
scroll to position [247, 0]
click at [1283, 77] on div "Default Workspace 0" at bounding box center [1315, 85] width 428 height 41
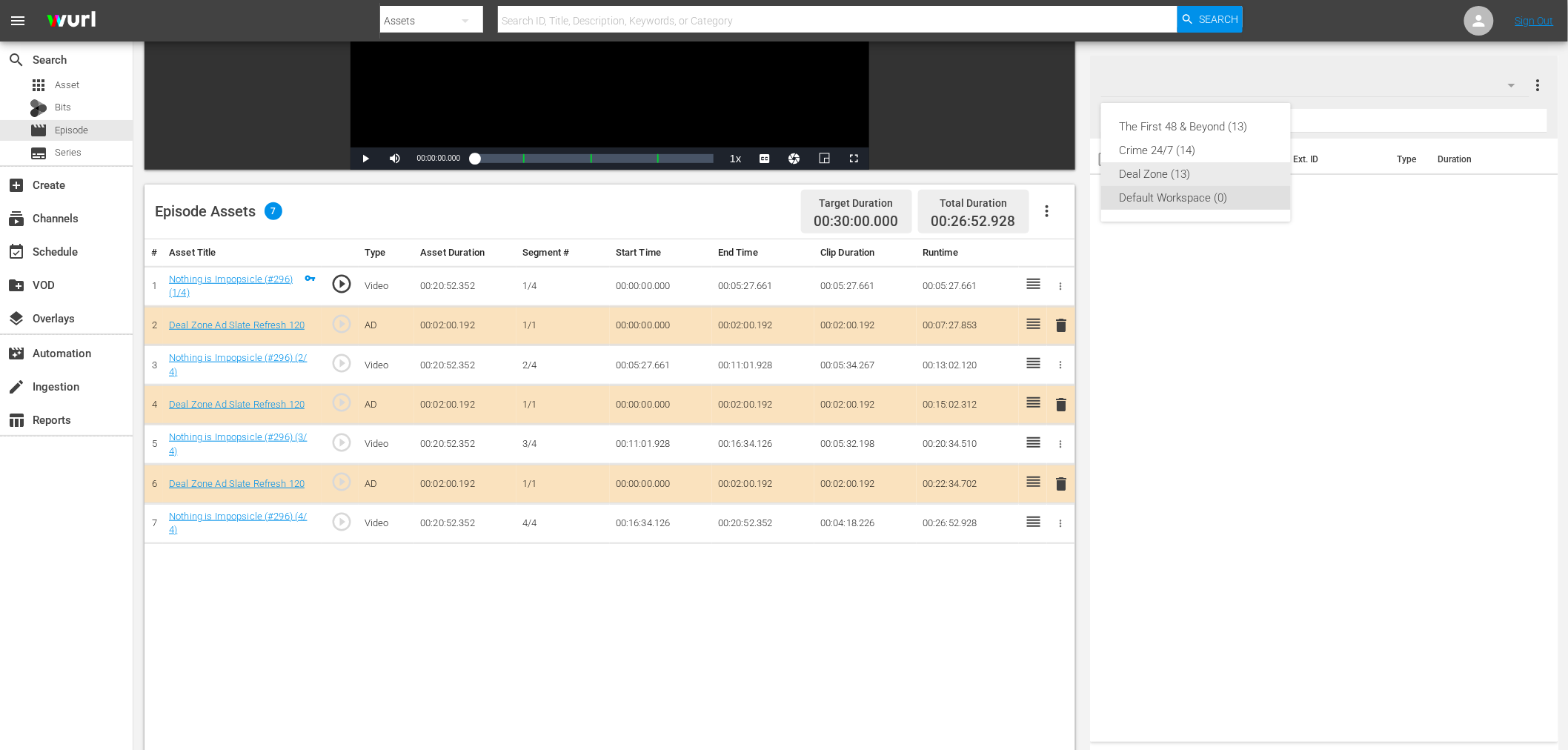
click at [1158, 168] on div "Deal Zone (13)" at bounding box center [1196, 175] width 154 height 24
click at [1063, 409] on span "delete" at bounding box center [1062, 405] width 18 height 18
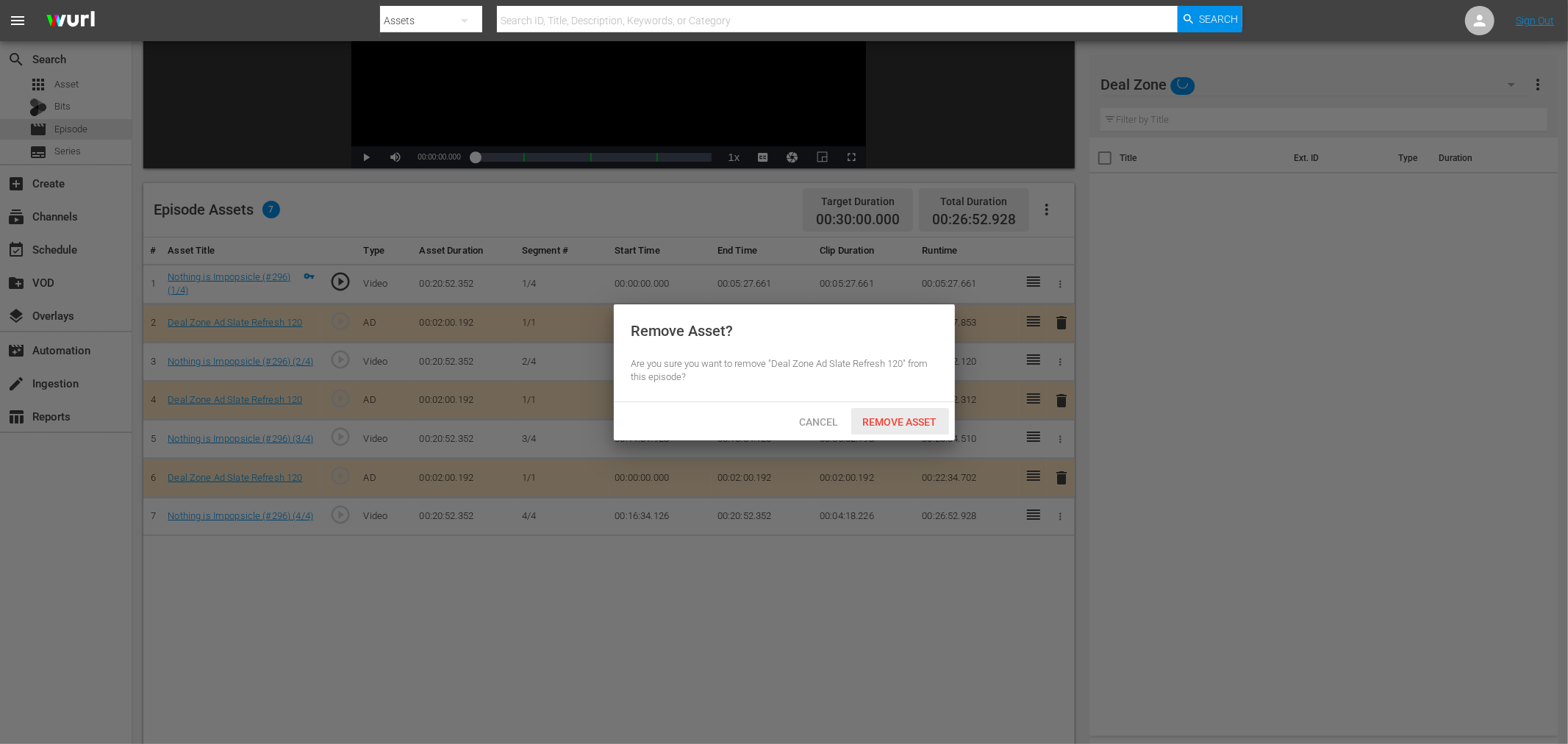
click at [897, 413] on div "Remove Asset" at bounding box center [900, 422] width 98 height 27
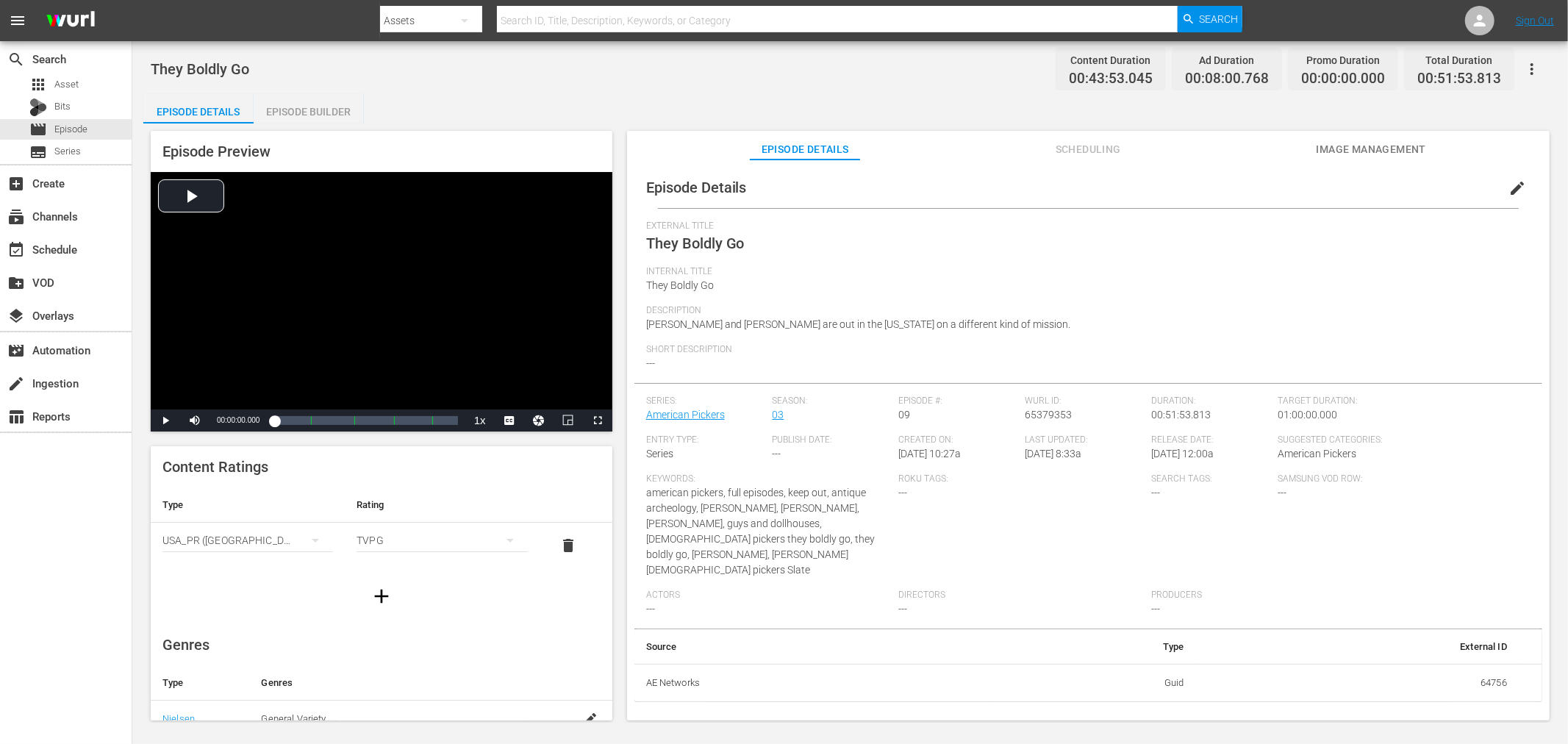
click at [303, 110] on div "Episode Builder" at bounding box center [309, 112] width 110 height 36
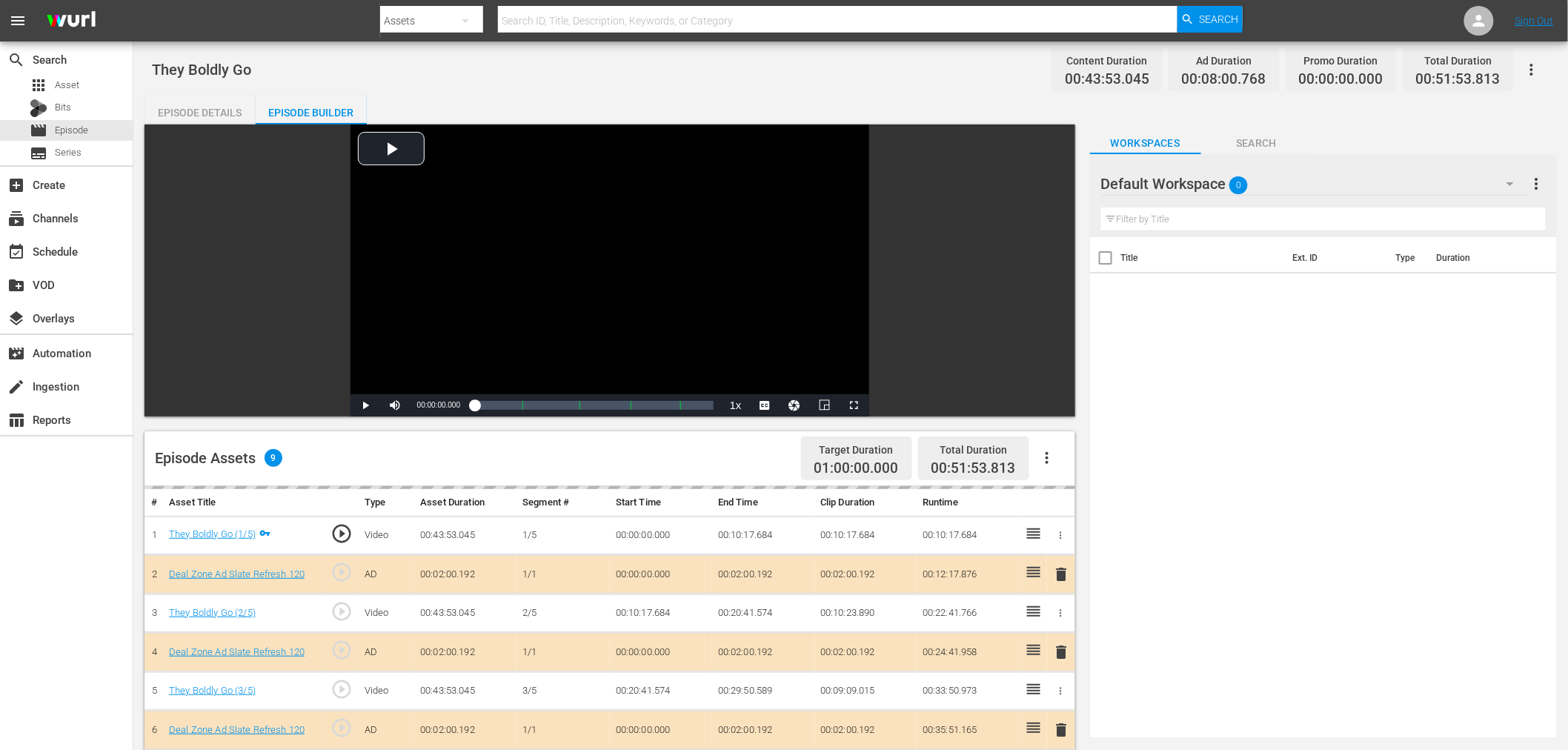
click at [1061, 651] on div "delete" at bounding box center [1061, 653] width 16 height 22
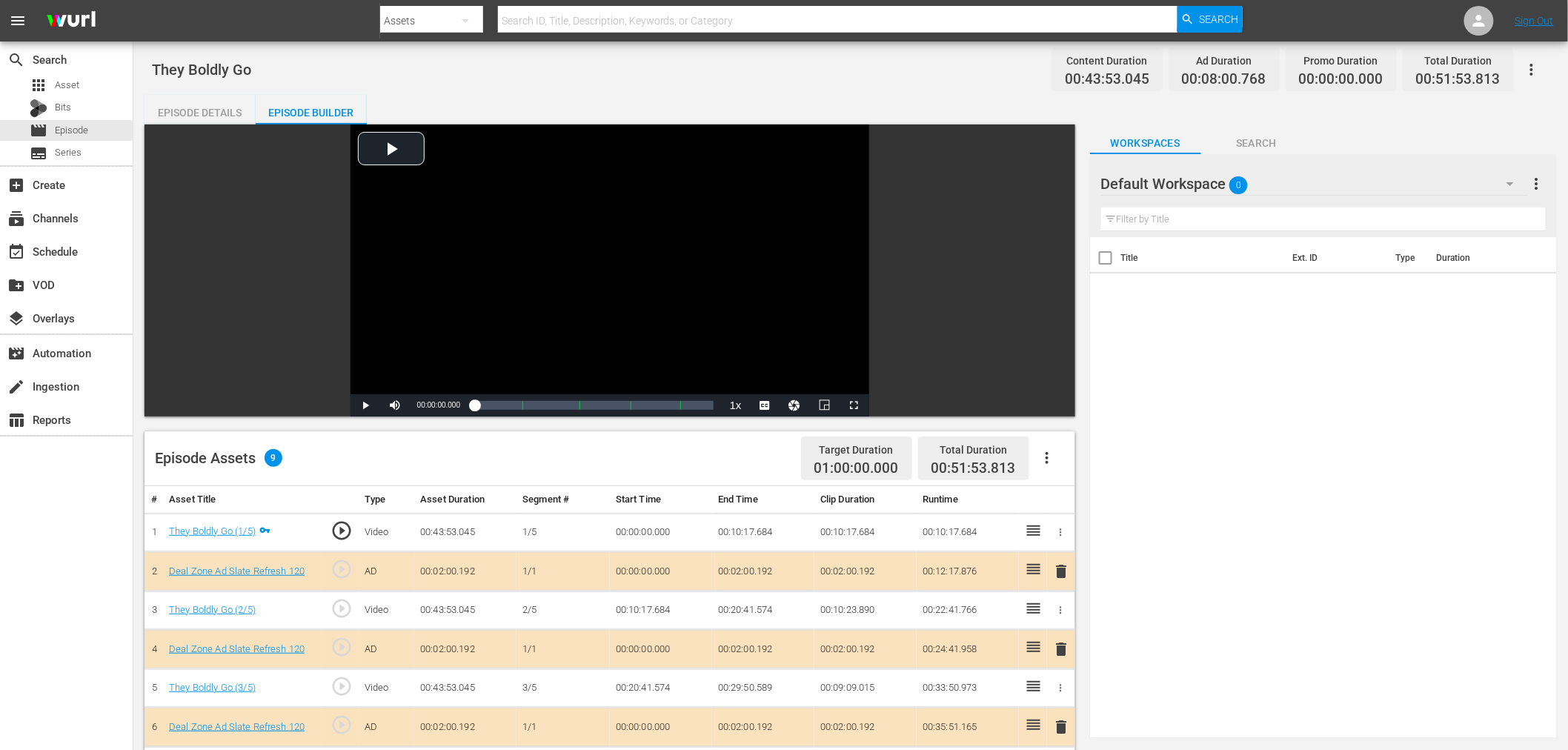
click at [1328, 183] on div "Default Workspace 0" at bounding box center [1314, 184] width 427 height 41
click at [1196, 271] on div "Deal Zone (13)" at bounding box center [1196, 273] width 154 height 24
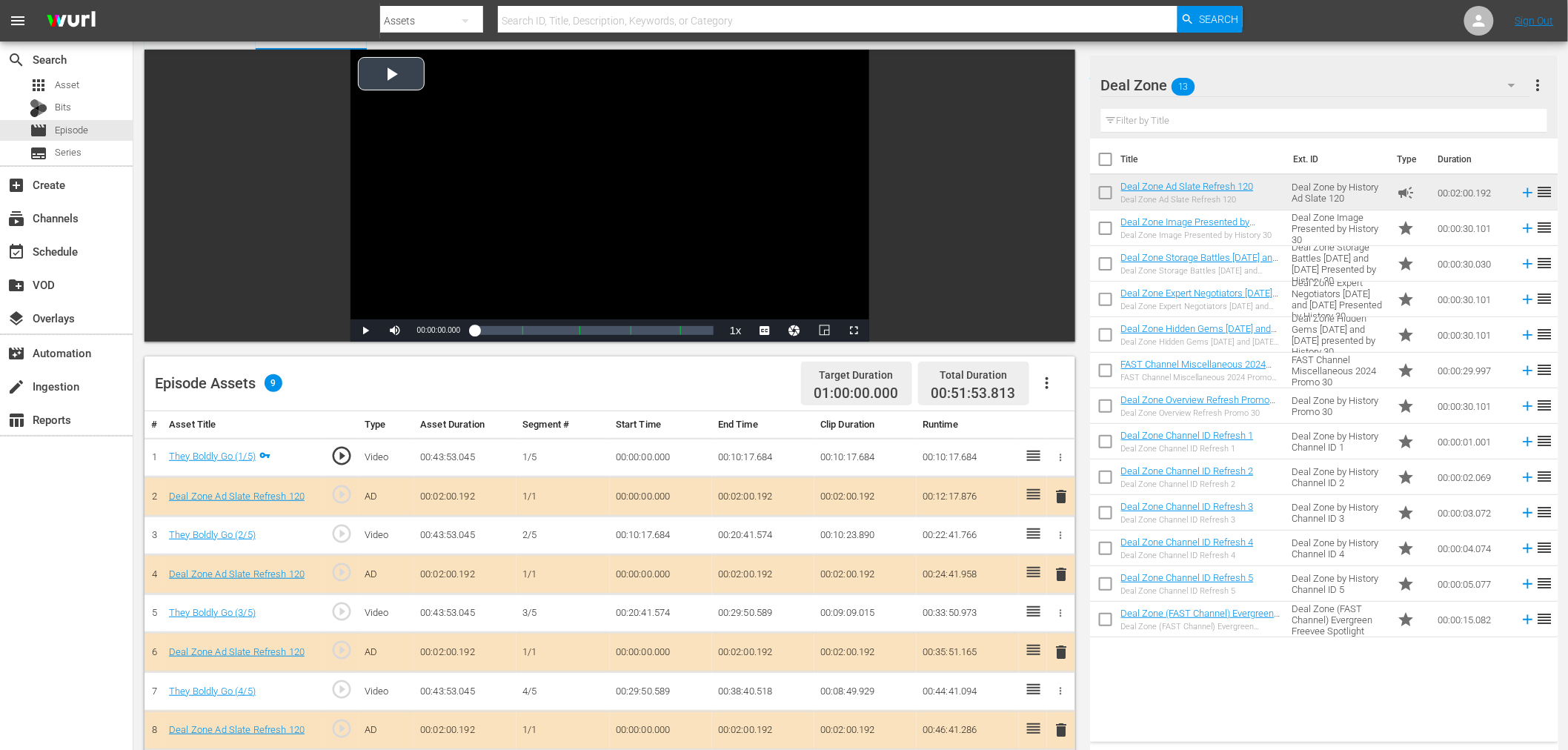
scroll to position [330, 0]
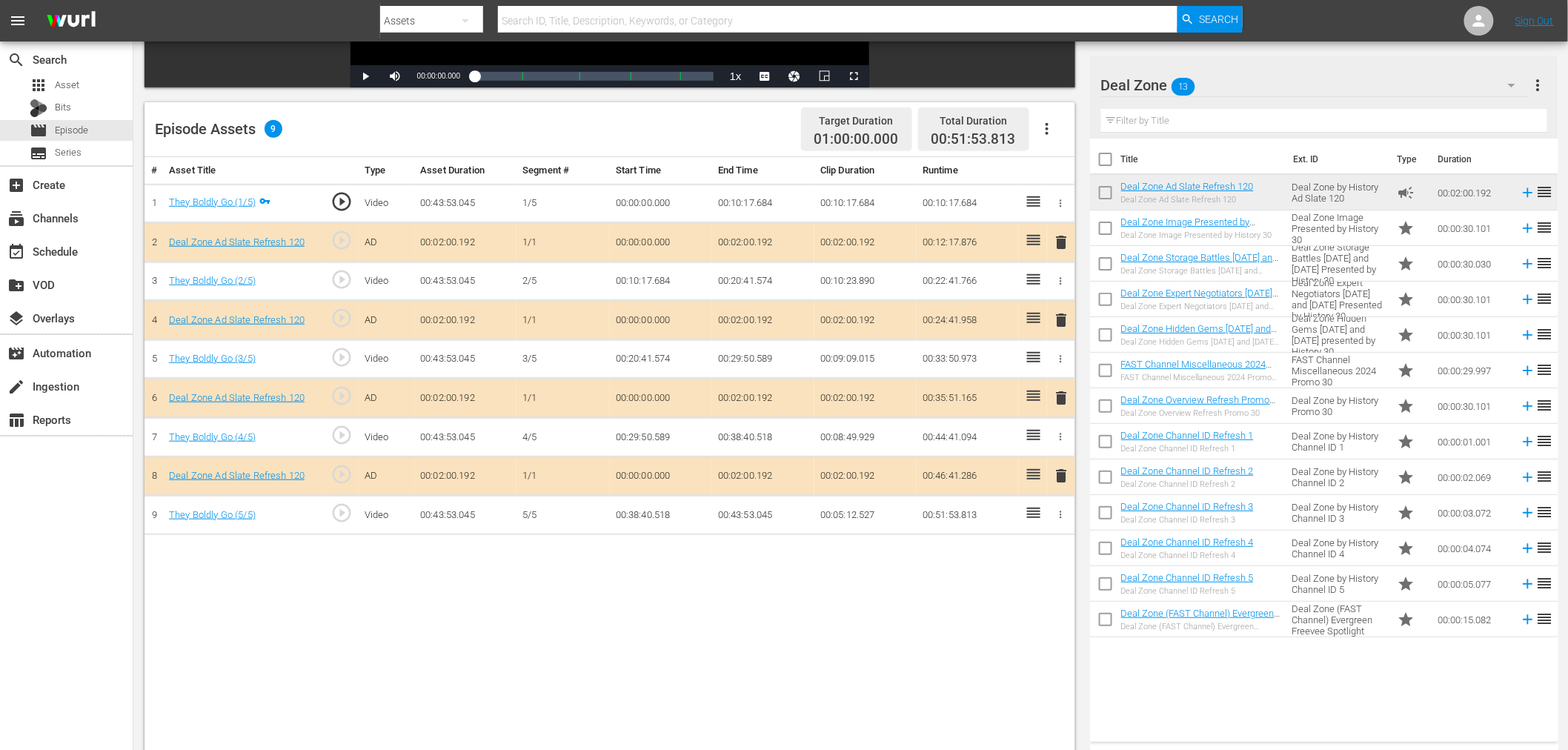
click at [1067, 325] on span "delete" at bounding box center [1062, 320] width 18 height 18
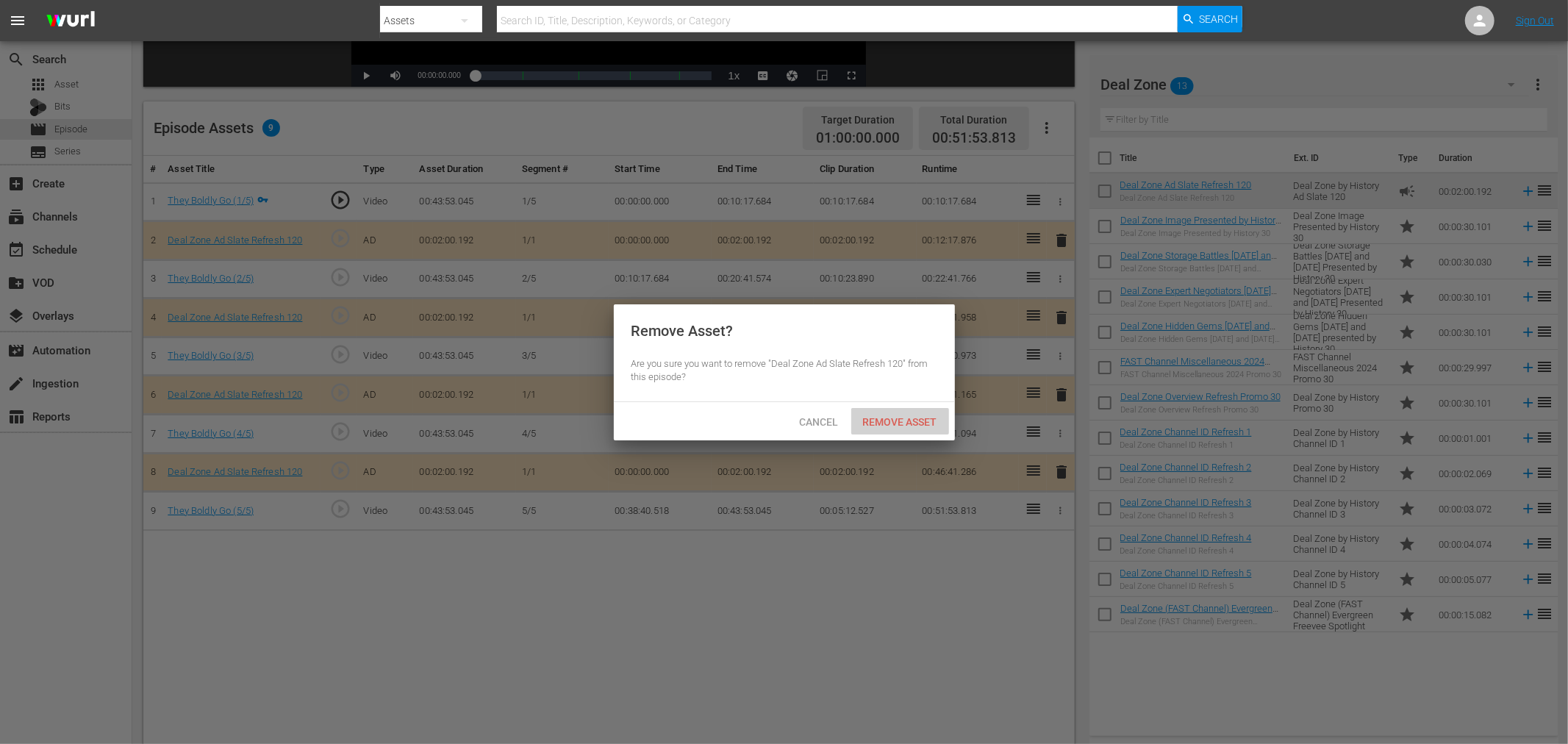
click at [911, 416] on span "Remove Asset" at bounding box center [900, 422] width 98 height 12
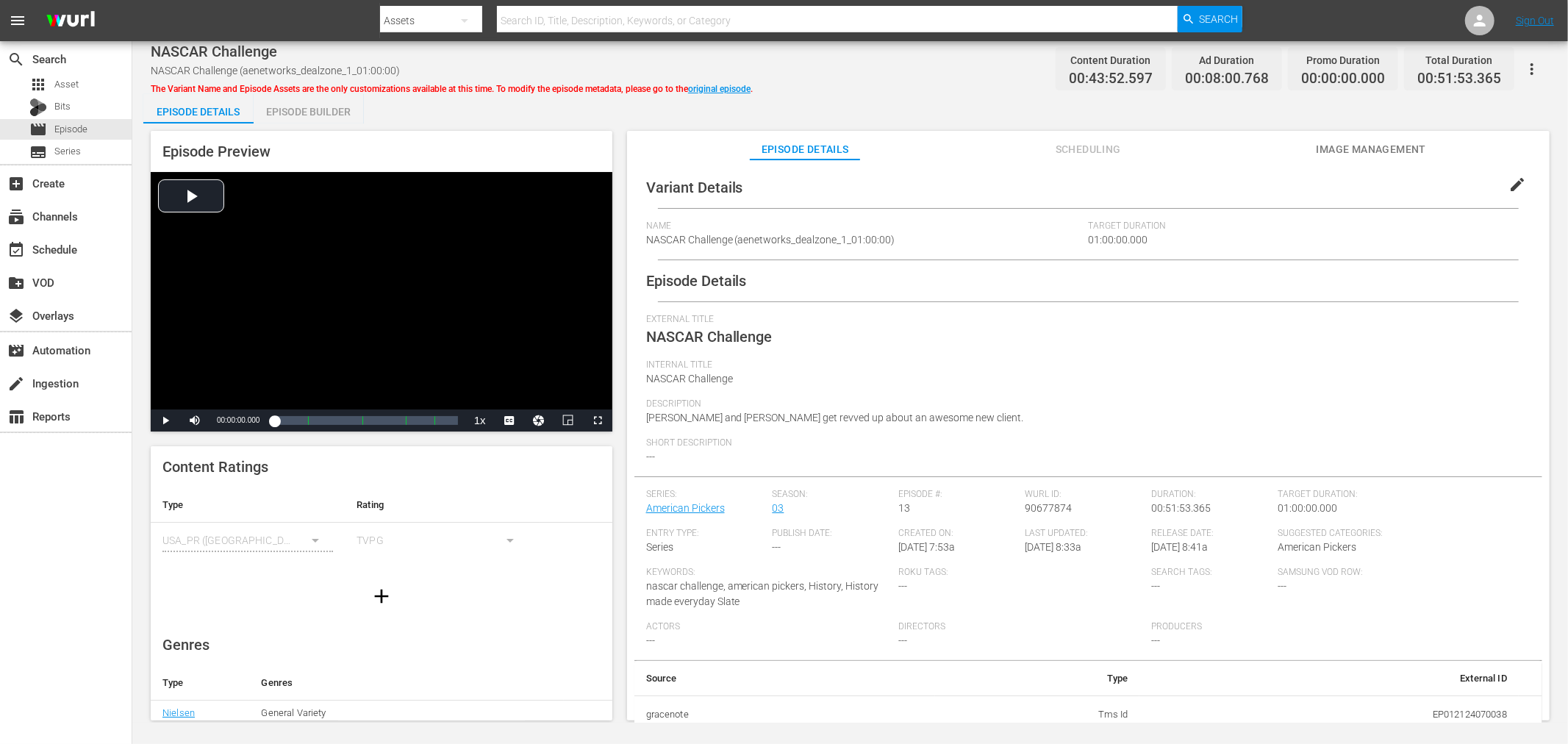
click at [336, 123] on div "Episode Preview Video Player is loading. Play Video Play Mute Current Time 00:0…" at bounding box center [850, 427] width 1414 height 609
click at [318, 99] on div "Episode Builder" at bounding box center [309, 112] width 110 height 36
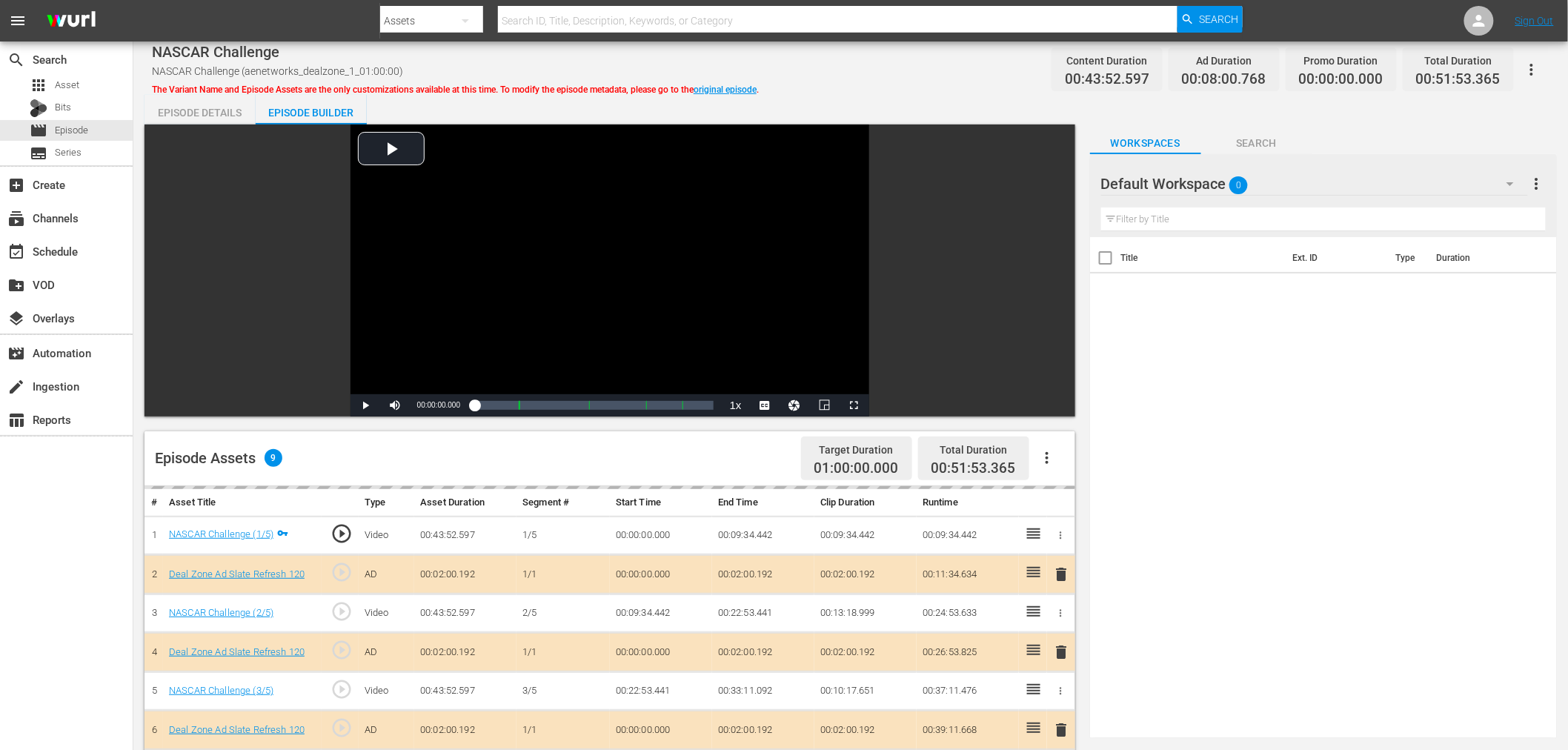
click at [1347, 188] on div "Default Workspace 0" at bounding box center [1314, 184] width 427 height 41
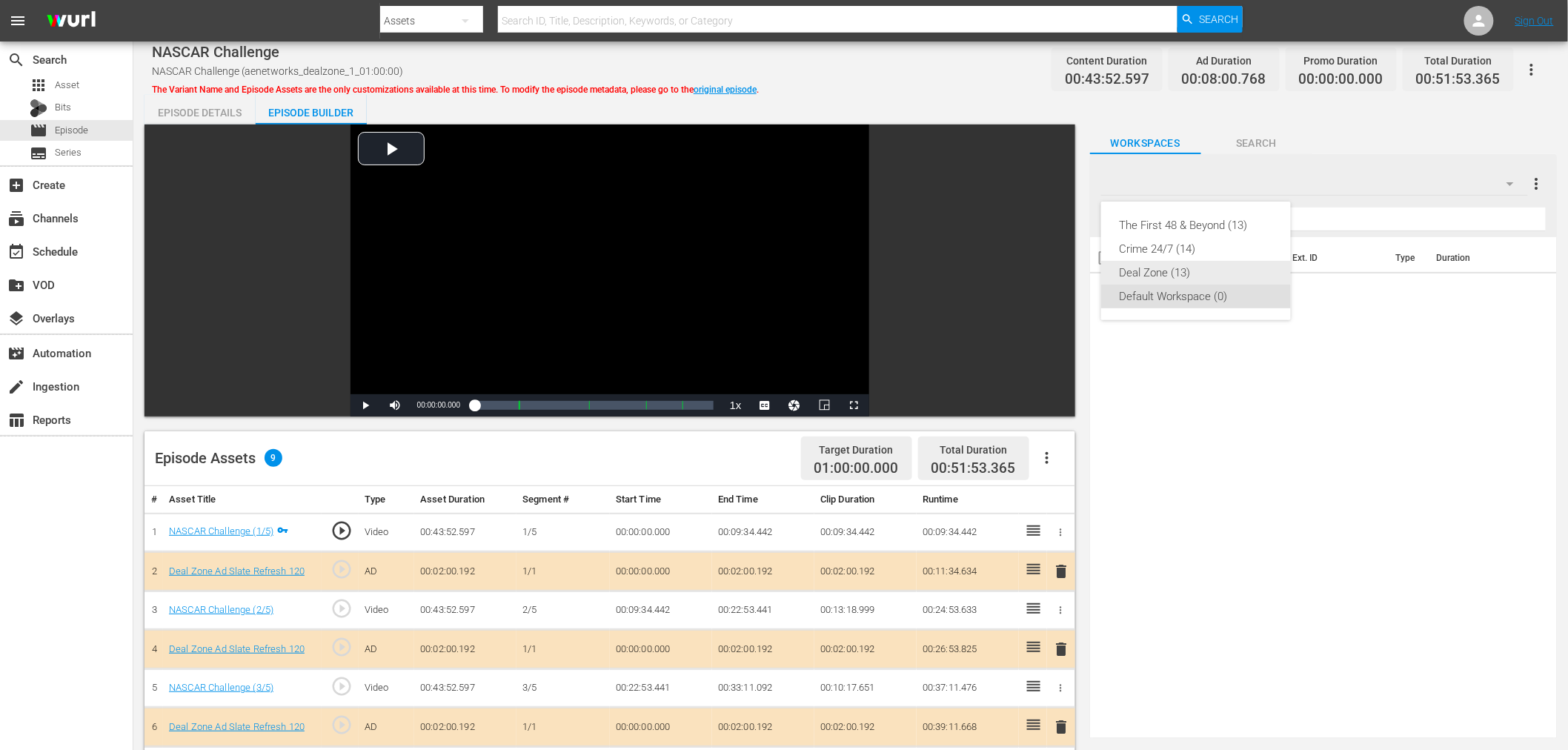
click at [1180, 270] on div "Deal Zone (13)" at bounding box center [1196, 273] width 154 height 24
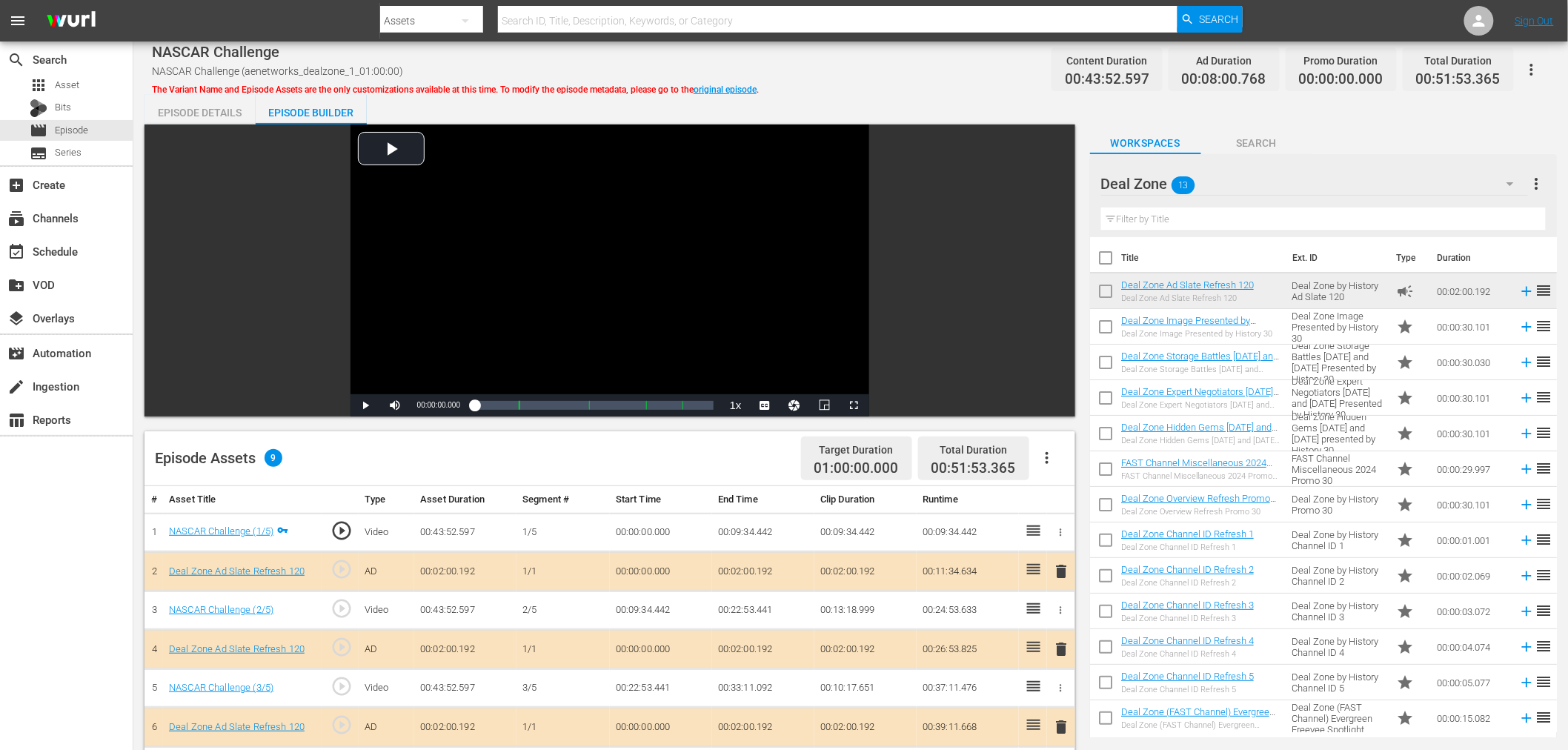
click at [1062, 647] on span "delete" at bounding box center [1062, 649] width 18 height 18
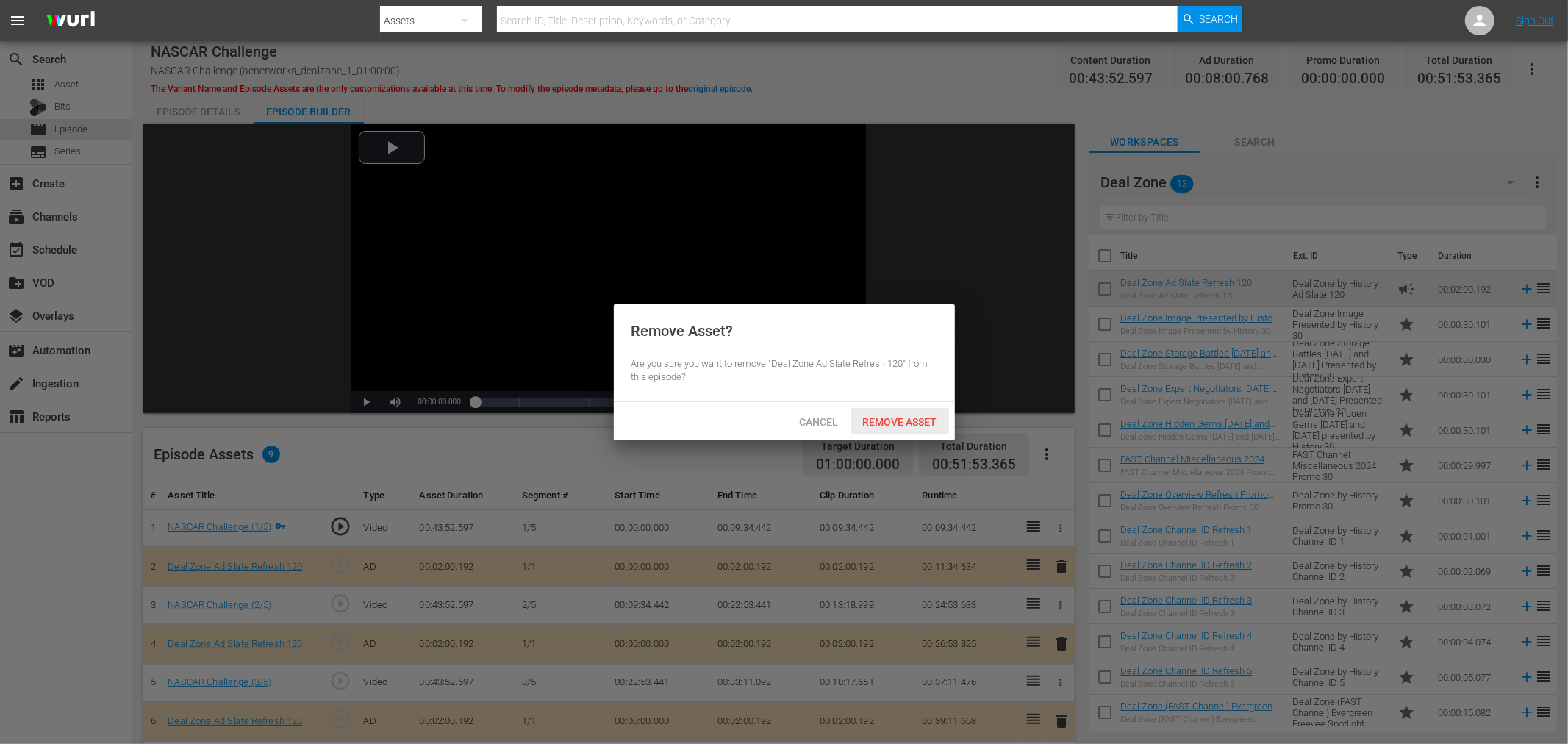
click at [899, 422] on span "Remove Asset" at bounding box center [900, 422] width 98 height 12
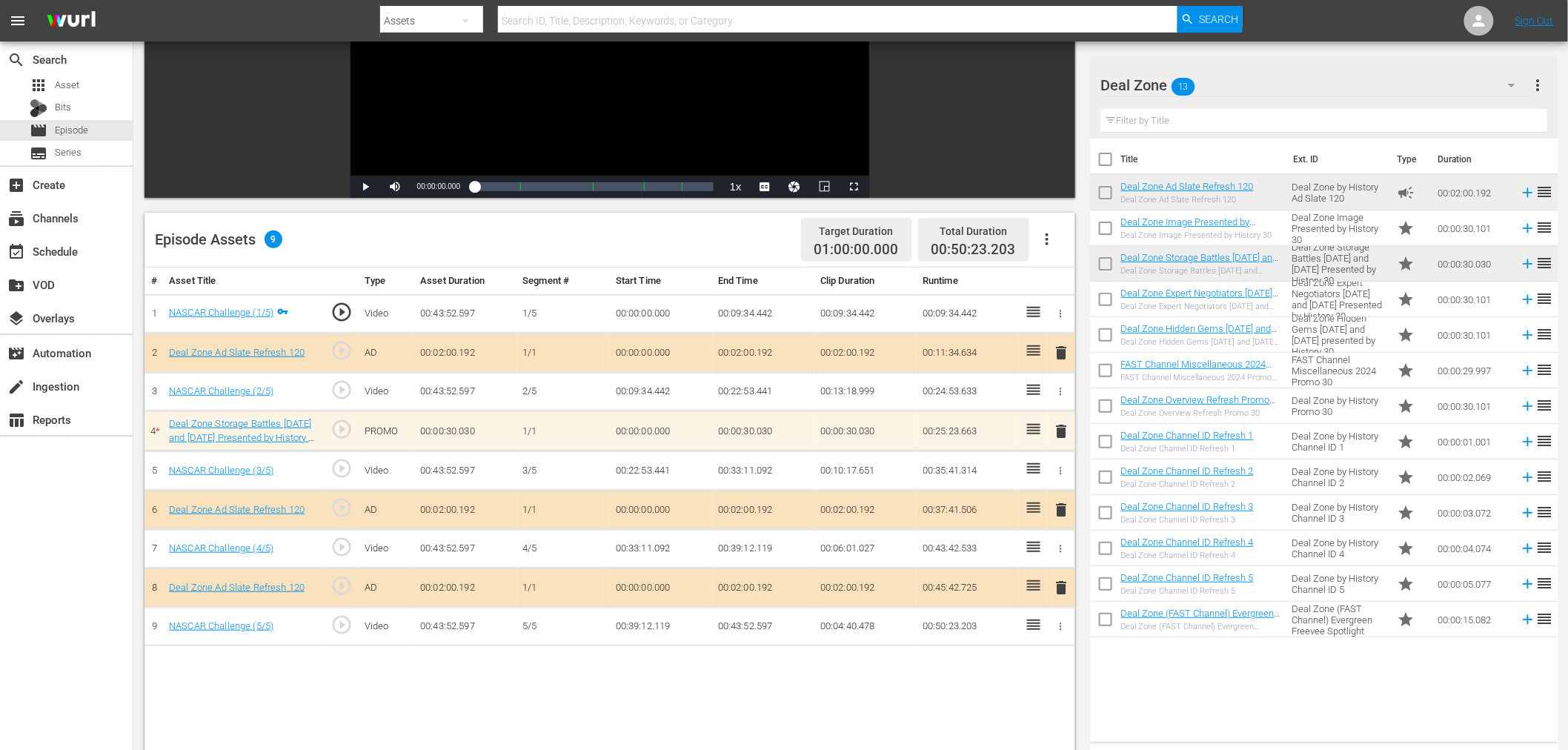
scroll to position [247, 0]
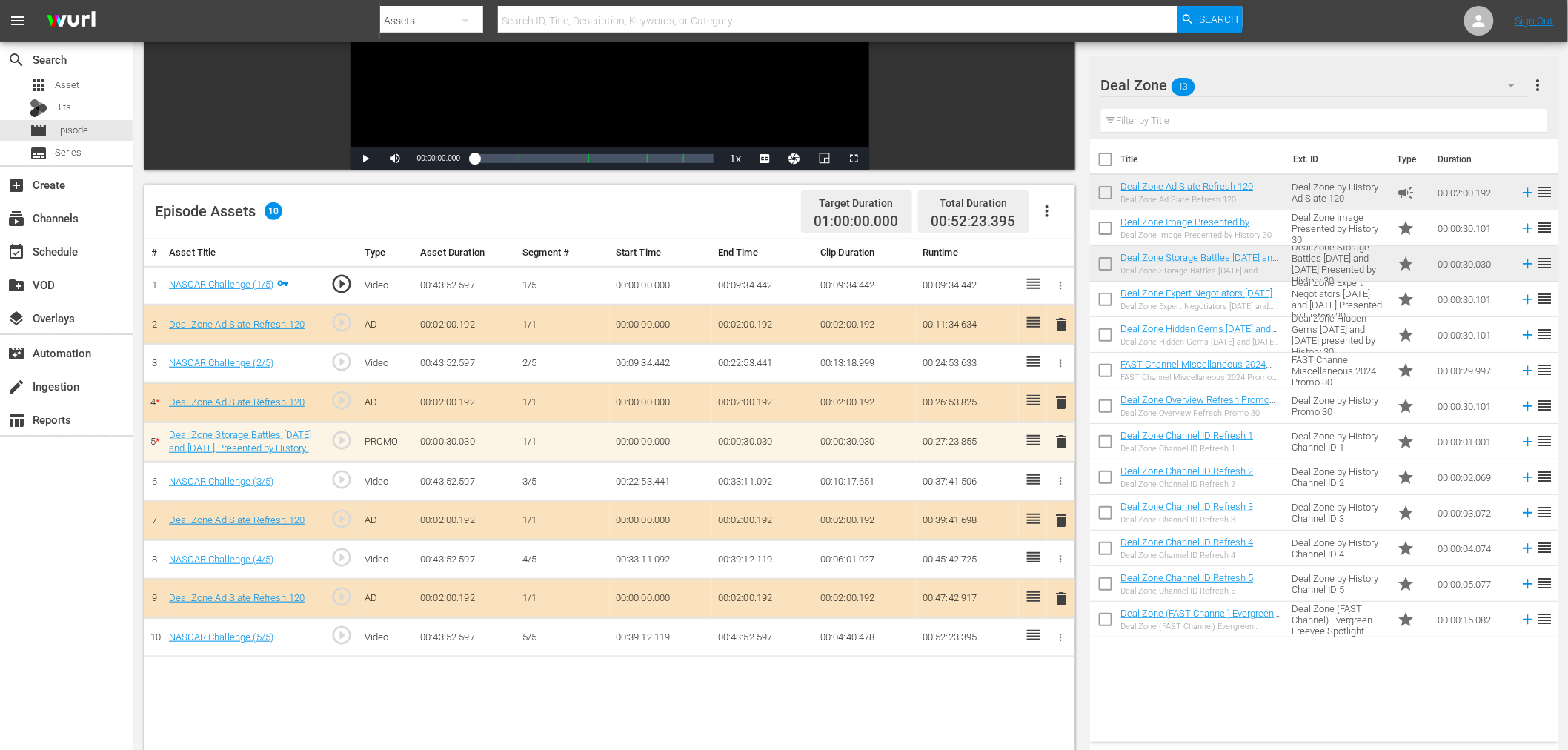
drag, startPoint x: 1058, startPoint y: 439, endPoint x: 1031, endPoint y: 444, distance: 27.5
click at [1058, 439] on span "delete" at bounding box center [1062, 442] width 18 height 18
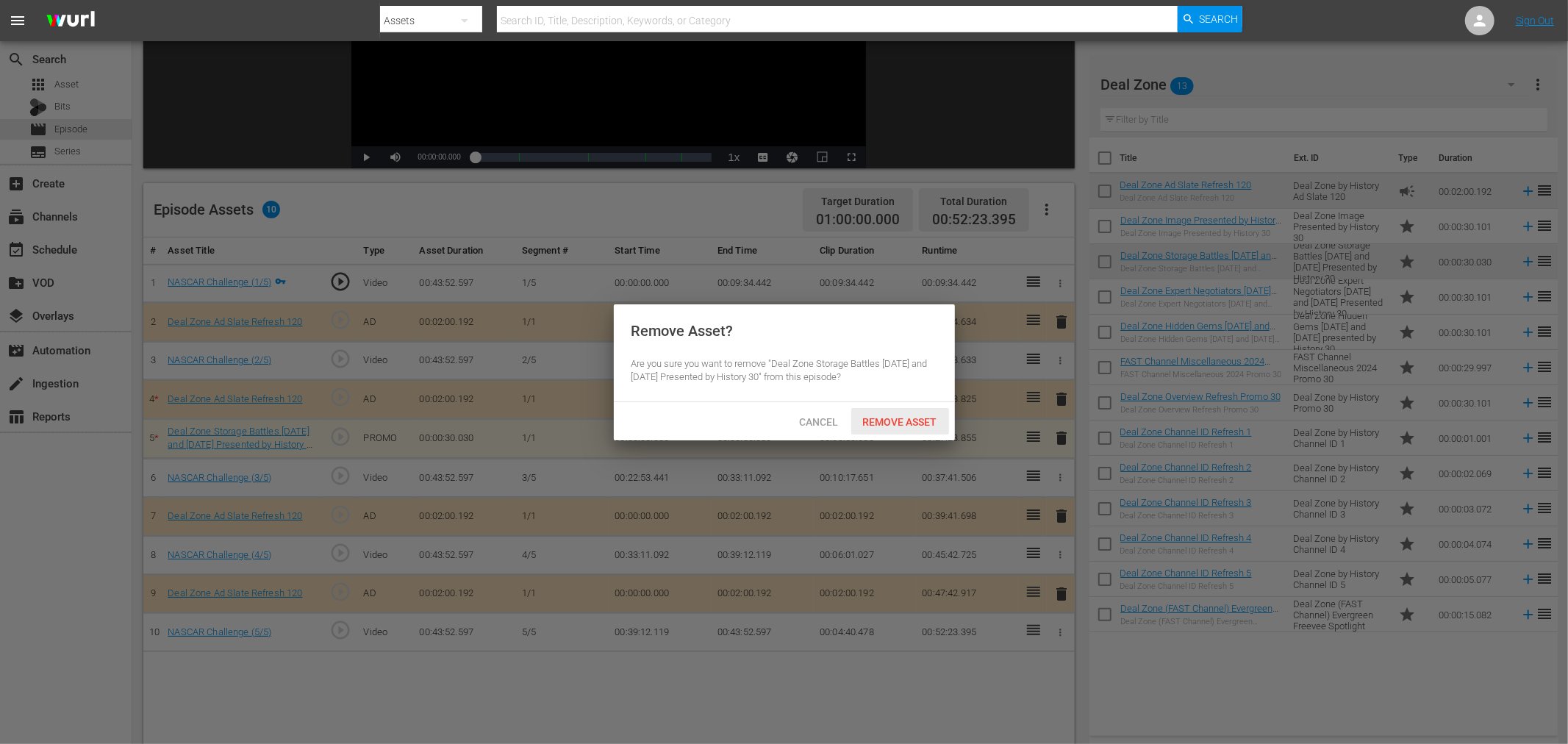
click at [870, 416] on span "Remove Asset" at bounding box center [900, 422] width 98 height 12
